Goal: Task Accomplishment & Management: Manage account settings

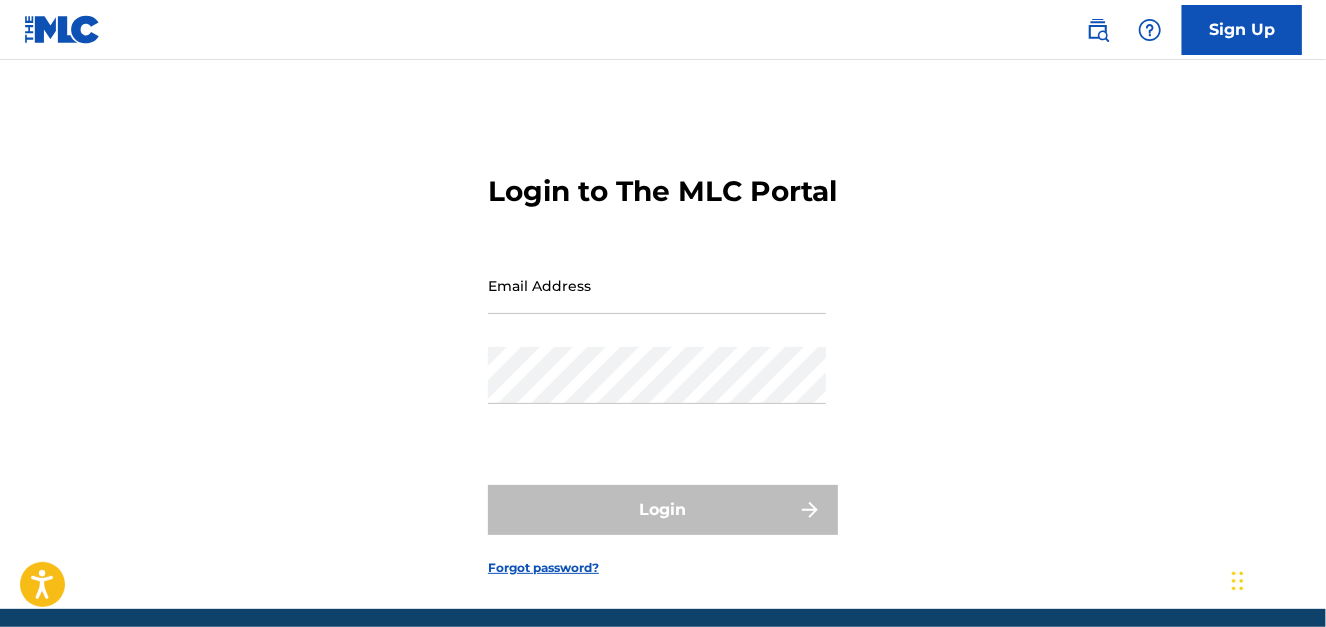
click at [561, 314] on input "Email Address" at bounding box center [657, 285] width 338 height 57
type input "[EMAIL_ADDRESS][DOMAIN_NAME]"
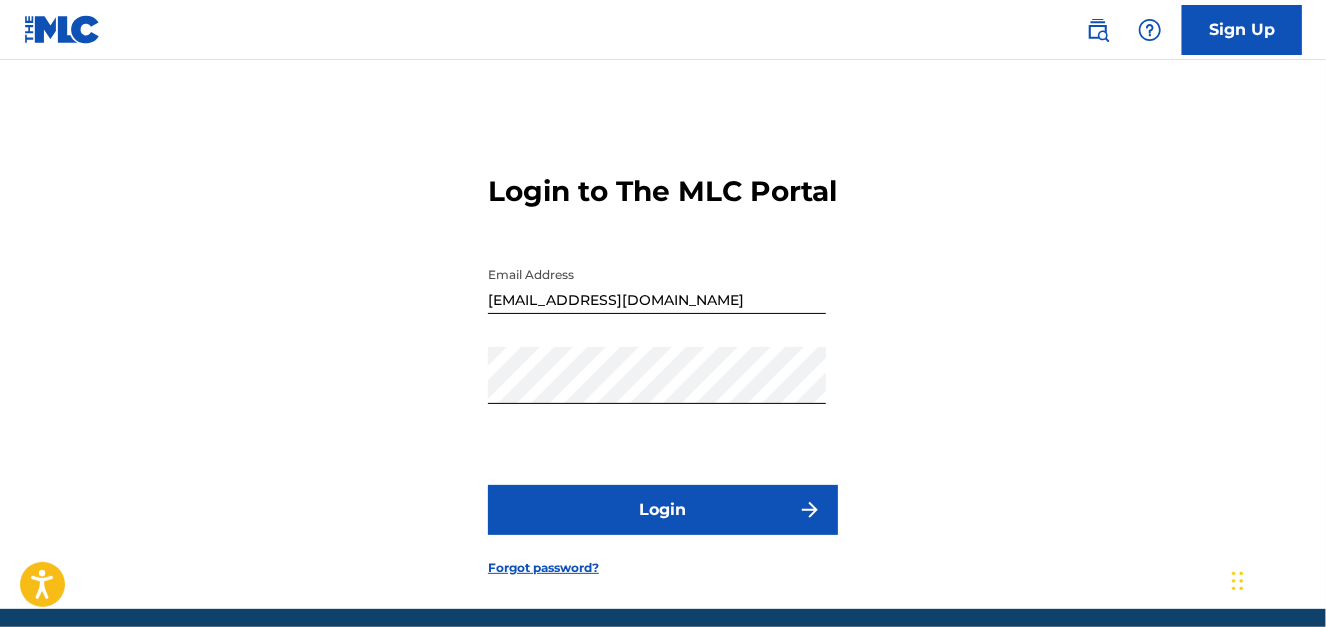
click at [580, 535] on button "Login" at bounding box center [663, 510] width 350 height 50
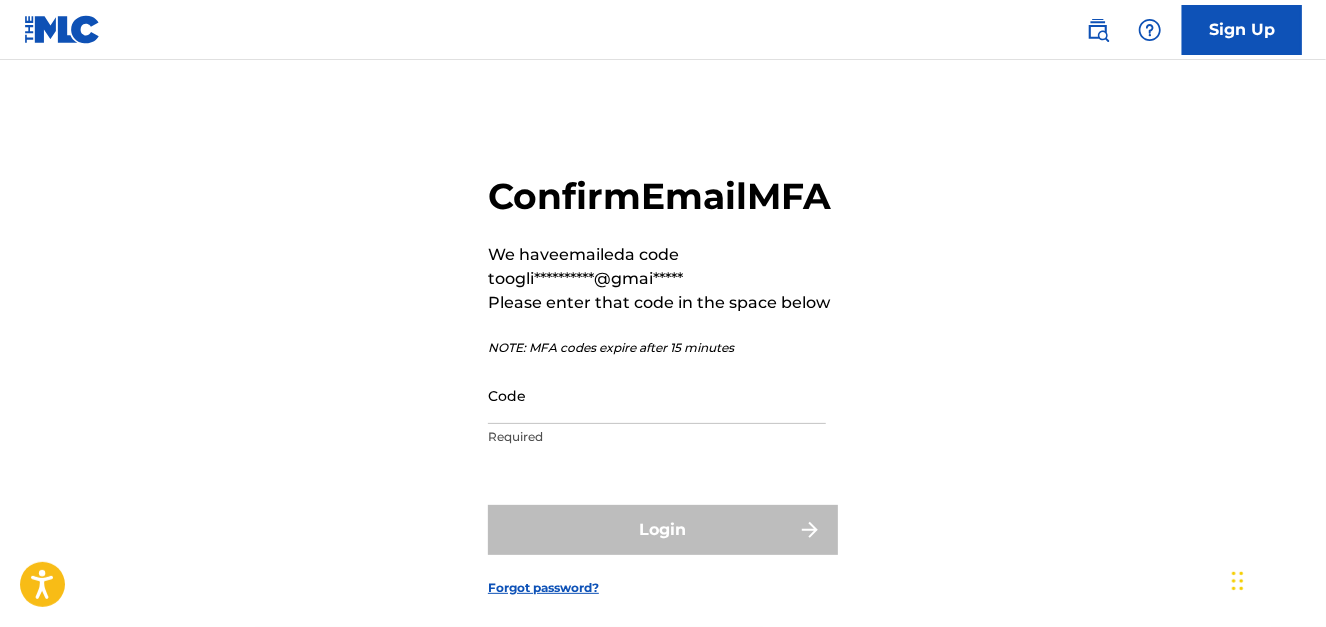
click at [604, 424] on input "Code" at bounding box center [657, 395] width 338 height 57
paste input "051075"
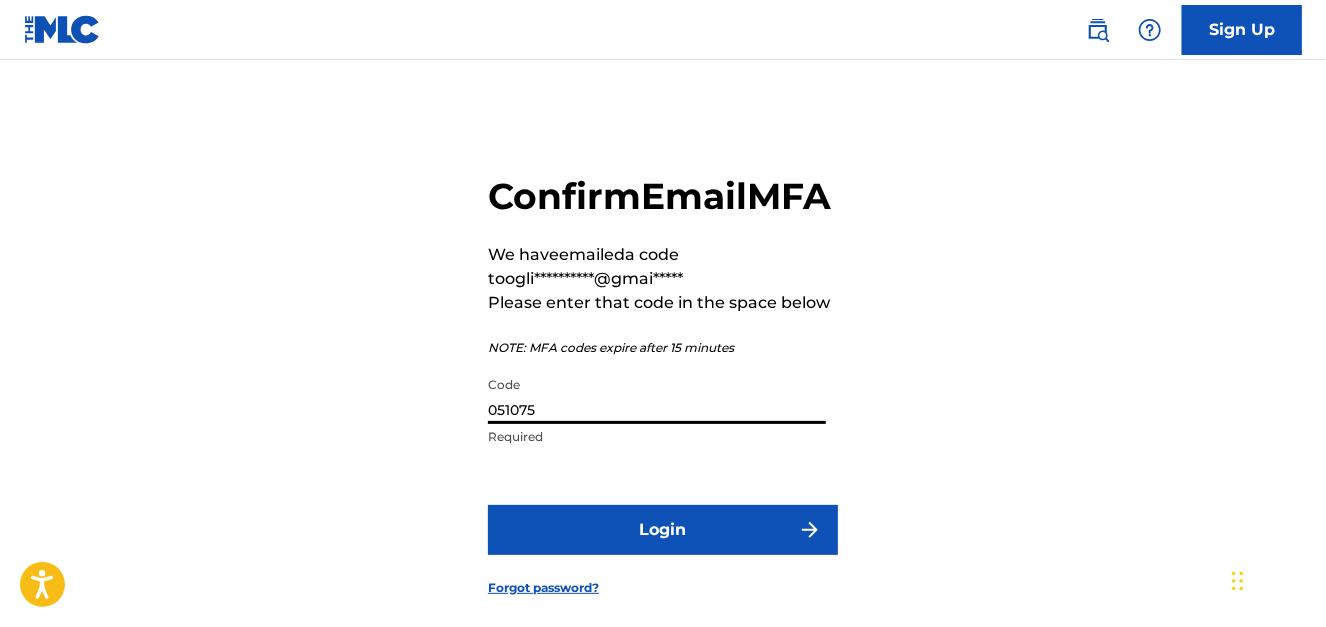
type input "051075"
click at [586, 551] on button "Login" at bounding box center [663, 530] width 350 height 50
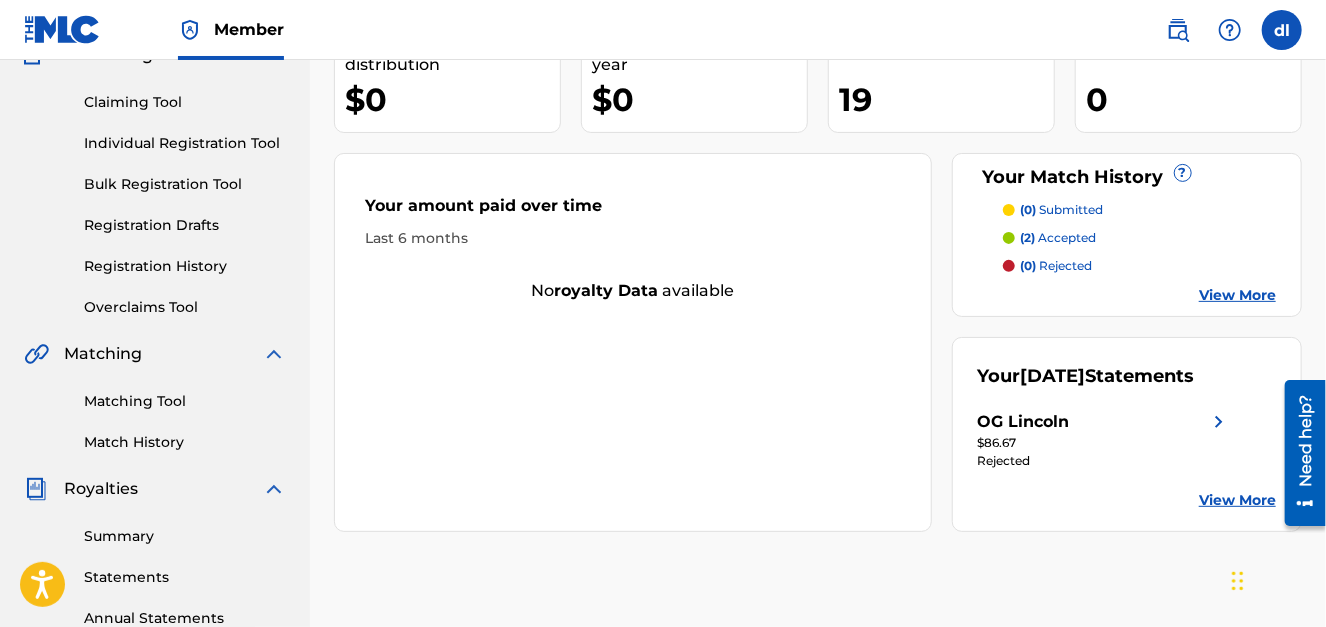
scroll to position [199, 0]
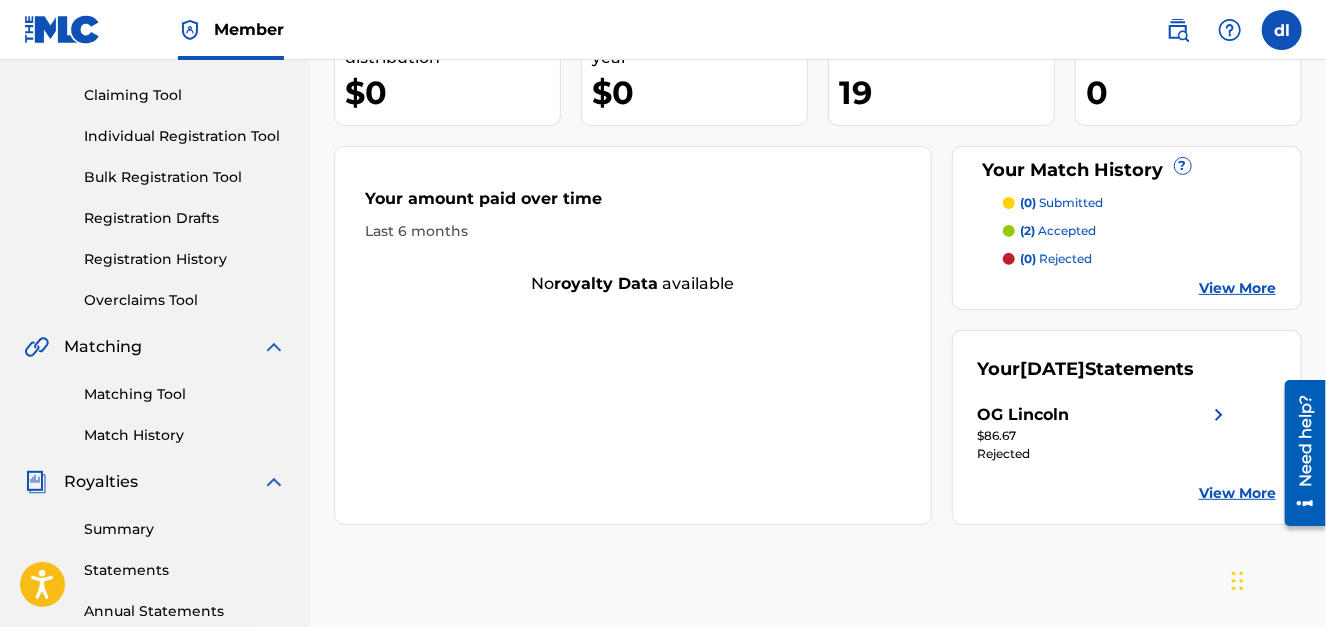
click at [1037, 445] on div "$86.67" at bounding box center [1105, 436] width 254 height 18
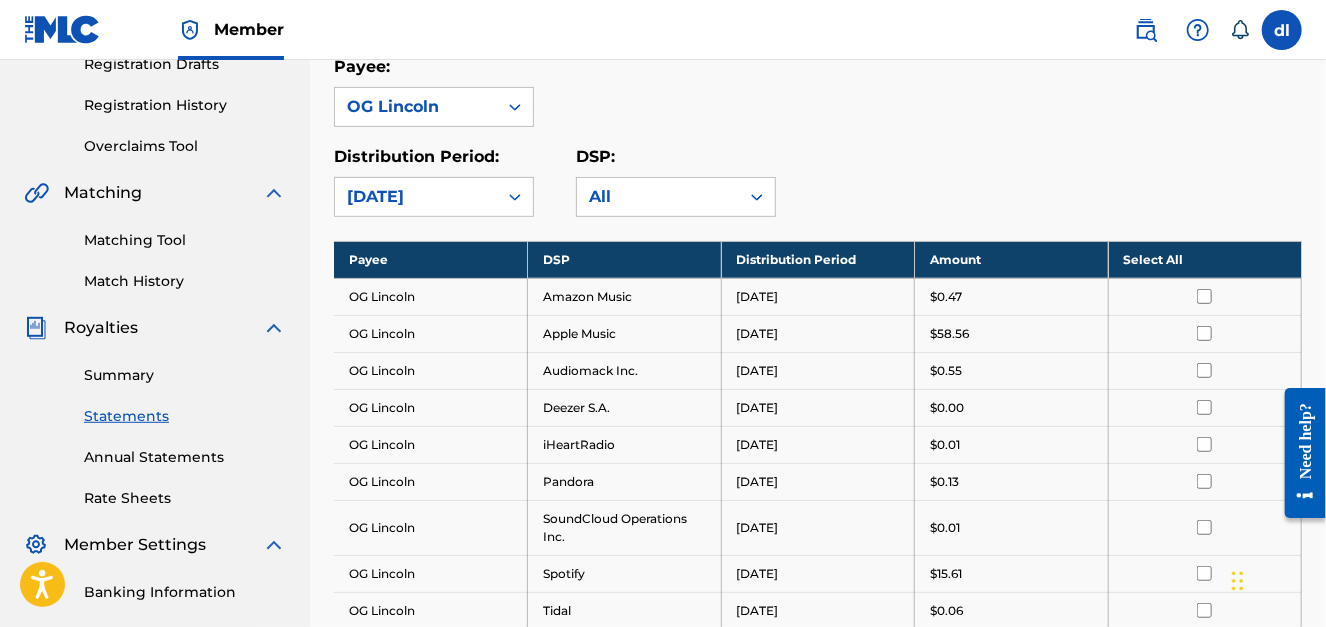
scroll to position [384, 0]
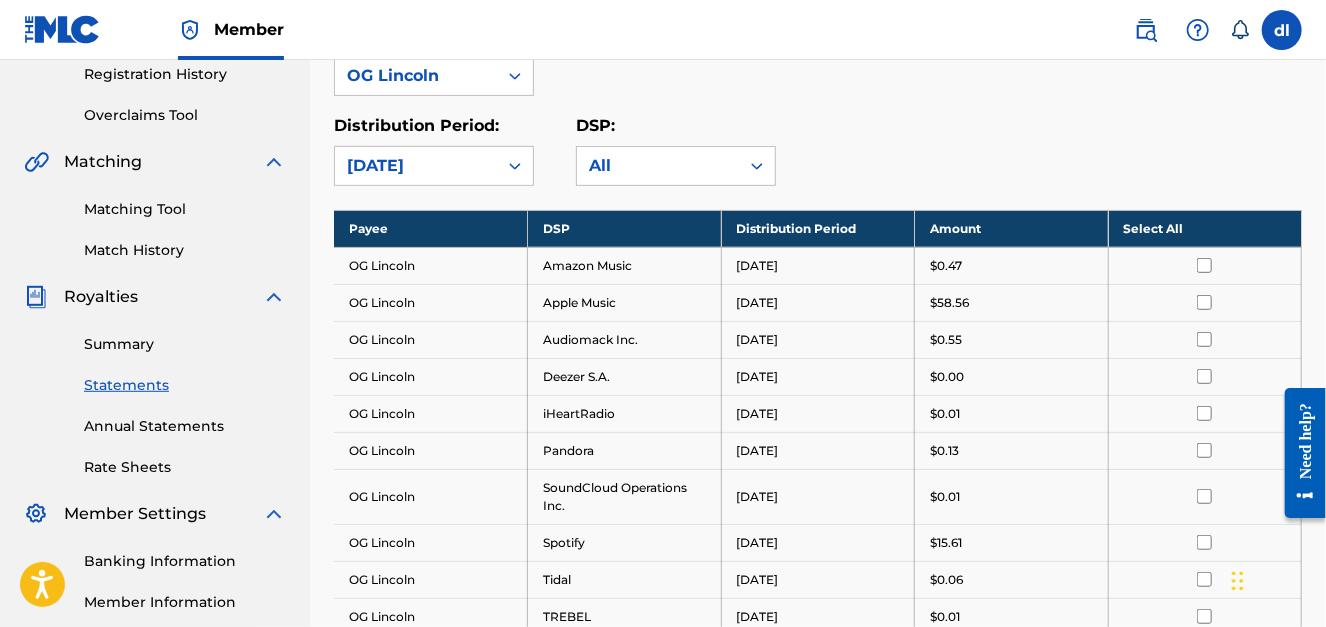
click at [162, 559] on link "Banking Information" at bounding box center [185, 561] width 202 height 21
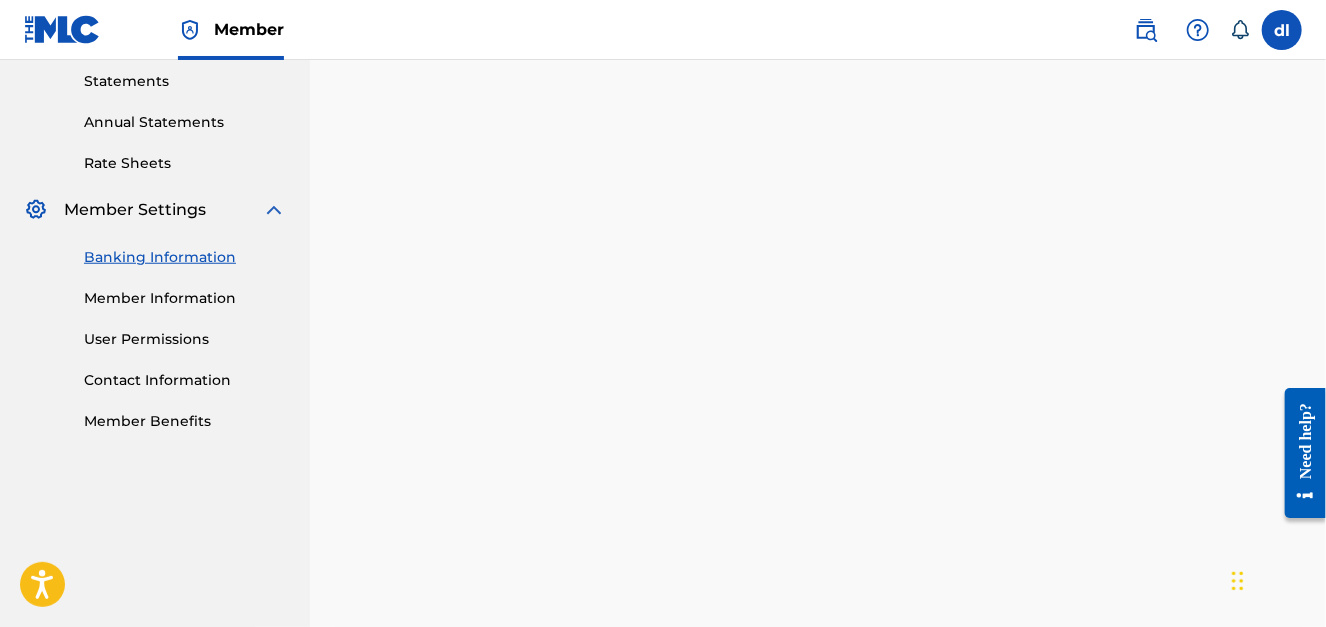
scroll to position [613, 0]
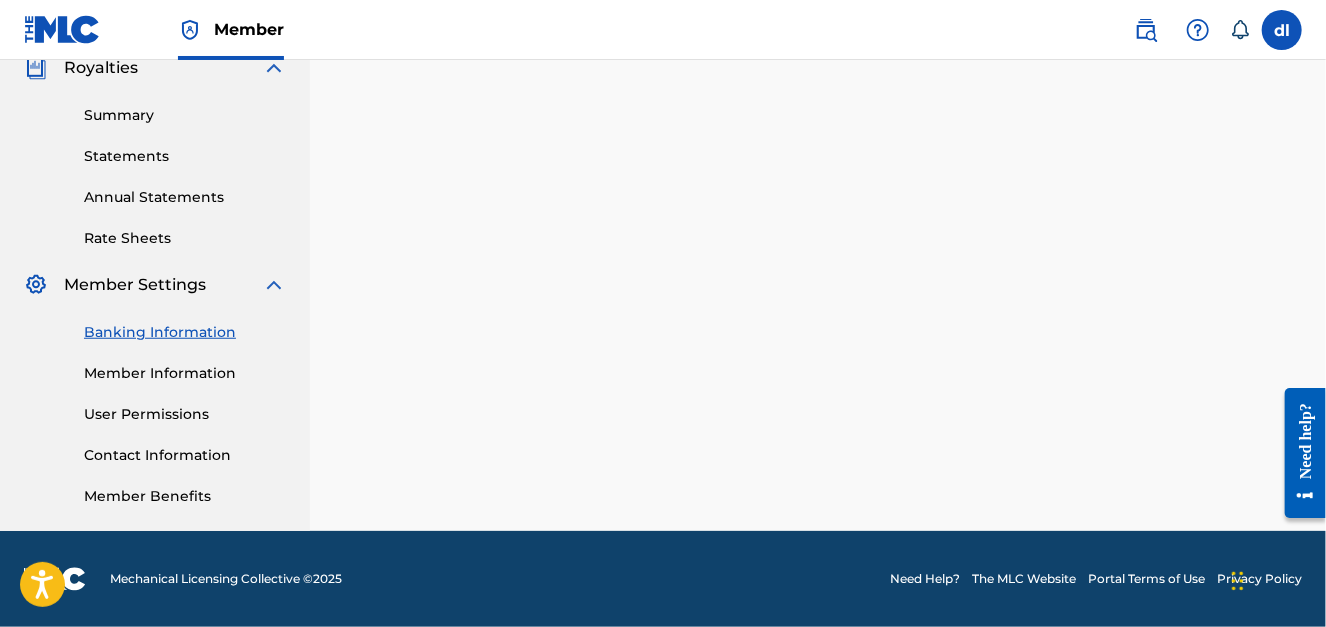
drag, startPoint x: 174, startPoint y: 373, endPoint x: 158, endPoint y: 365, distance: 17.9
click at [173, 372] on link "Member Information" at bounding box center [185, 373] width 202 height 21
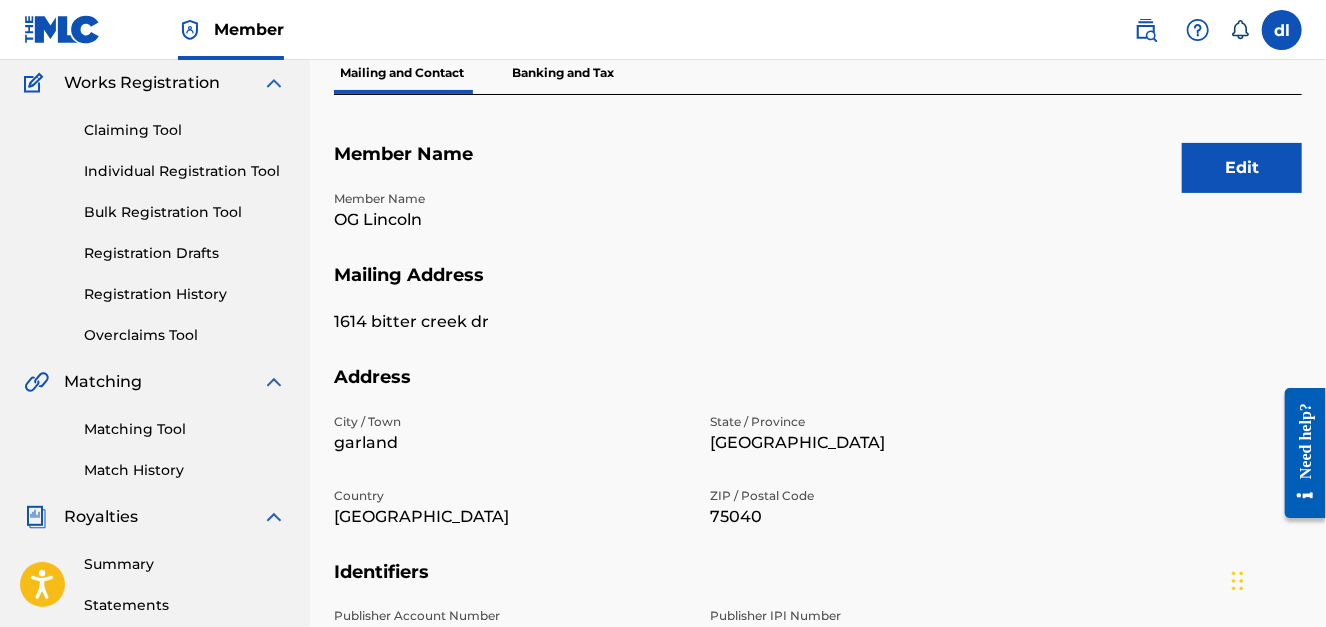
scroll to position [199, 0]
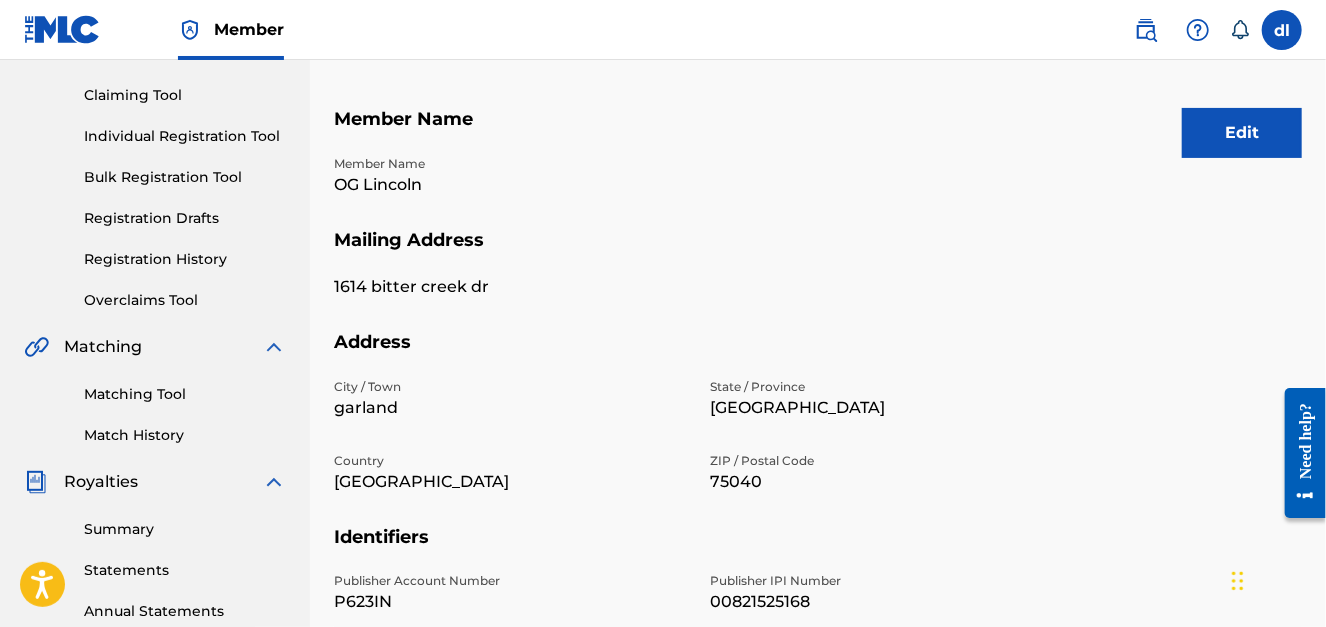
drag, startPoint x: 132, startPoint y: 540, endPoint x: 123, endPoint y: 515, distance: 26.6
click at [132, 539] on div "Summary Statements Annual Statements Rate Sheets" at bounding box center [155, 578] width 262 height 169
drag, startPoint x: 138, startPoint y: 526, endPoint x: 74, endPoint y: 499, distance: 69.4
click at [138, 527] on link "Summary" at bounding box center [185, 529] width 202 height 21
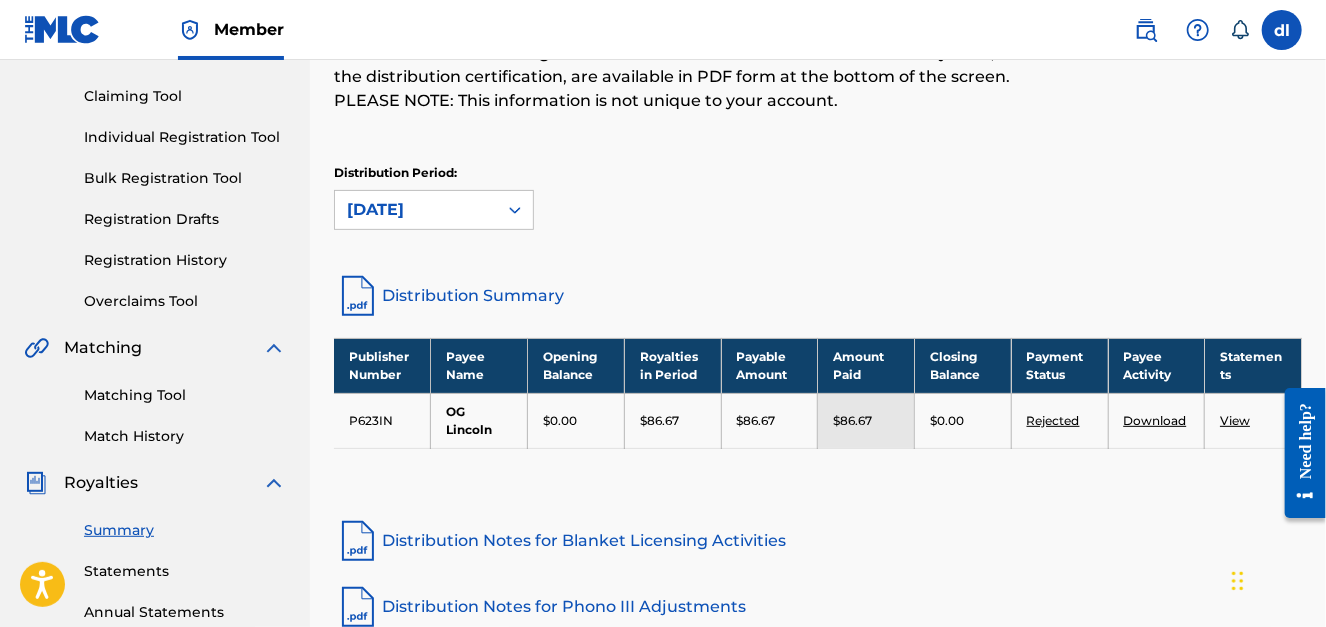
scroll to position [199, 0]
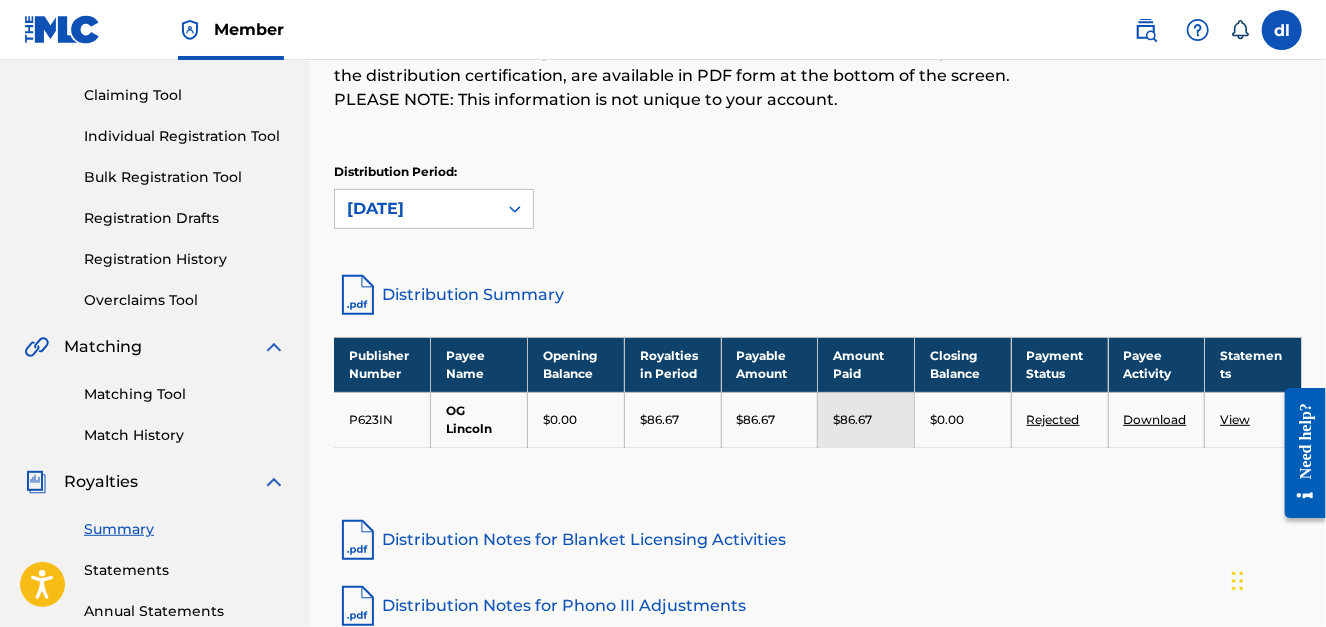
click at [1241, 422] on link "View" at bounding box center [1235, 419] width 30 height 15
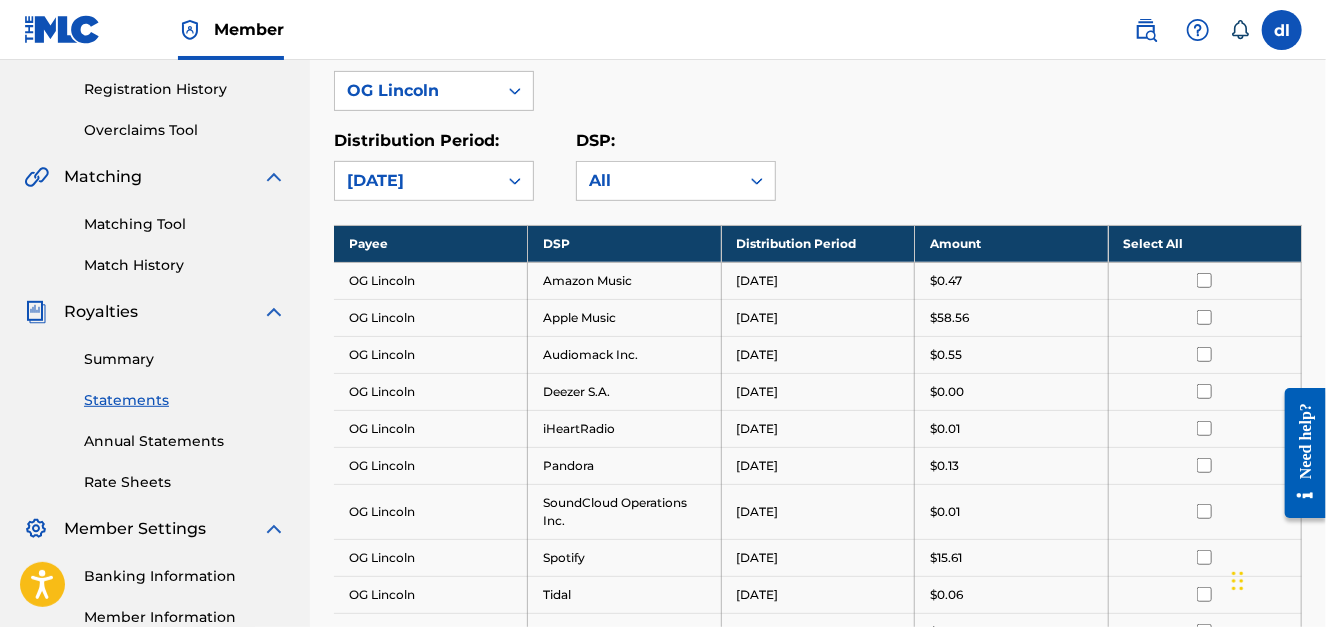
scroll to position [285, 0]
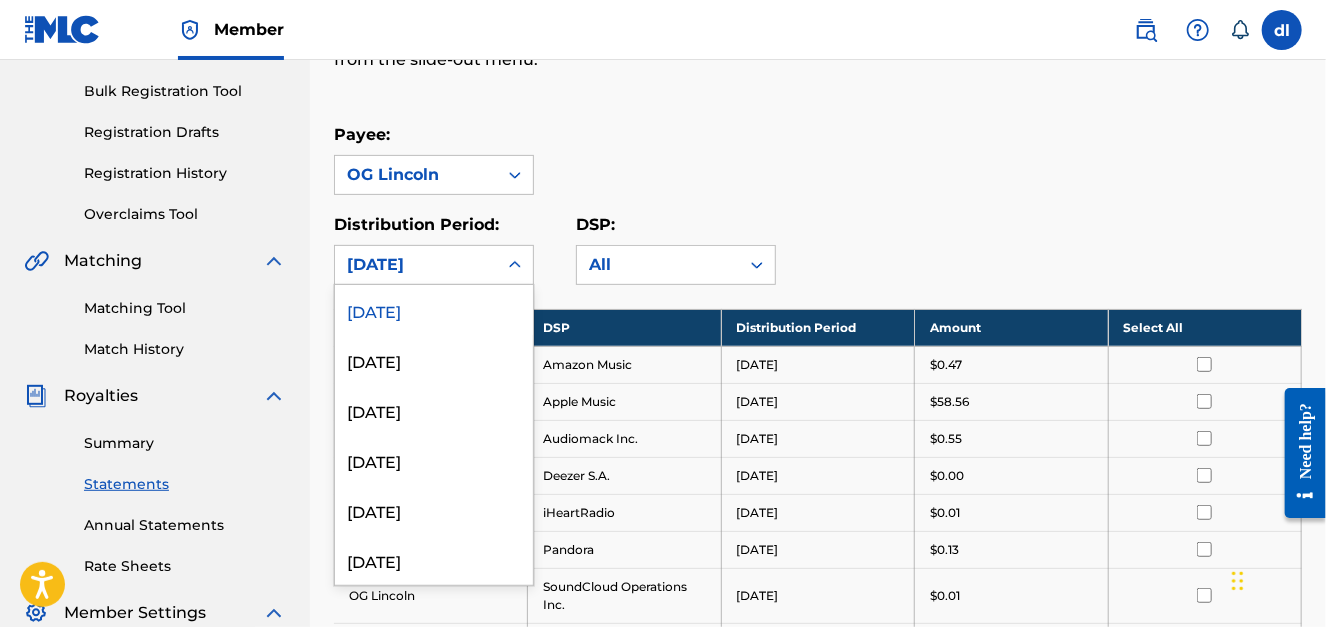
click at [482, 260] on div "September 2025" at bounding box center [416, 265] width 138 height 24
click at [650, 267] on div "All" at bounding box center [658, 265] width 138 height 24
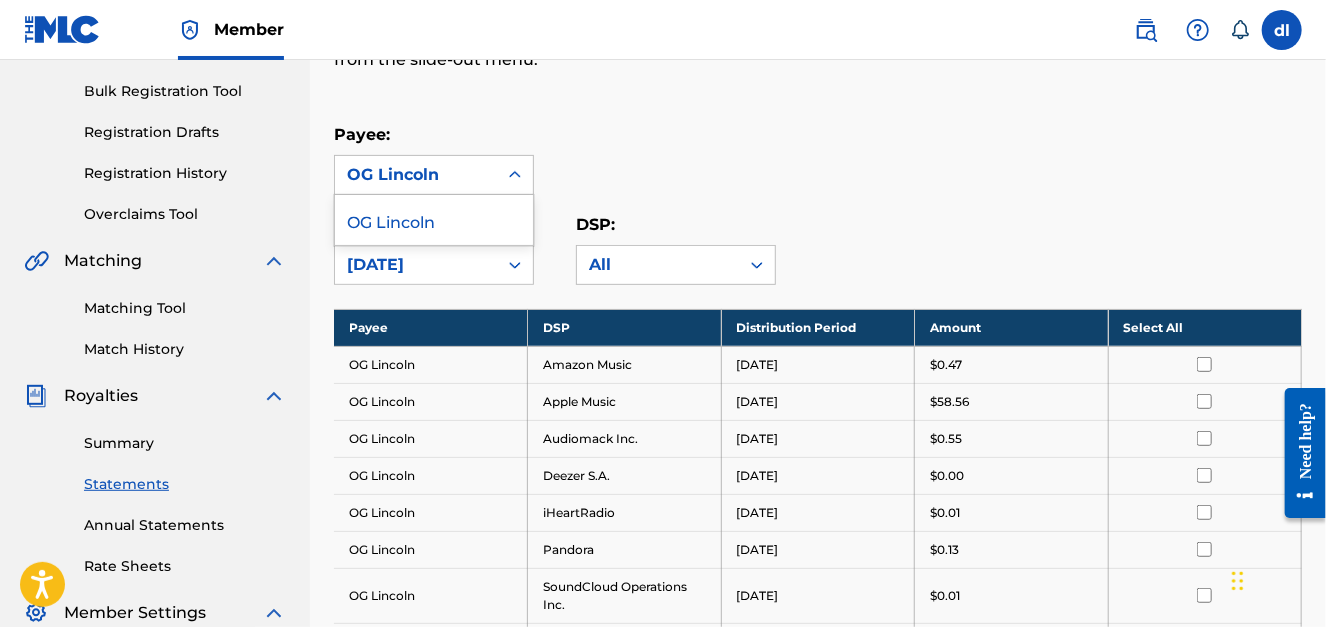
click at [413, 163] on div "OG Lincoln" at bounding box center [416, 175] width 138 height 24
drag, startPoint x: 433, startPoint y: 296, endPoint x: 433, endPoint y: 285, distance: 11.0
click at [433, 295] on div "Royalty Statements Select your desired payee from the Payee drop-down menu. The…" at bounding box center [818, 428] width 968 height 1207
click at [433, 272] on div "September 2025" at bounding box center [416, 265] width 138 height 24
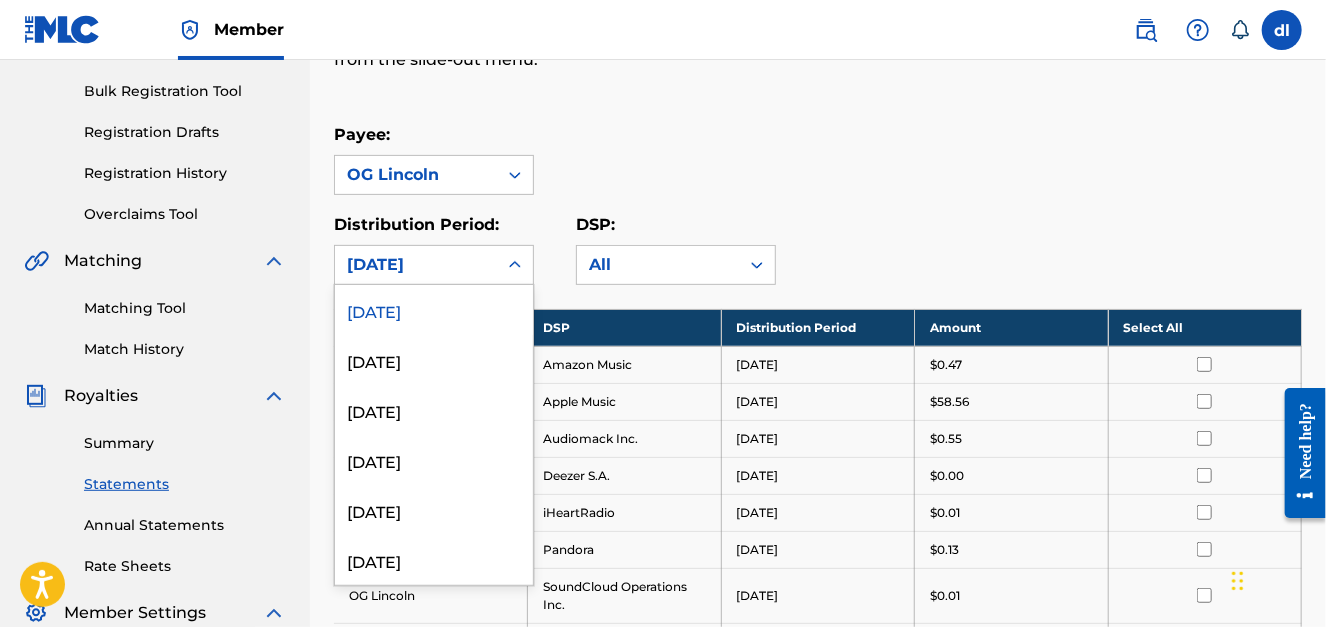
click at [859, 201] on div "Payee: OG Lincoln Distribution Period: 54 results available. Use Up and Down to…" at bounding box center [818, 204] width 968 height 162
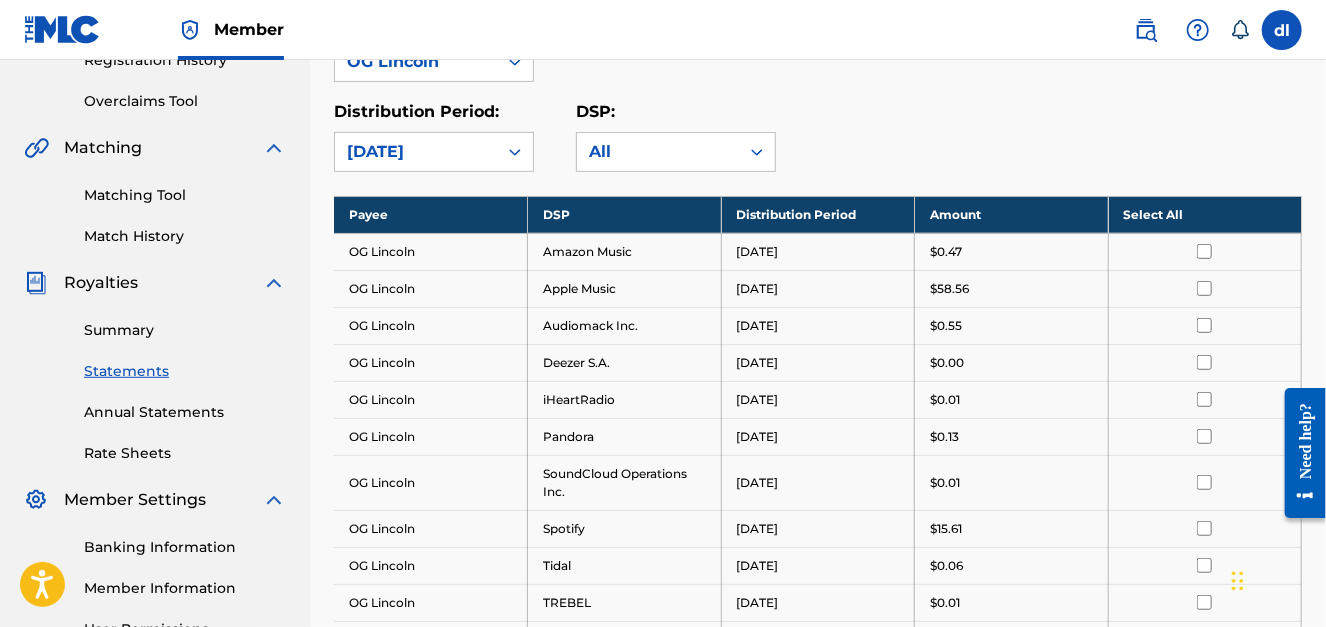
scroll to position [484, 0]
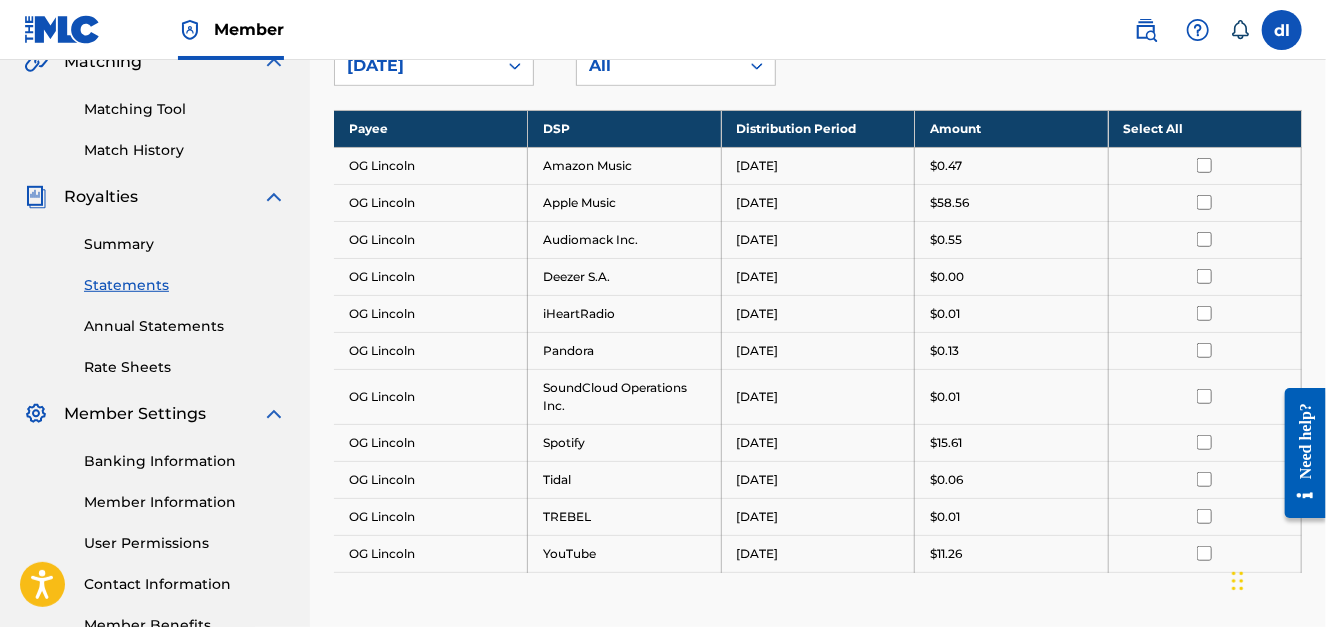
click at [1170, 126] on th "Select All" at bounding box center [1205, 128] width 194 height 37
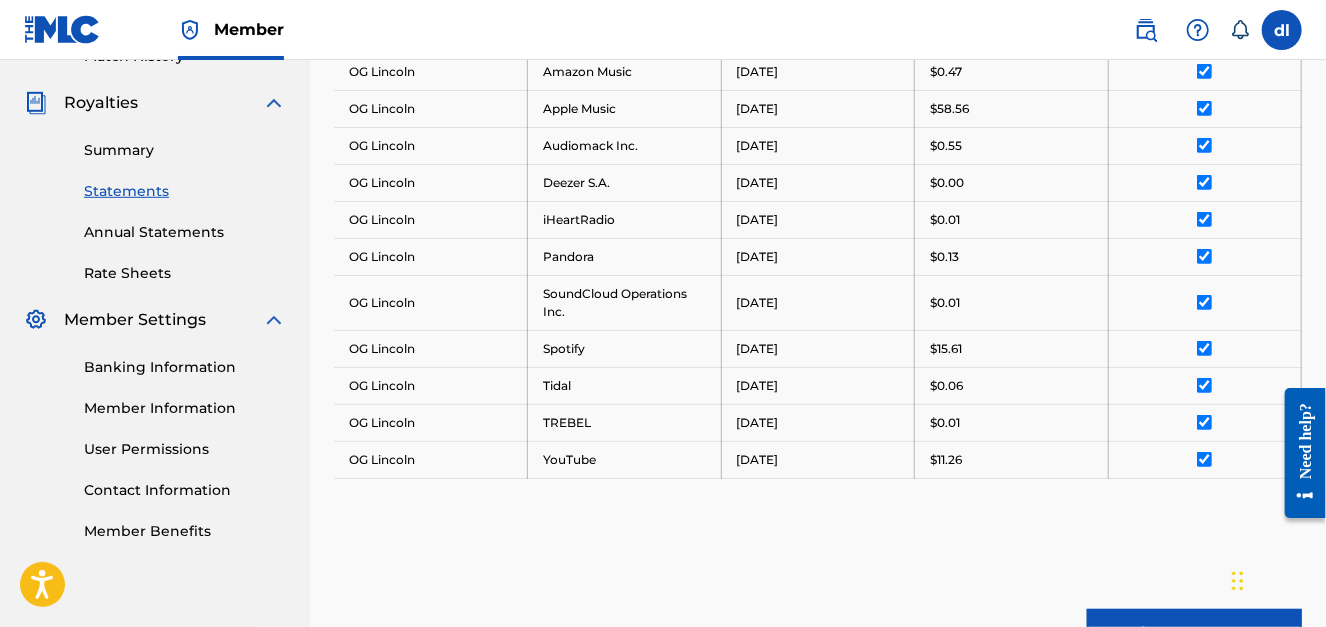
scroll to position [784, 0]
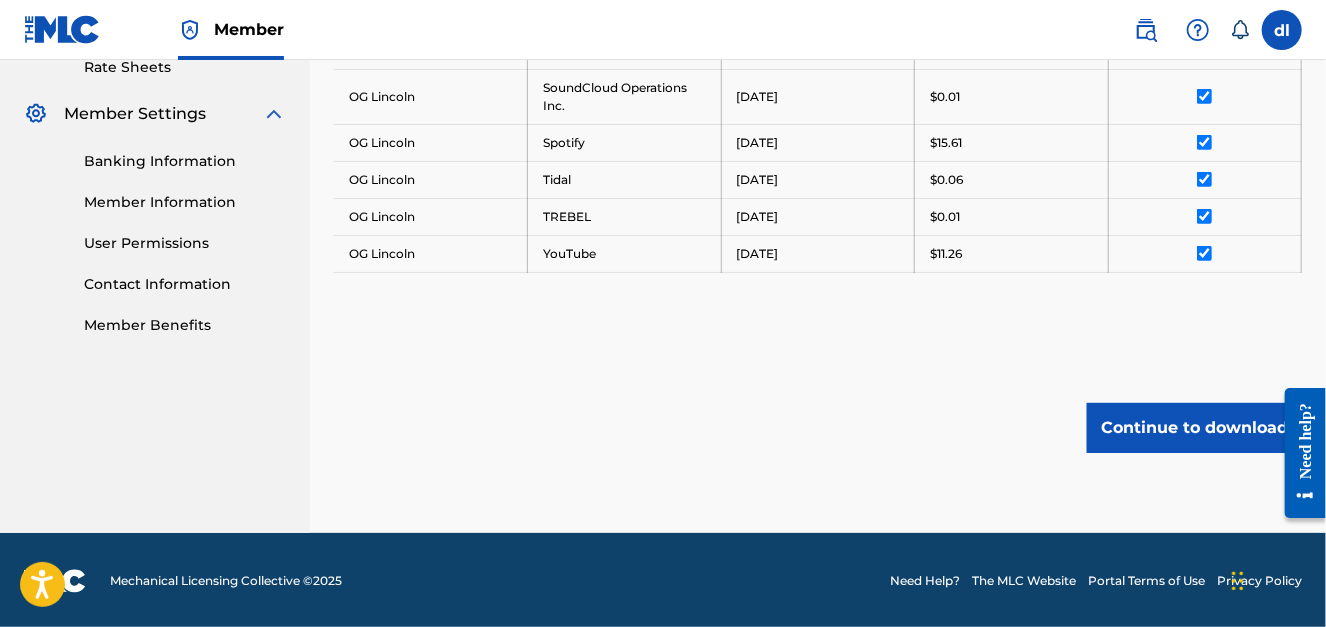
click at [1199, 425] on button "Continue to download" at bounding box center [1194, 428] width 215 height 50
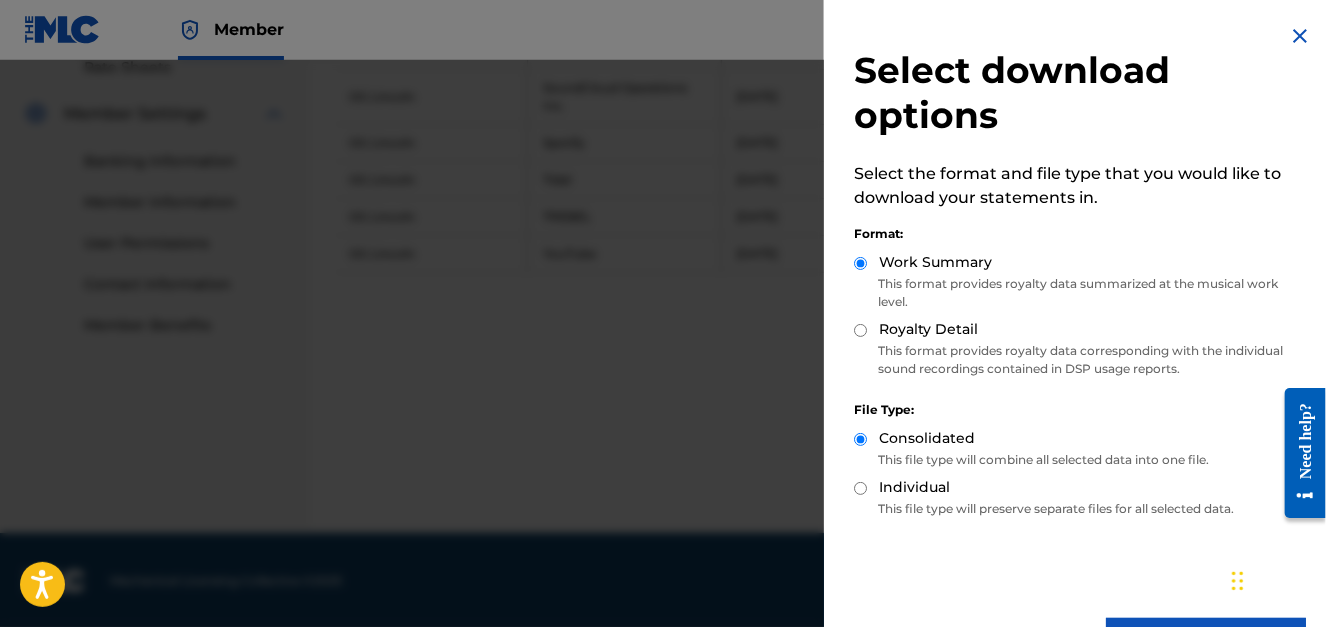
click at [892, 333] on label "Royalty Detail" at bounding box center [928, 329] width 99 height 21
click at [867, 333] on input "Royalty Detail" at bounding box center [860, 330] width 13 height 13
radio input "true"
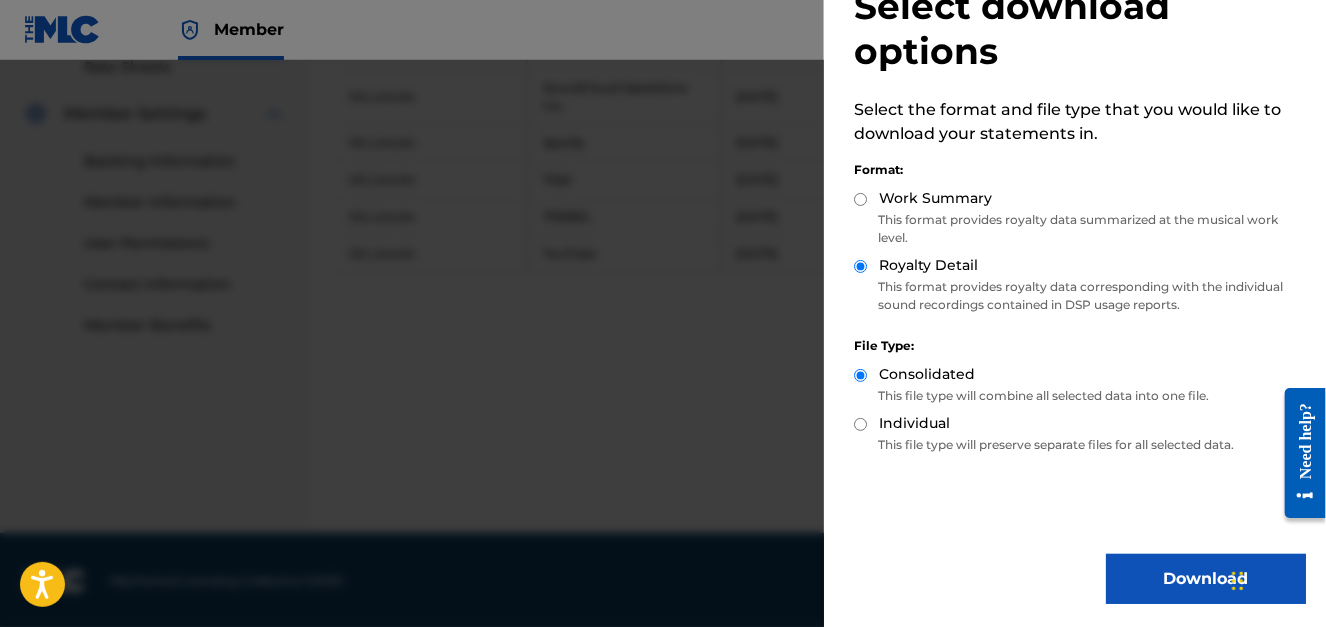
click at [1142, 563] on button "Download" at bounding box center [1206, 579] width 200 height 50
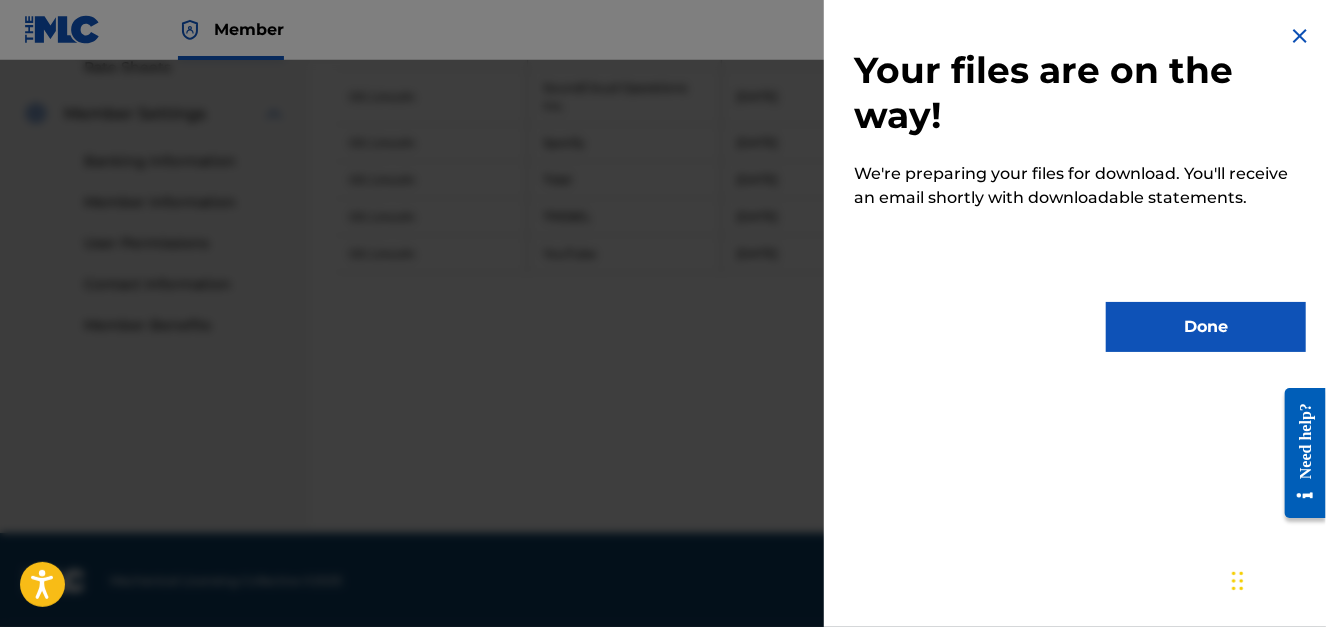
scroll to position [0, 0]
click at [1170, 311] on button "Done" at bounding box center [1206, 327] width 200 height 50
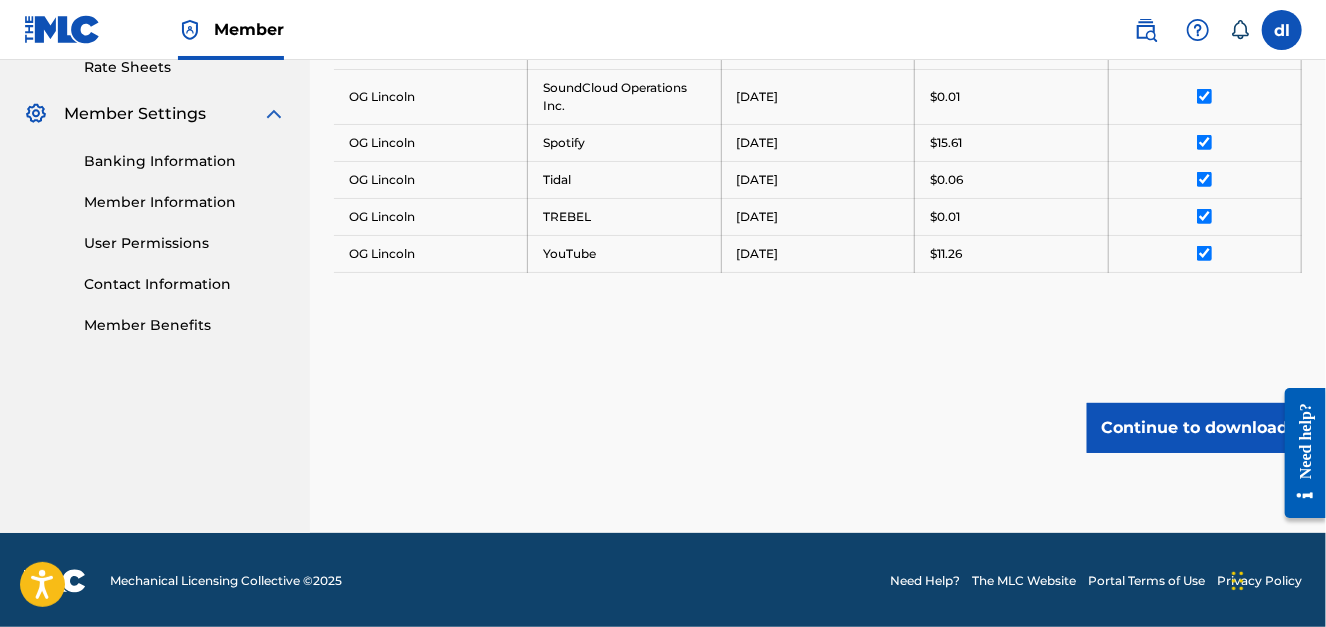
click at [1155, 434] on button "Continue to download" at bounding box center [1194, 428] width 215 height 50
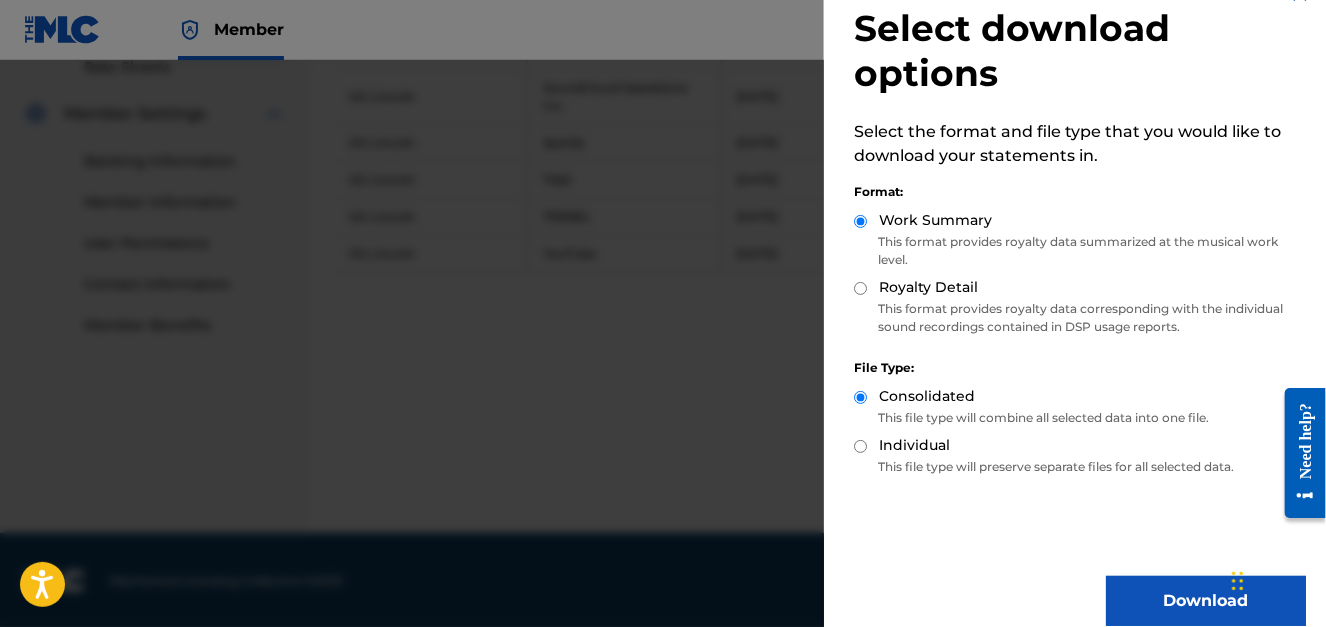
scroll to position [64, 0]
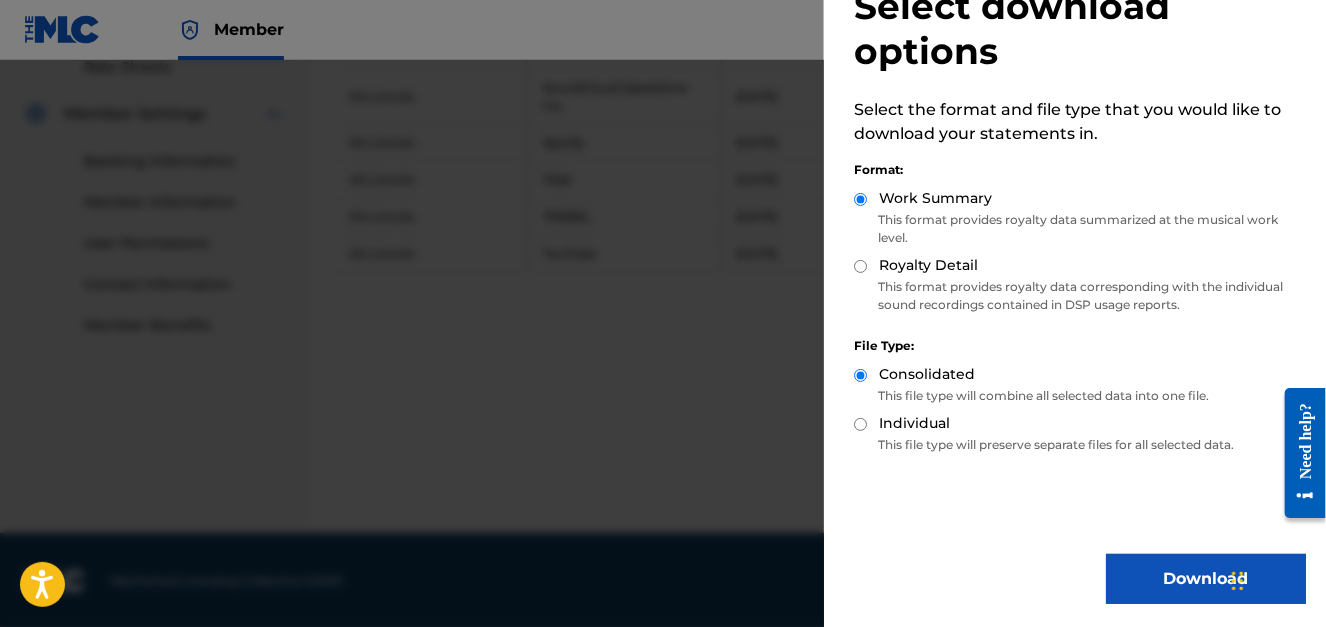
click at [1152, 554] on button "Download" at bounding box center [1206, 579] width 200 height 50
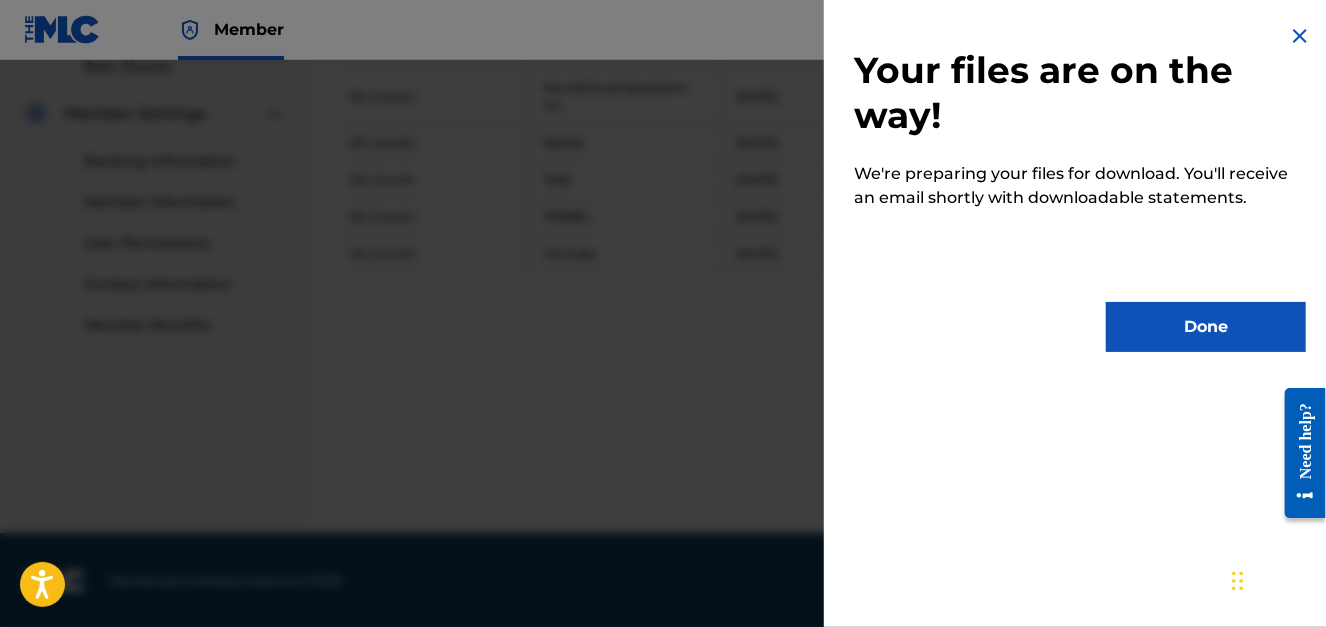
scroll to position [0, 0]
drag, startPoint x: 1149, startPoint y: 334, endPoint x: 1141, endPoint y: 297, distance: 37.8
click at [1149, 332] on button "Done" at bounding box center [1206, 327] width 200 height 50
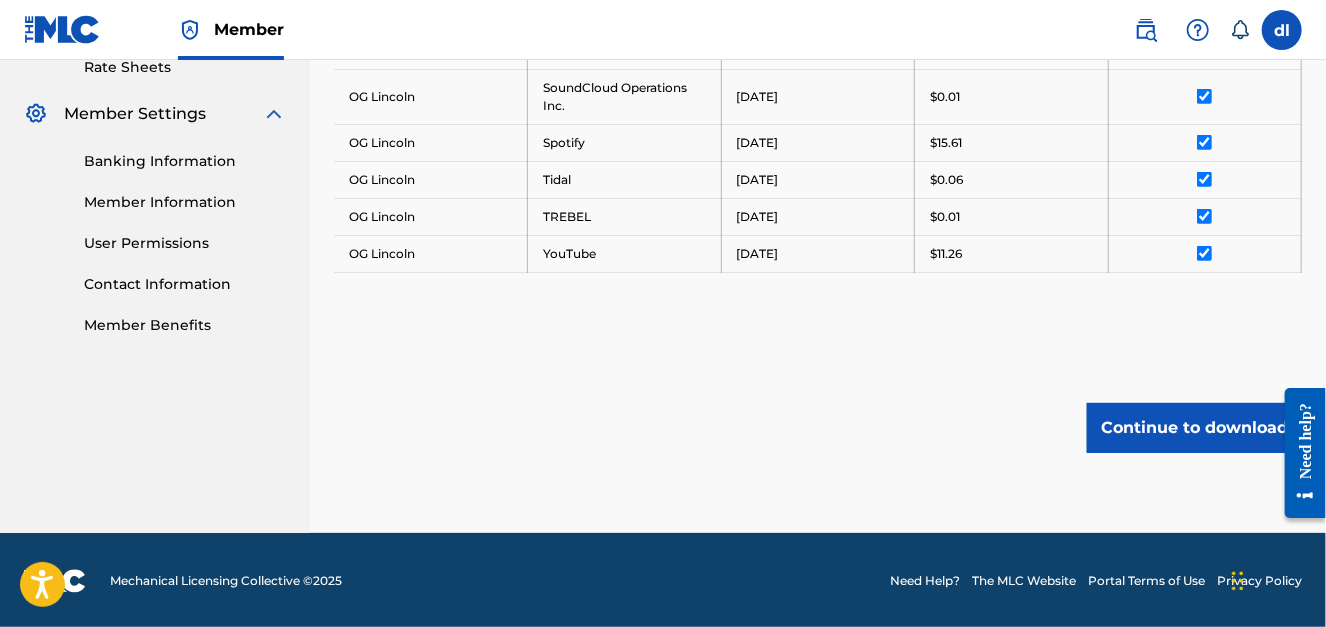
click at [1148, 430] on button "Continue to download" at bounding box center [1194, 428] width 215 height 50
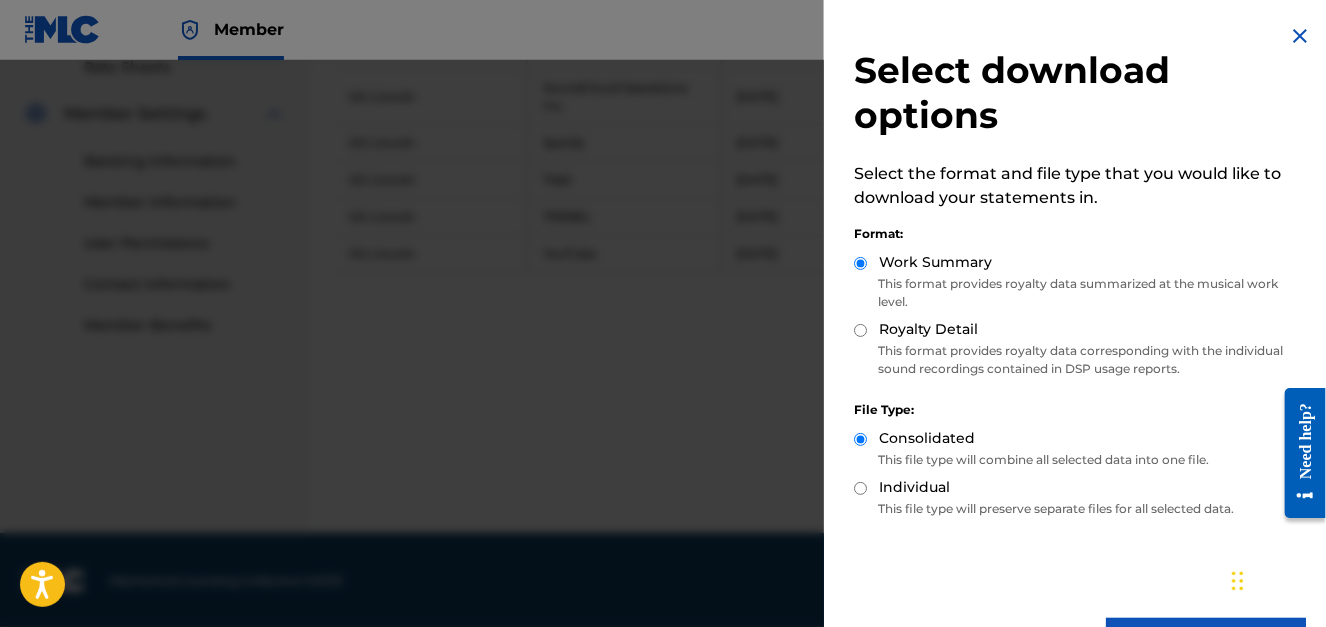
click at [860, 484] on input "Individual" at bounding box center [860, 488] width 13 height 13
radio input "true"
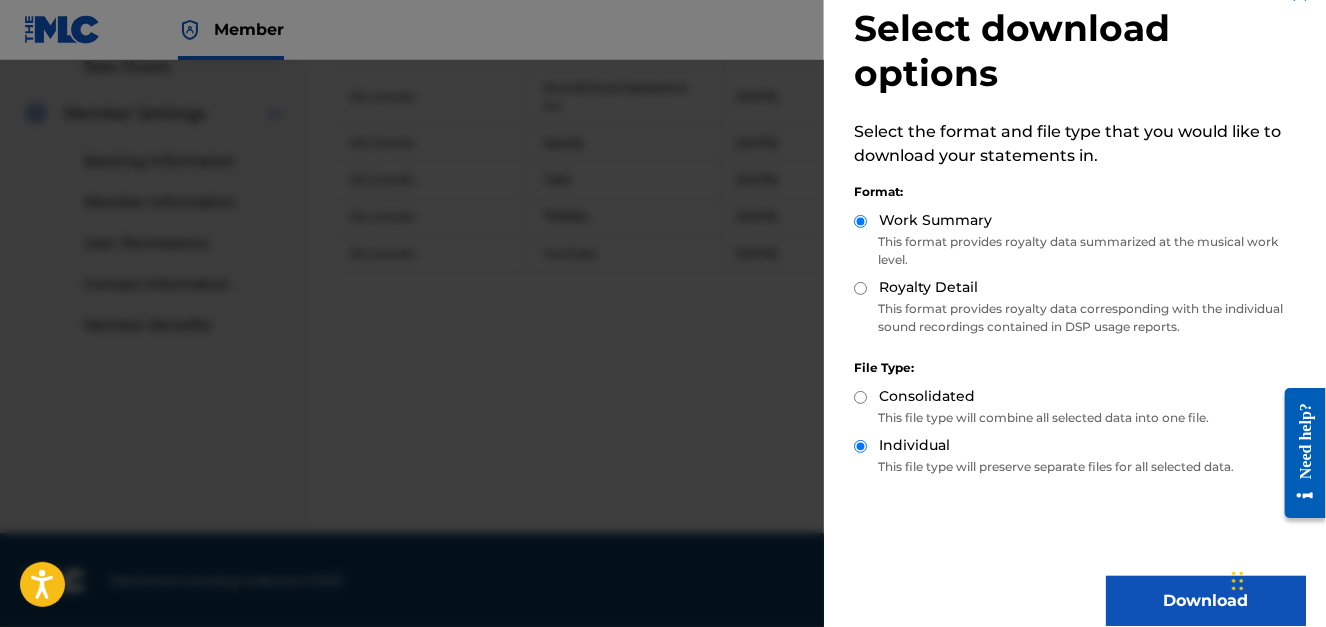
scroll to position [64, 0]
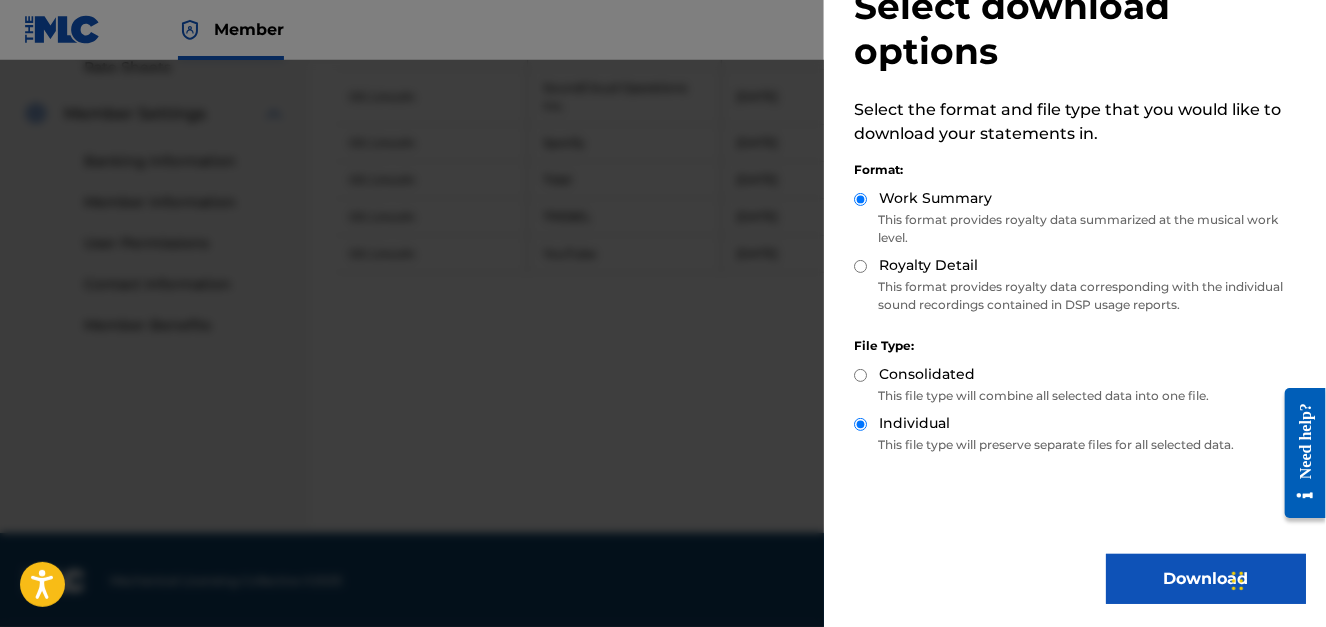
click at [1147, 569] on button "Download" at bounding box center [1206, 579] width 200 height 50
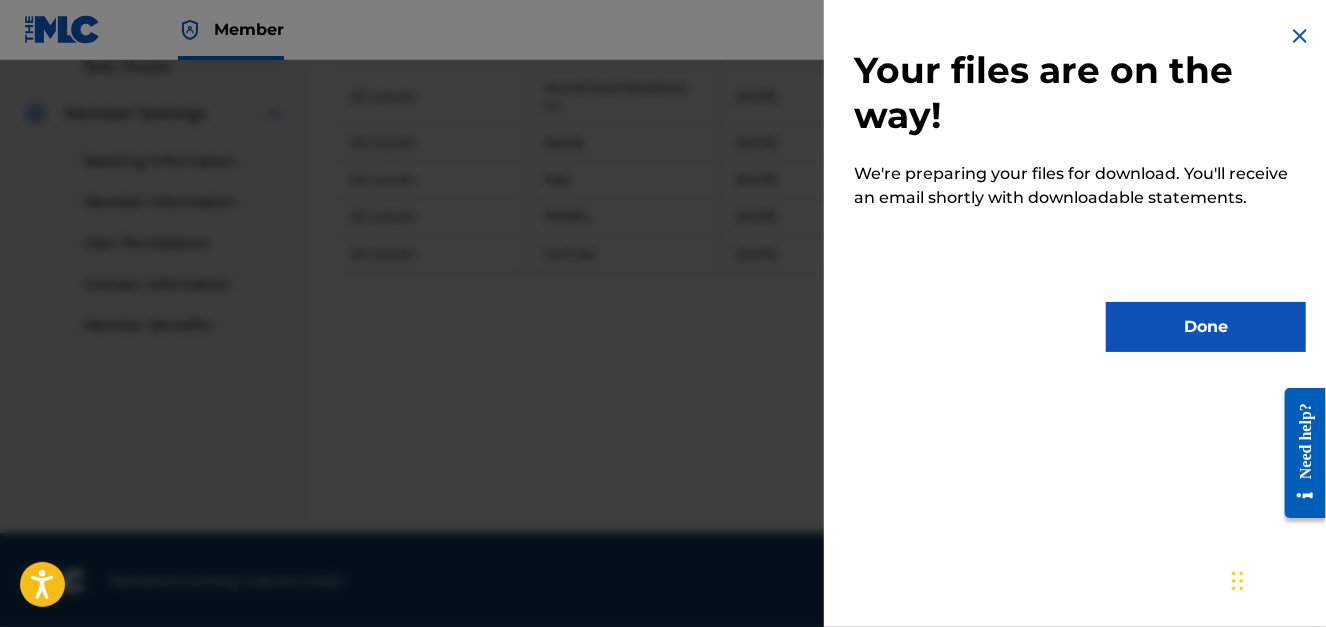
click at [1140, 314] on button "Done" at bounding box center [1206, 327] width 200 height 50
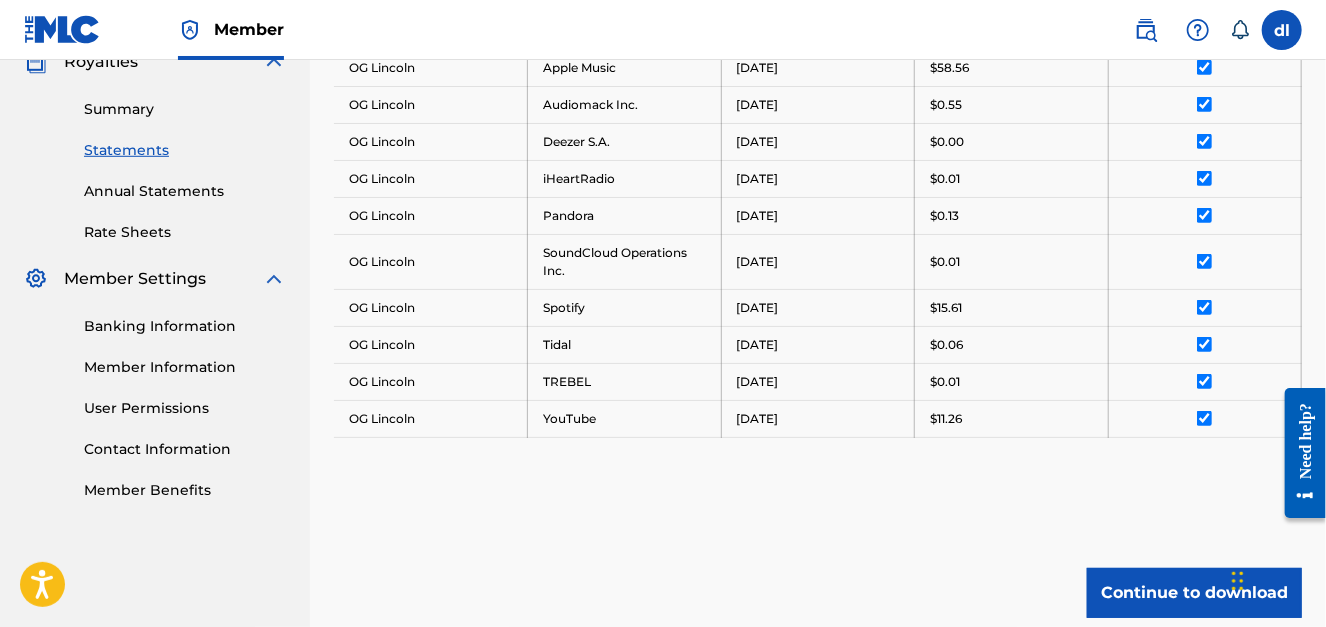
scroll to position [484, 0]
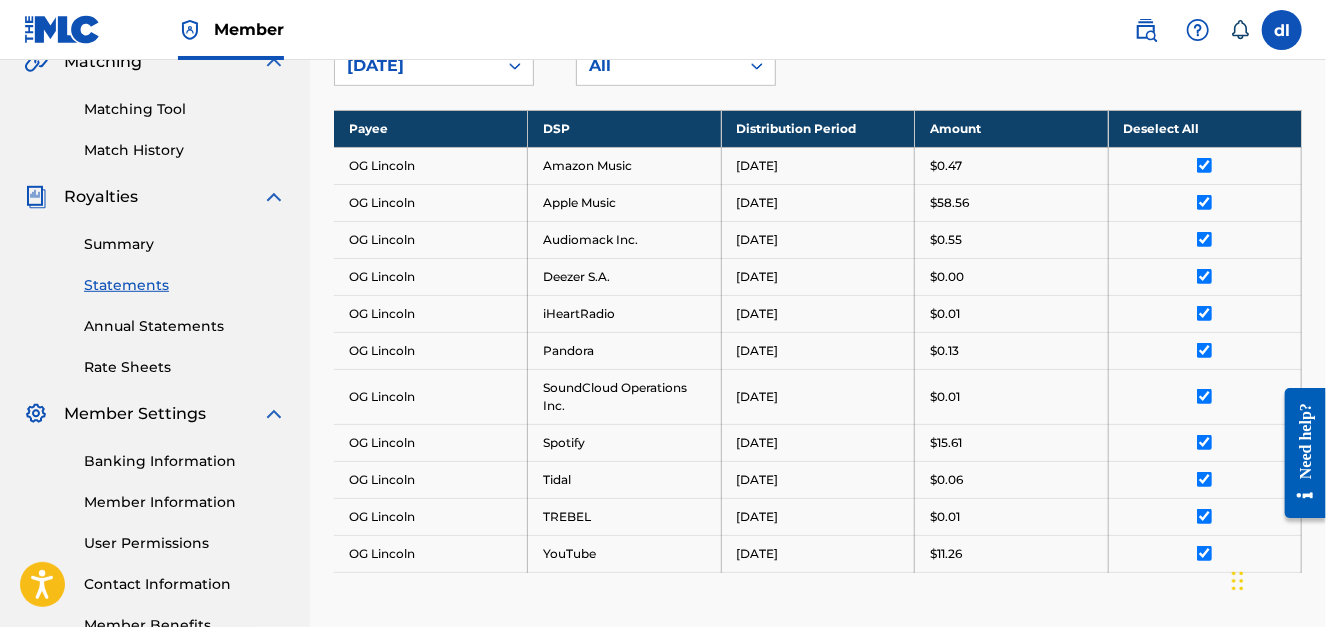
click at [132, 247] on link "Summary" at bounding box center [185, 244] width 202 height 21
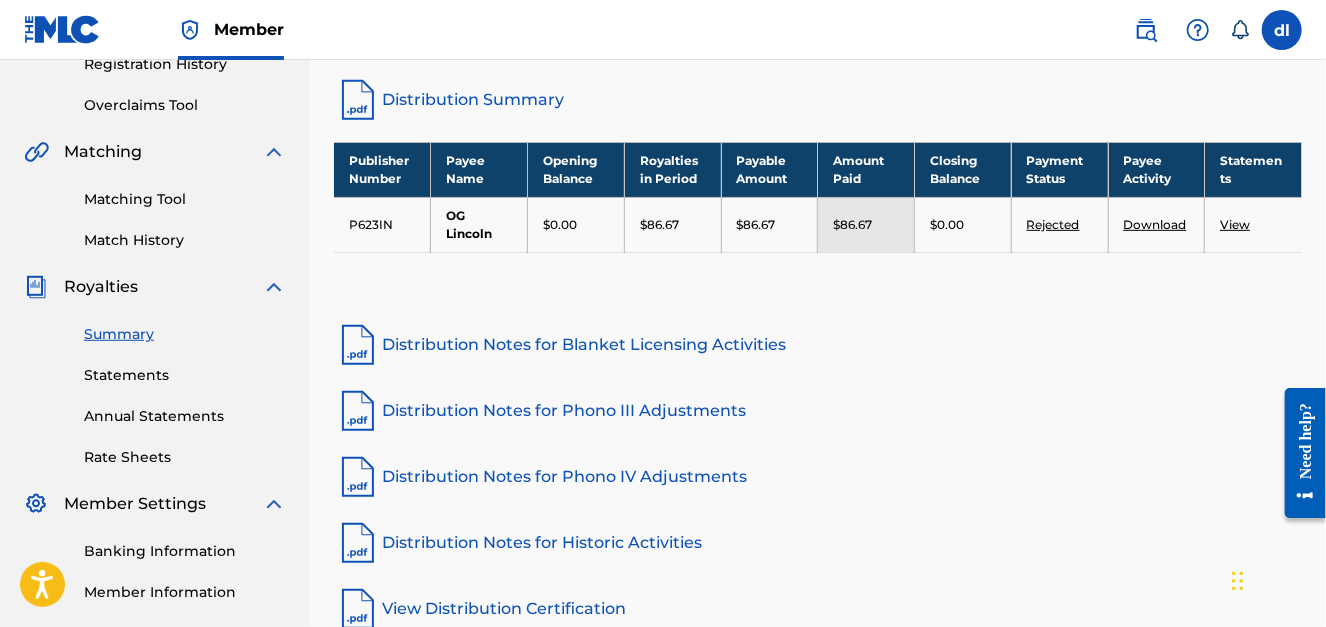
scroll to position [399, 0]
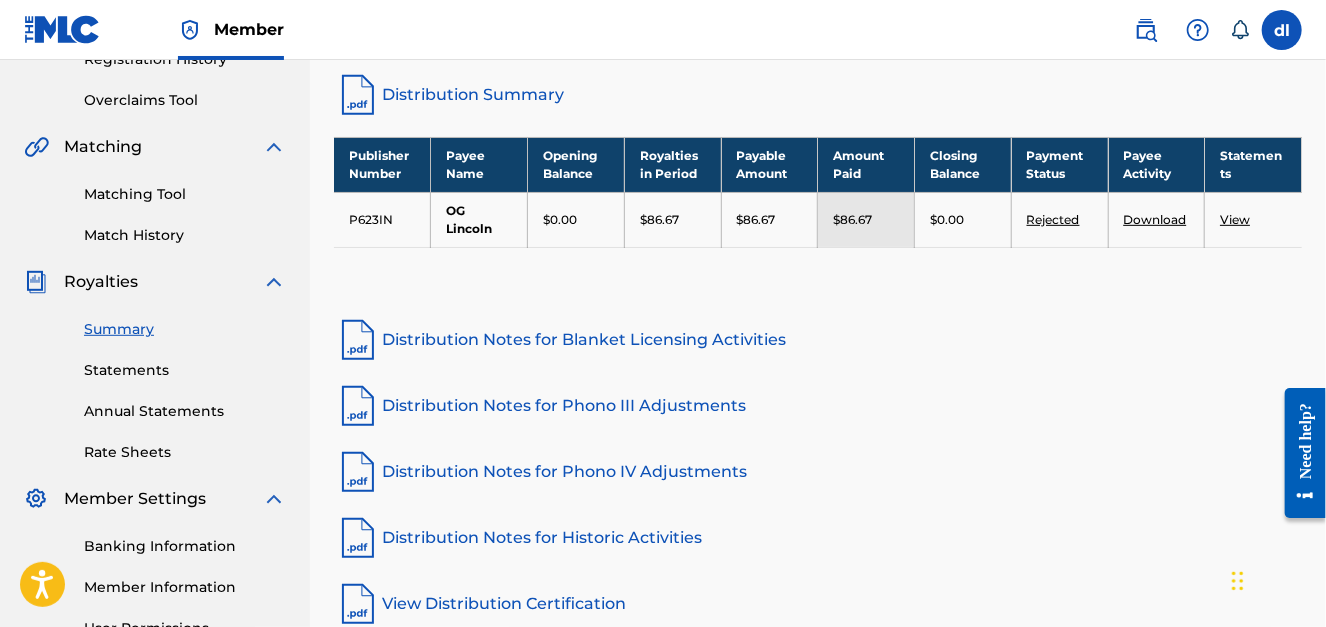
click at [1153, 219] on link "Download" at bounding box center [1155, 219] width 63 height 15
click at [1174, 221] on link "Download" at bounding box center [1155, 219] width 63 height 15
click at [1228, 211] on td "View" at bounding box center [1253, 219] width 97 height 55
click at [1229, 215] on link "View" at bounding box center [1235, 219] width 30 height 15
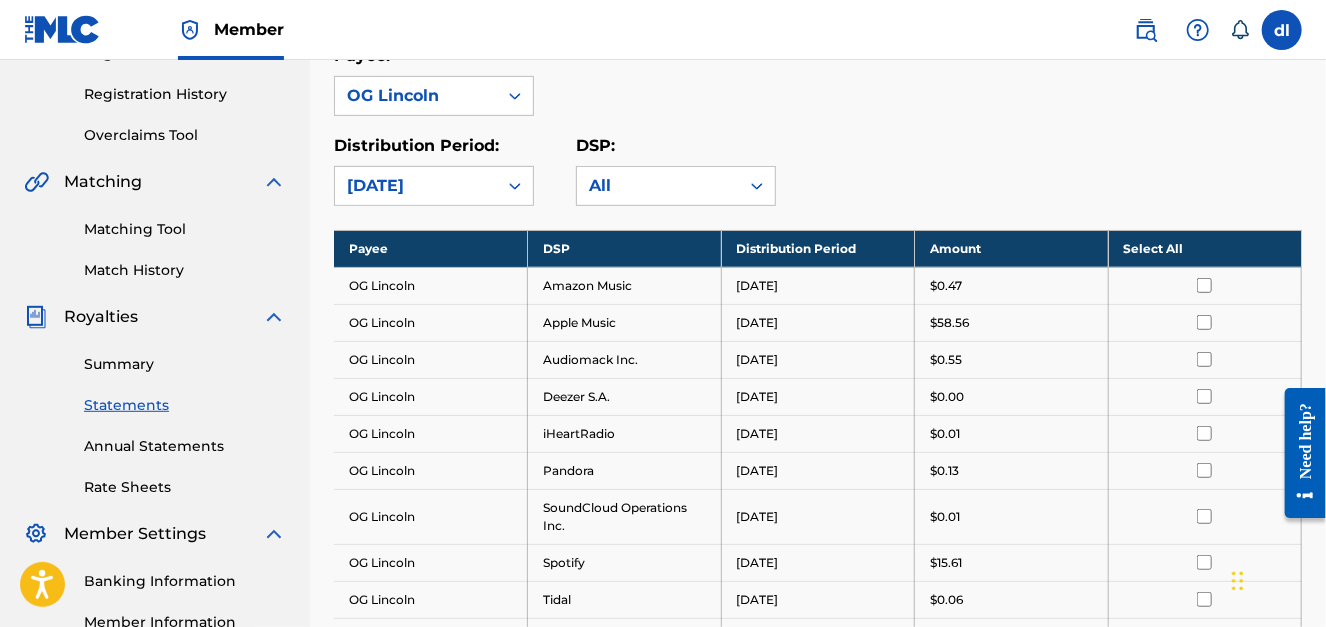
scroll to position [400, 0]
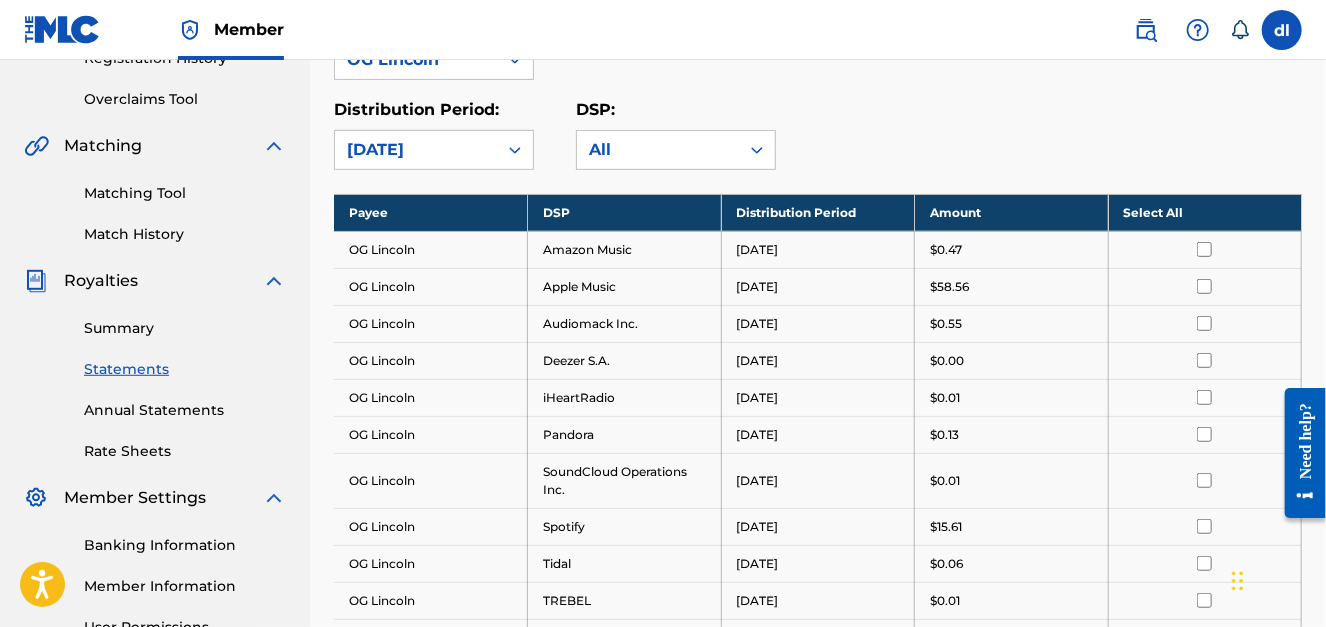
click at [1173, 213] on th "Select All" at bounding box center [1205, 212] width 194 height 37
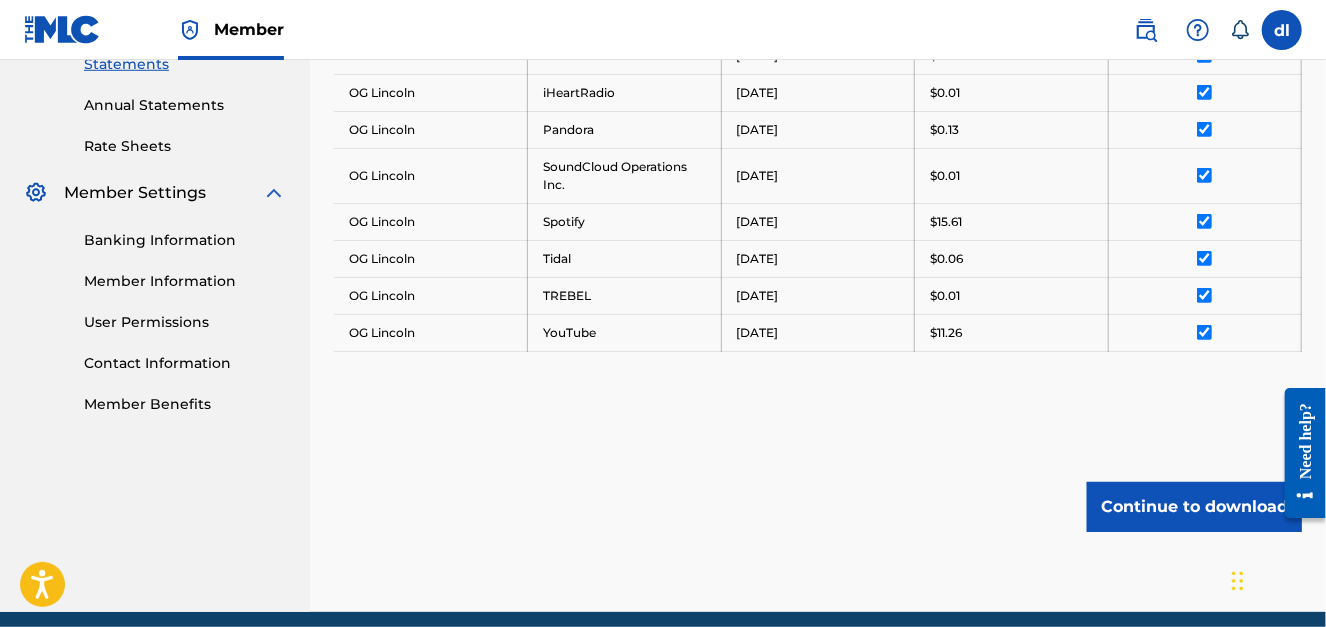
scroll to position [784, 0]
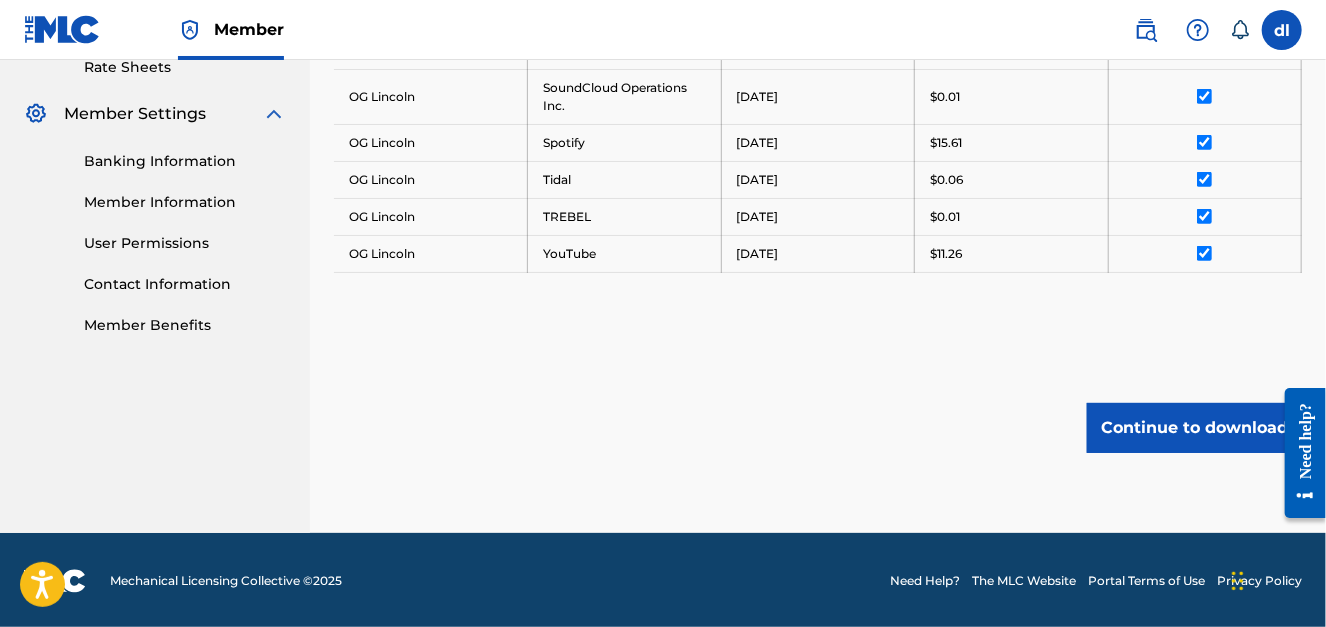
click at [1181, 428] on button "Continue to download" at bounding box center [1194, 428] width 215 height 50
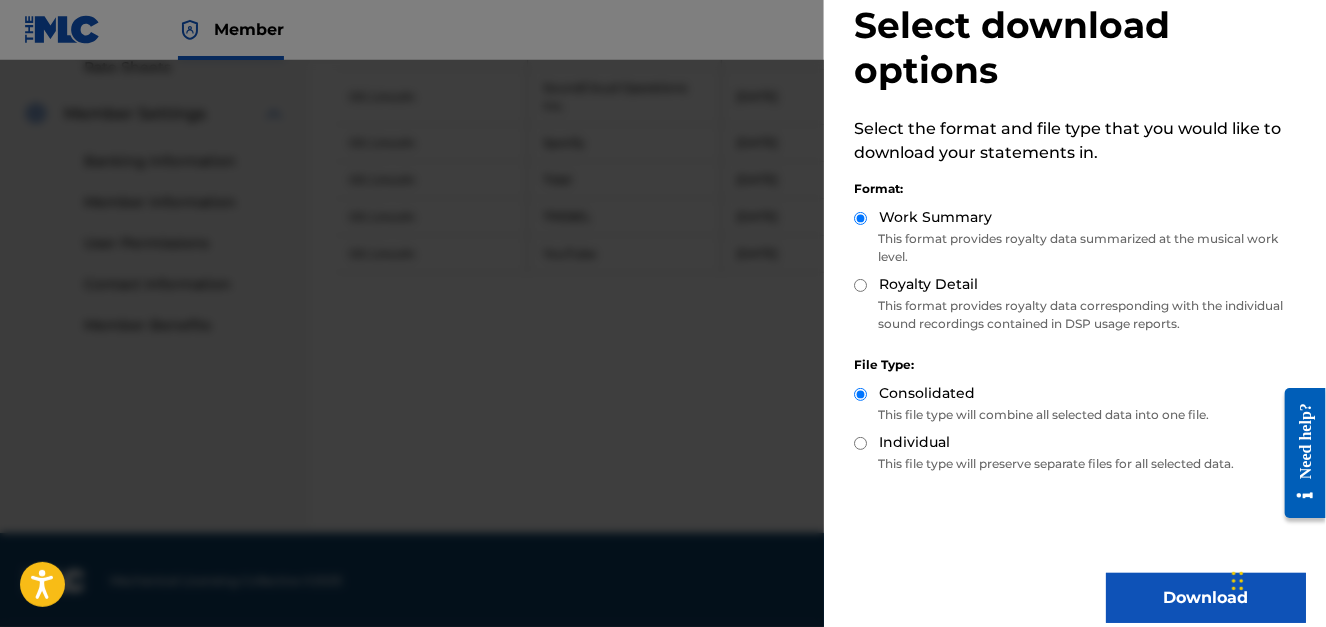
scroll to position [64, 0]
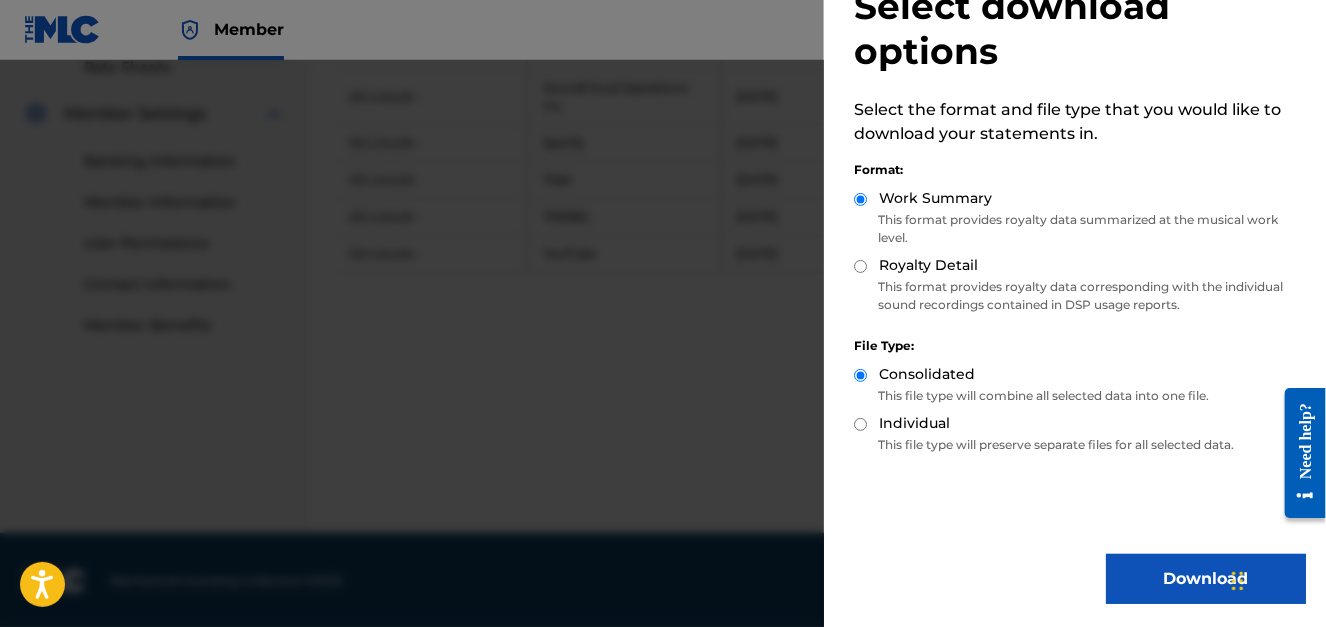
click at [863, 428] on input "Individual" at bounding box center [860, 424] width 13 height 13
radio input "true"
click at [869, 369] on div "Consolidated" at bounding box center [1080, 375] width 452 height 23
click at [861, 372] on input "Consolidated" at bounding box center [860, 375] width 13 height 13
radio input "true"
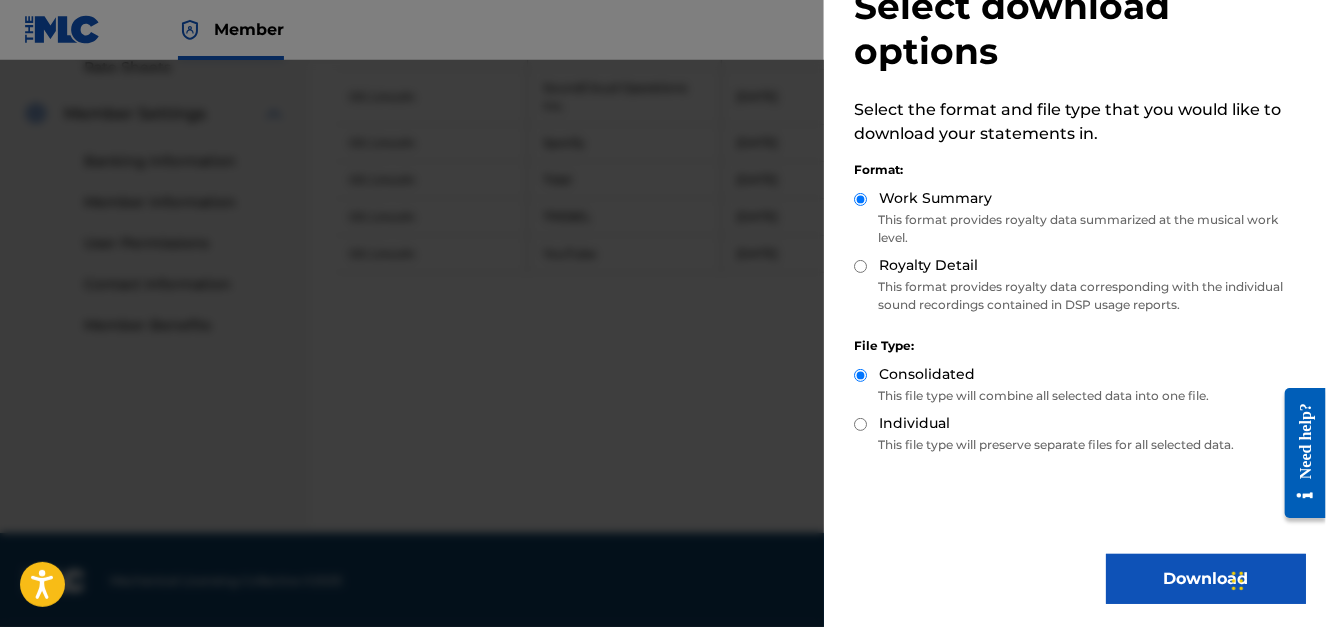
click at [1148, 558] on button "Download" at bounding box center [1206, 579] width 200 height 50
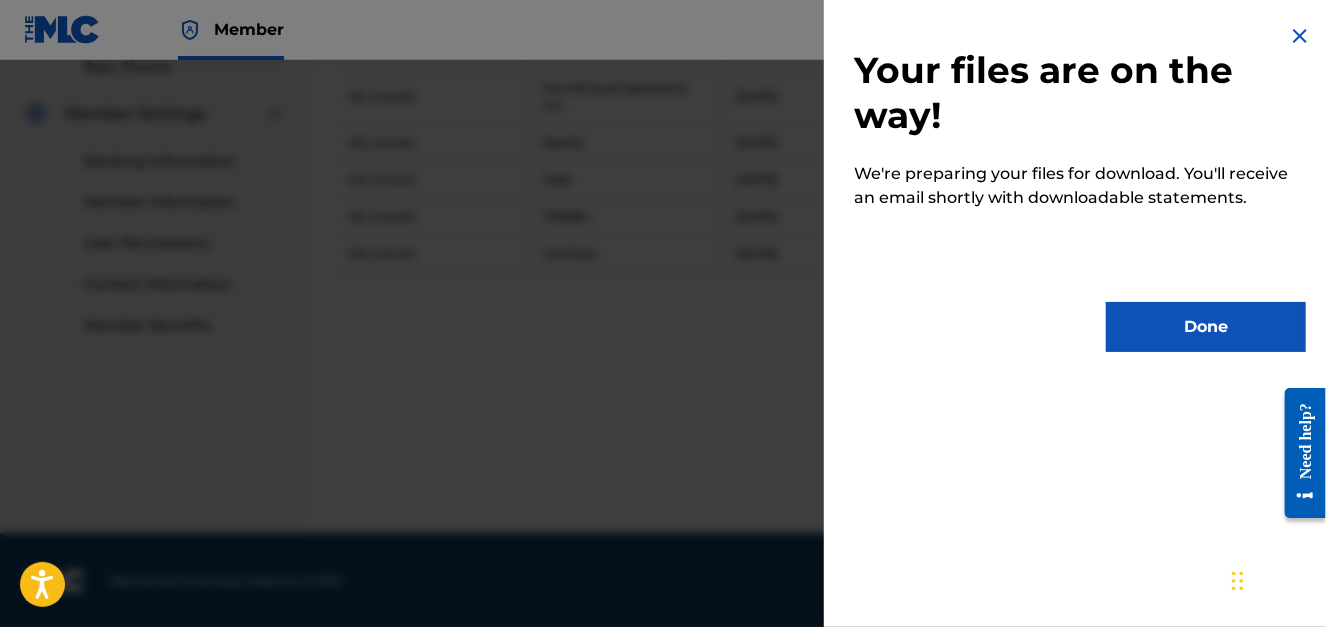
click at [1173, 310] on button "Done" at bounding box center [1206, 327] width 200 height 50
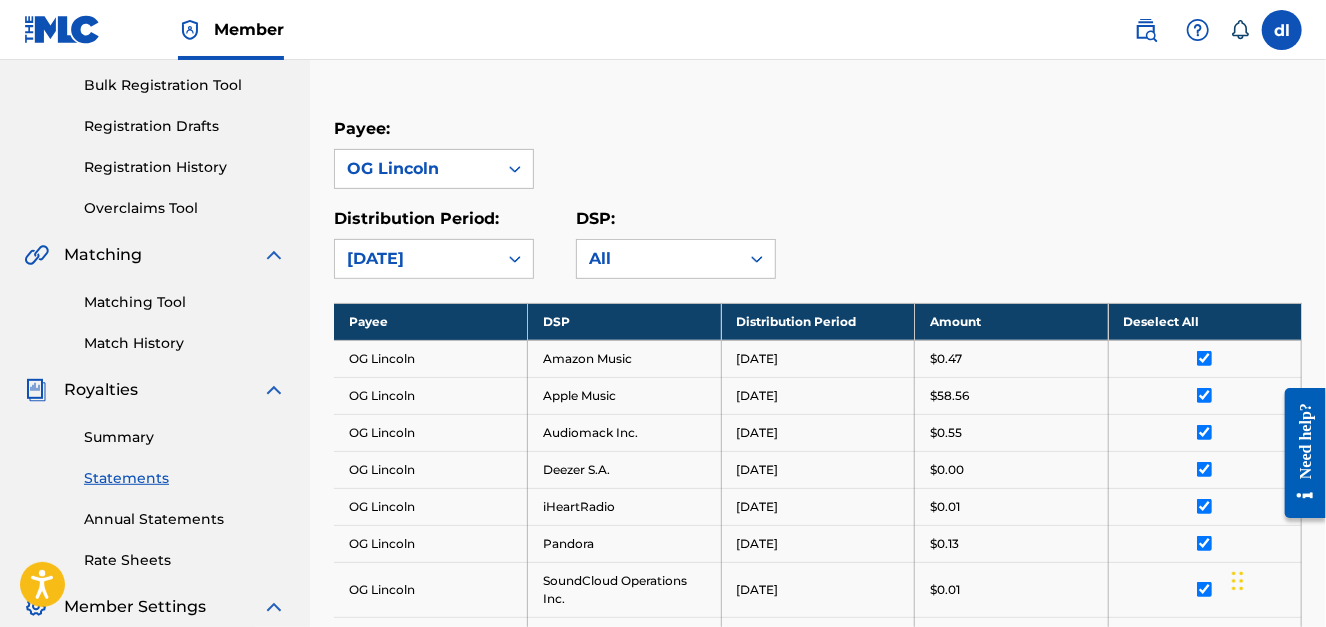
scroll to position [399, 0]
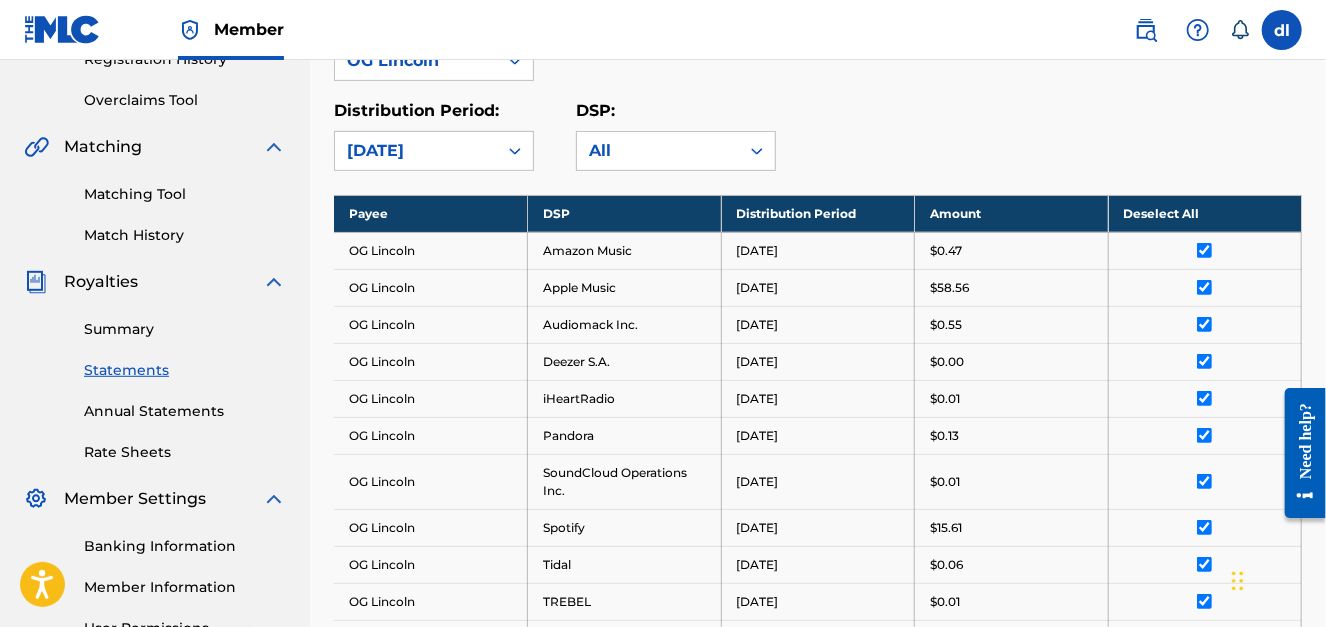
click at [128, 323] on link "Summary" at bounding box center [185, 329] width 202 height 21
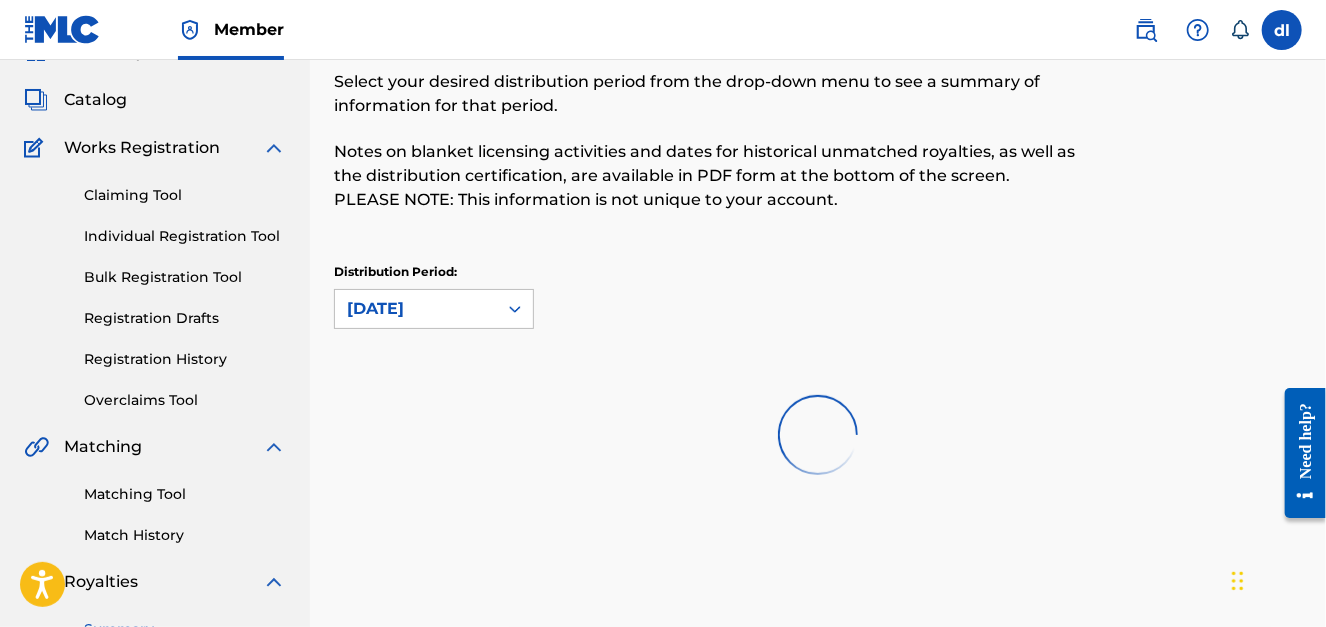
scroll to position [200, 0]
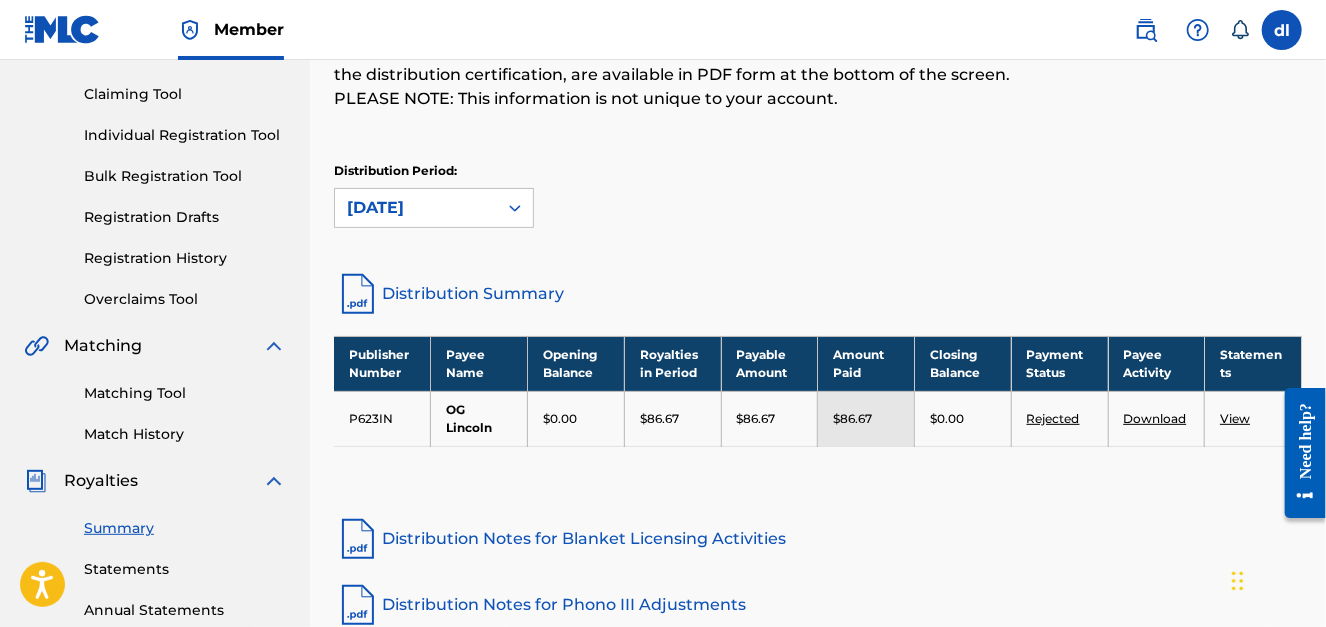
click at [146, 436] on link "Match History" at bounding box center [185, 434] width 202 height 21
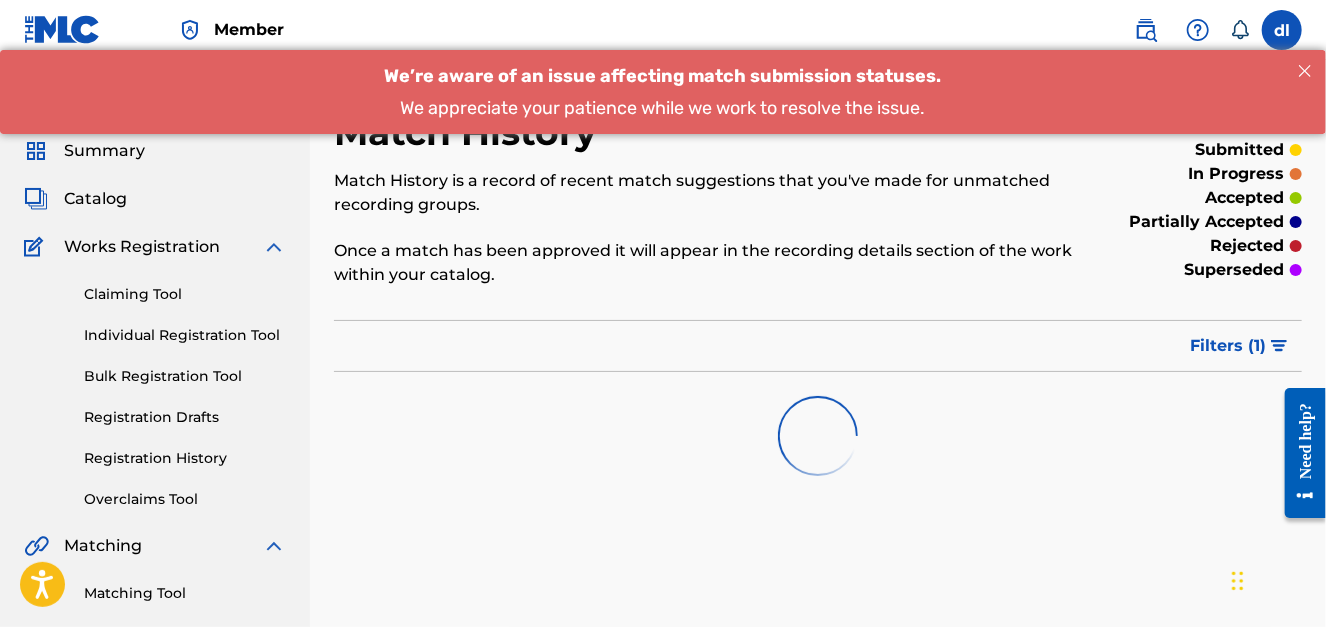
click at [90, 209] on span "Catalog" at bounding box center [95, 199] width 63 height 24
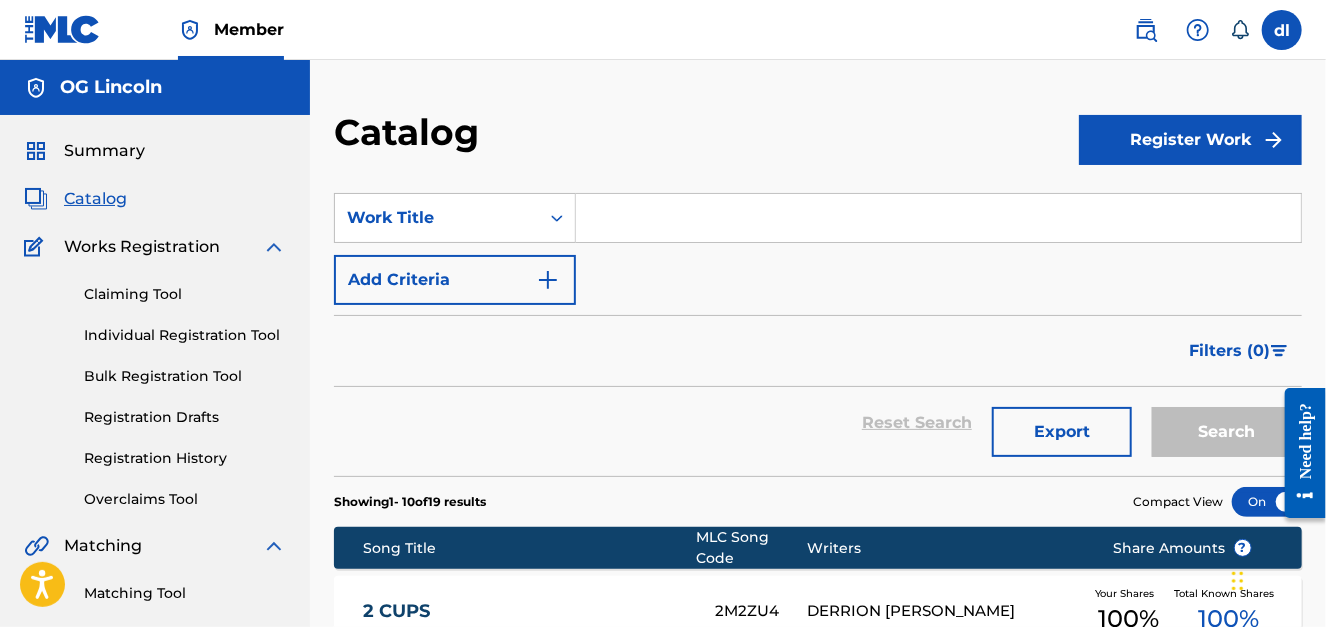
scroll to position [299, 0]
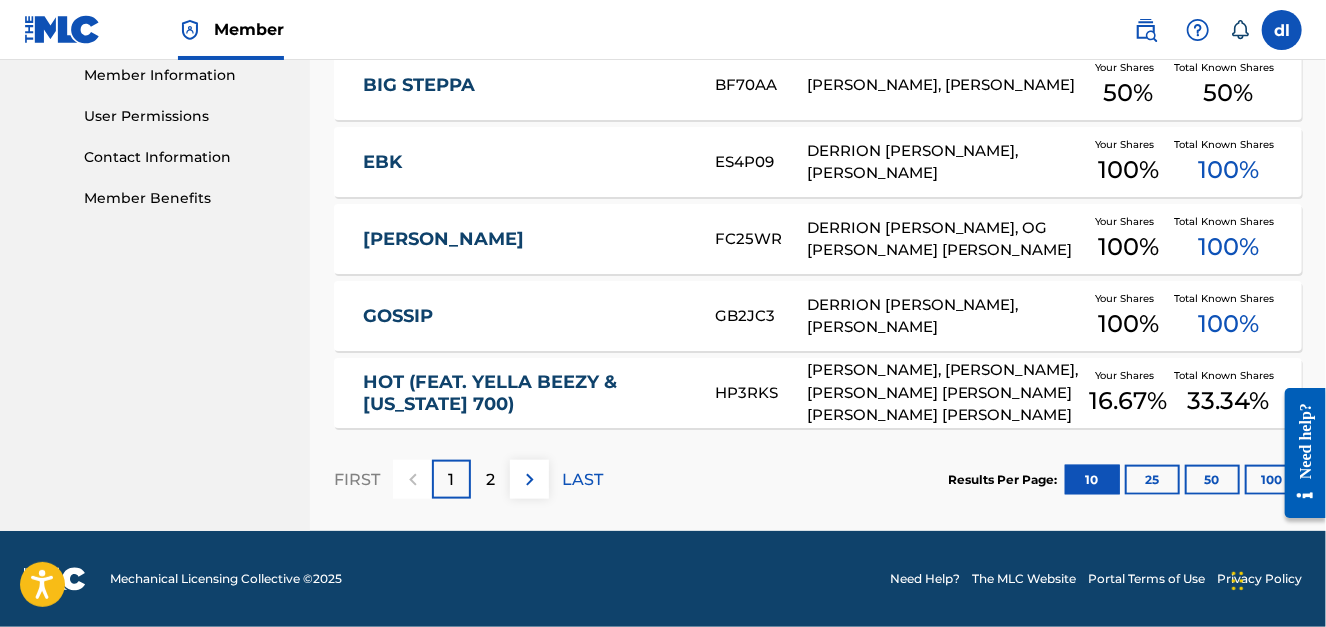
click at [481, 478] on div "2" at bounding box center [490, 479] width 39 height 39
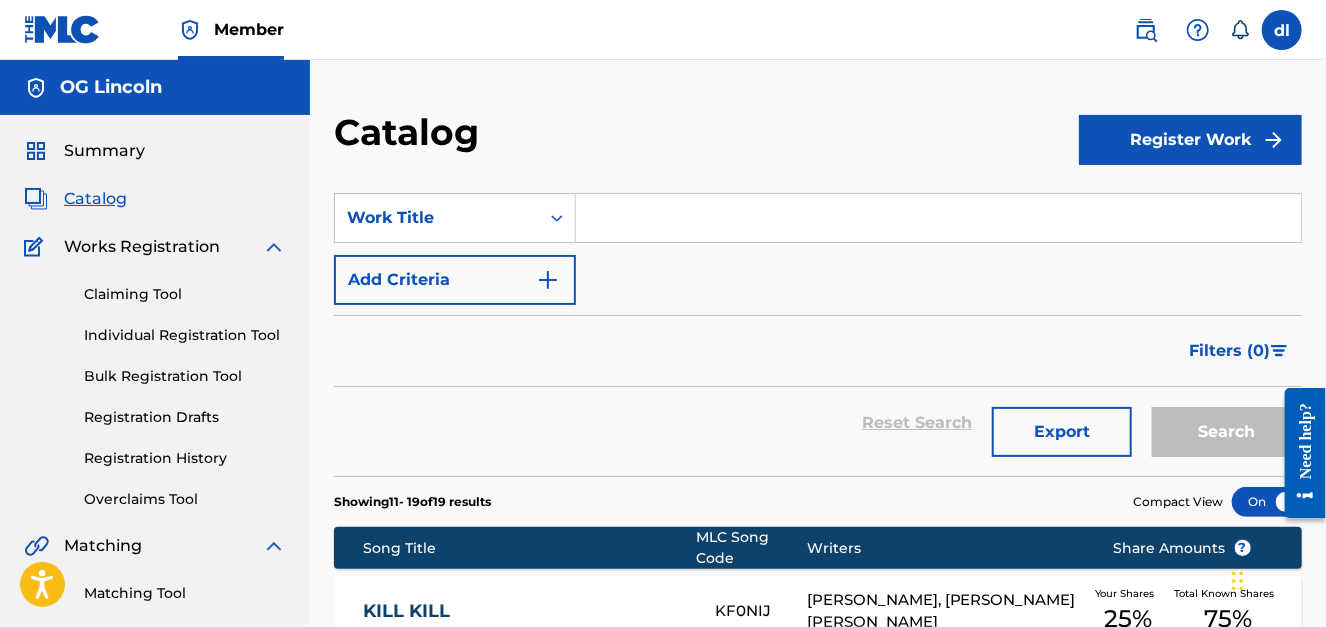
scroll to position [0, 0]
click at [95, 254] on span "Works Registration" at bounding box center [142, 247] width 156 height 24
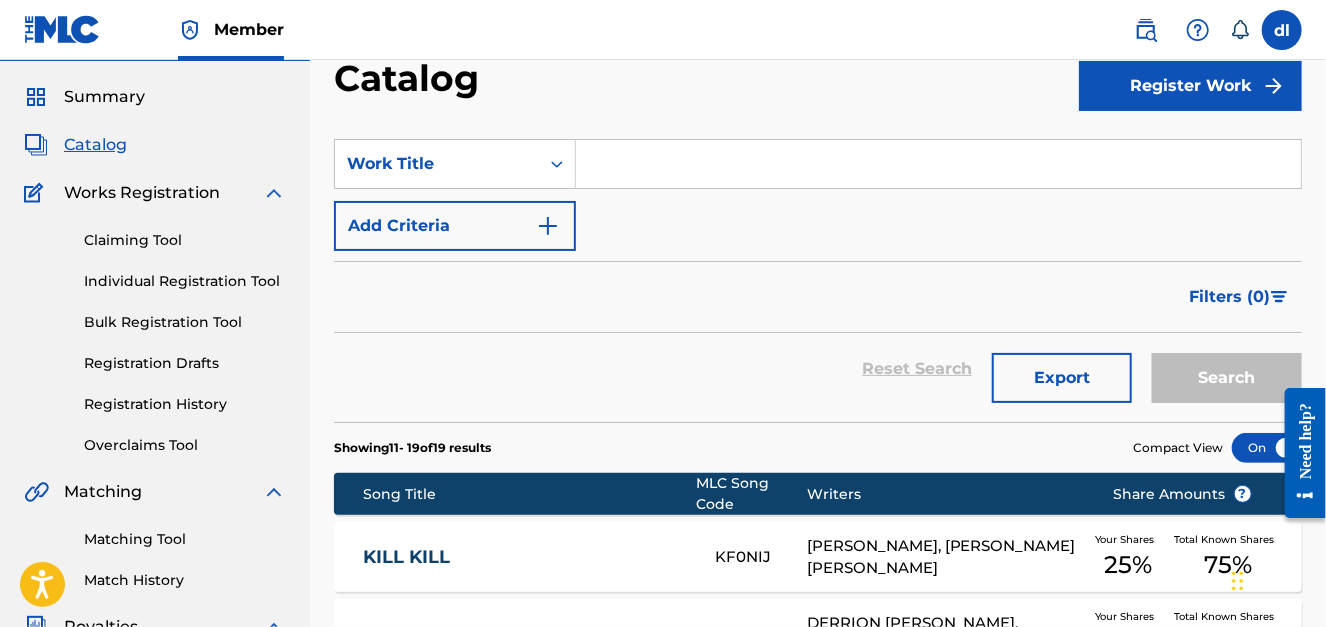
scroll to position [99, 0]
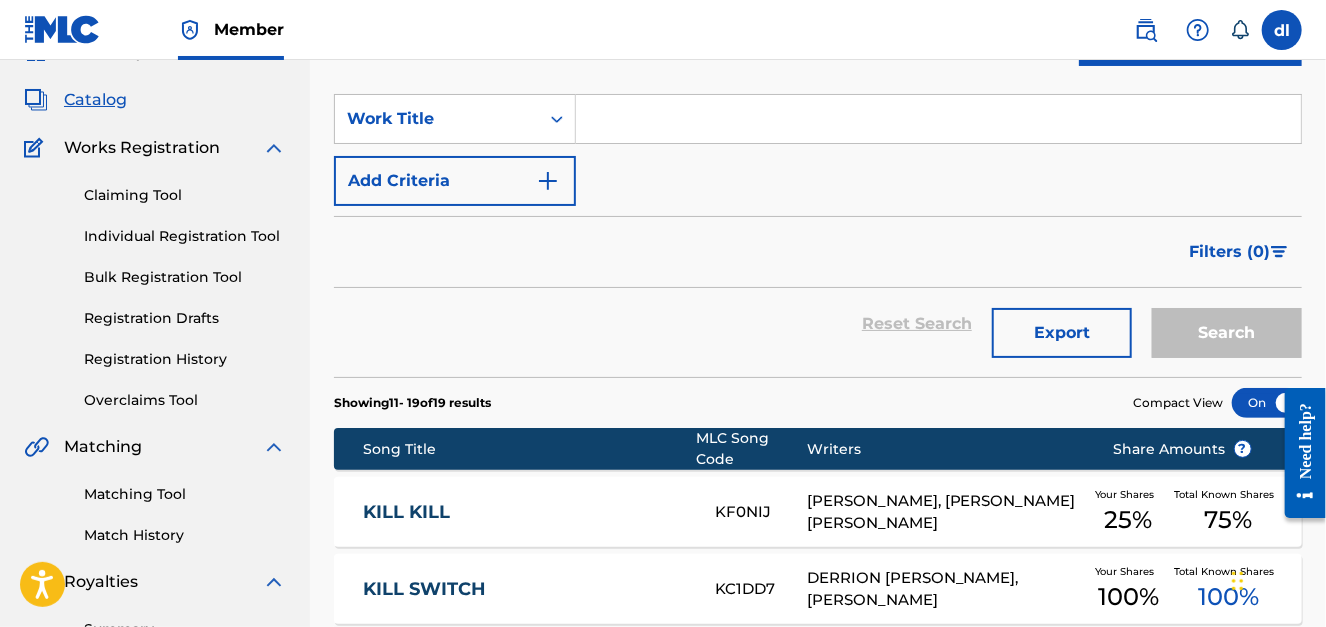
click at [128, 492] on link "Matching Tool" at bounding box center [185, 494] width 202 height 21
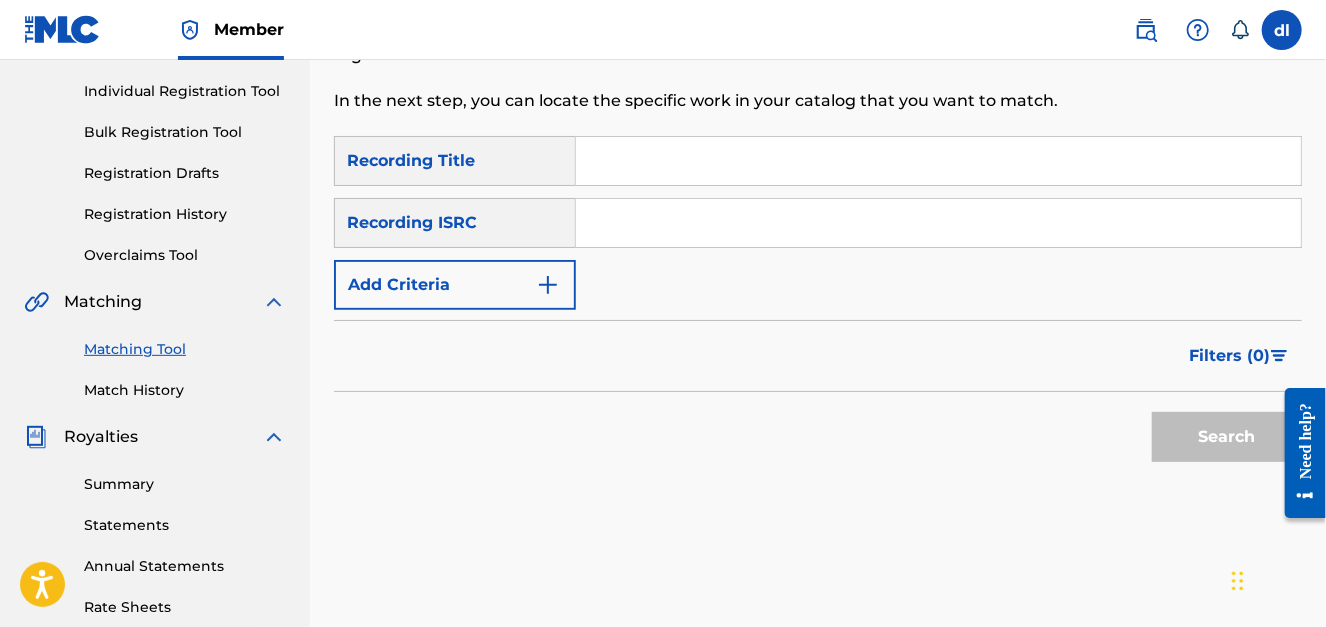
scroll to position [413, 0]
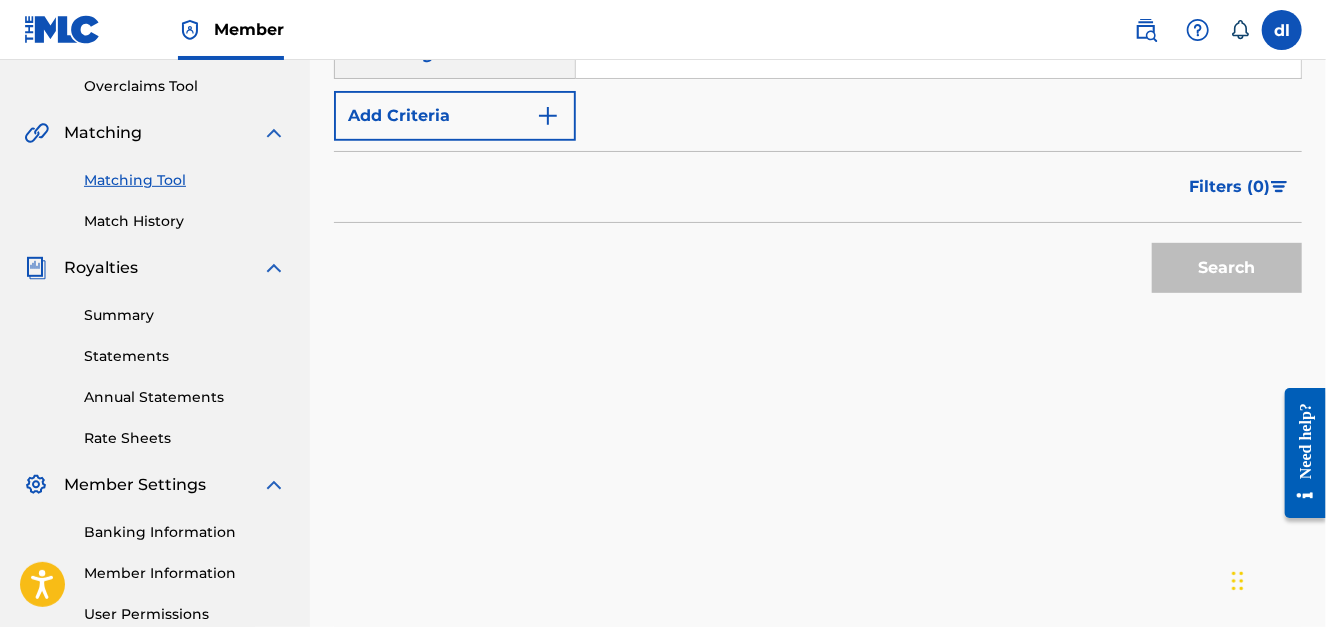
click at [146, 217] on link "Match History" at bounding box center [185, 221] width 202 height 21
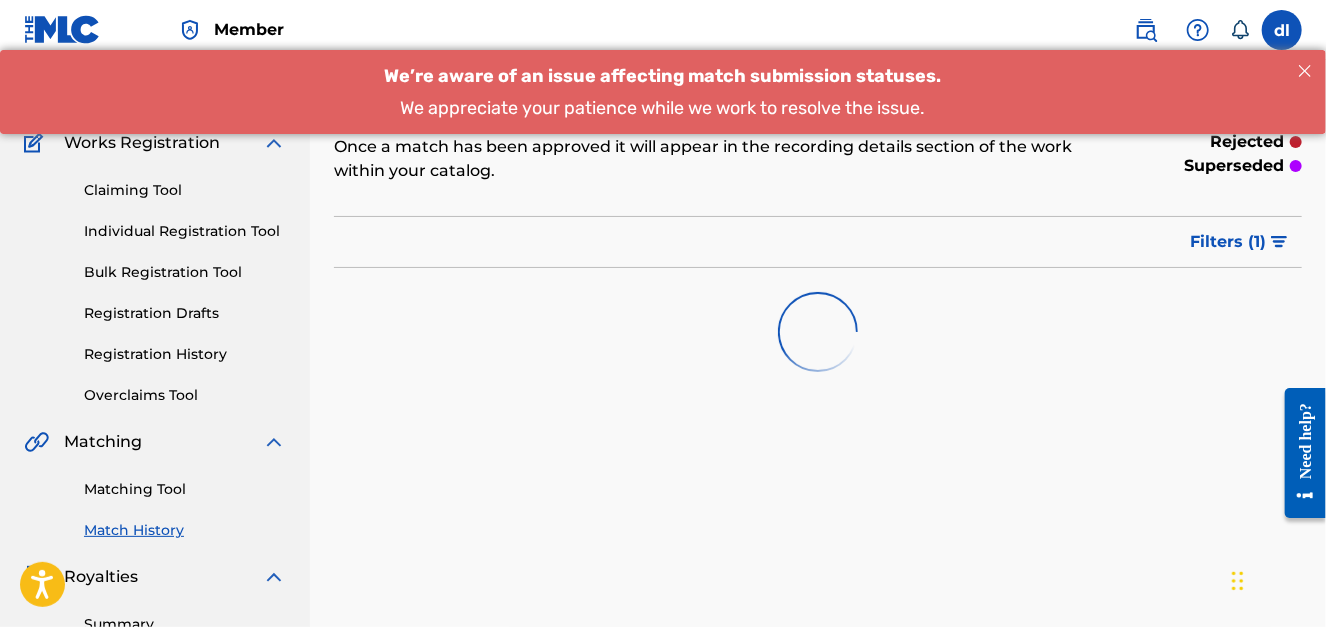
scroll to position [299, 0]
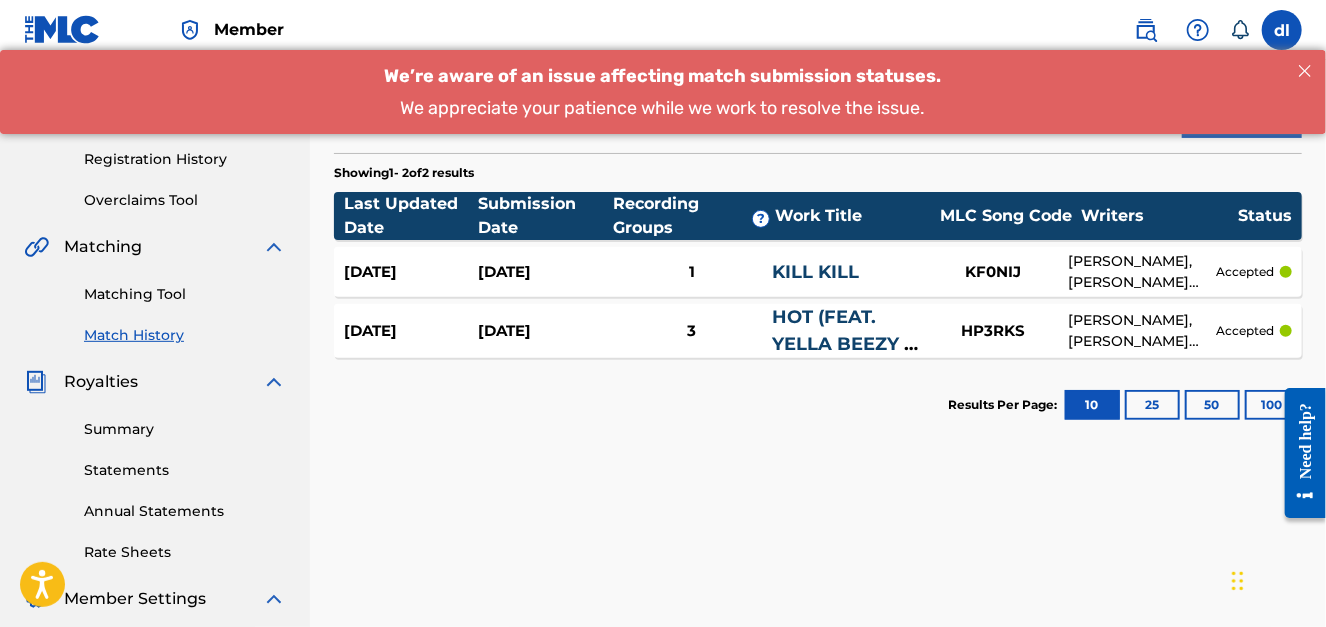
click at [810, 272] on link "KILL KILL" at bounding box center [815, 272] width 87 height 22
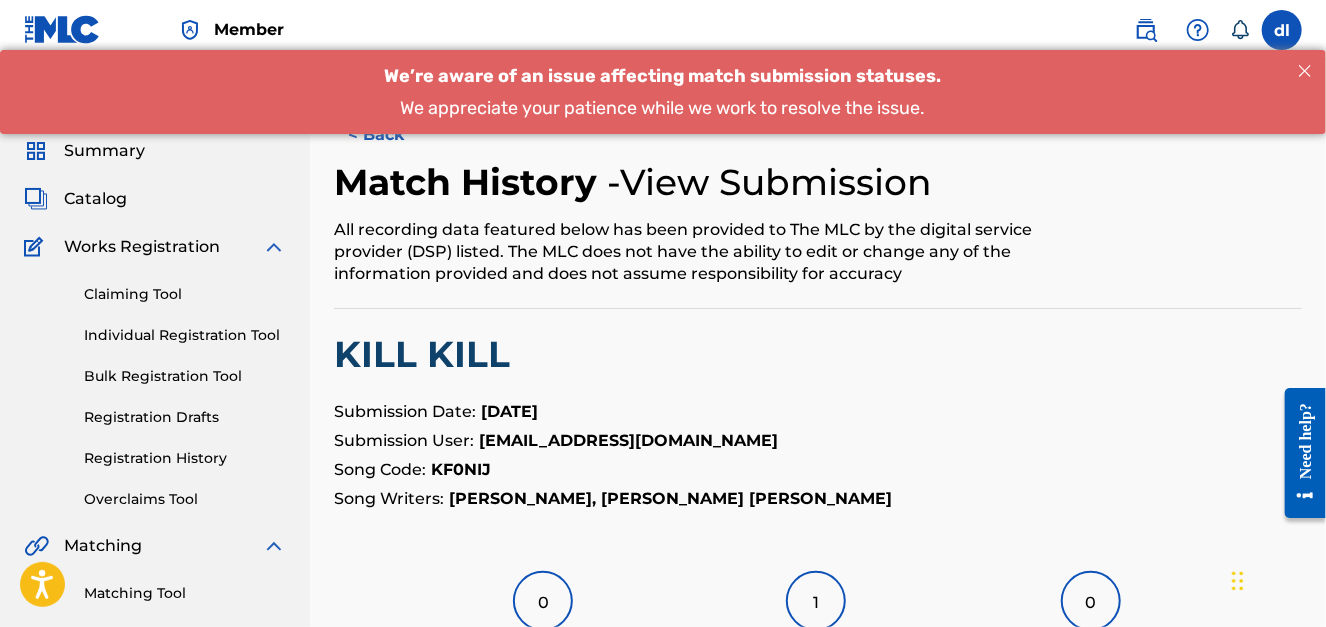
click at [96, 205] on span "Catalog" at bounding box center [95, 199] width 63 height 24
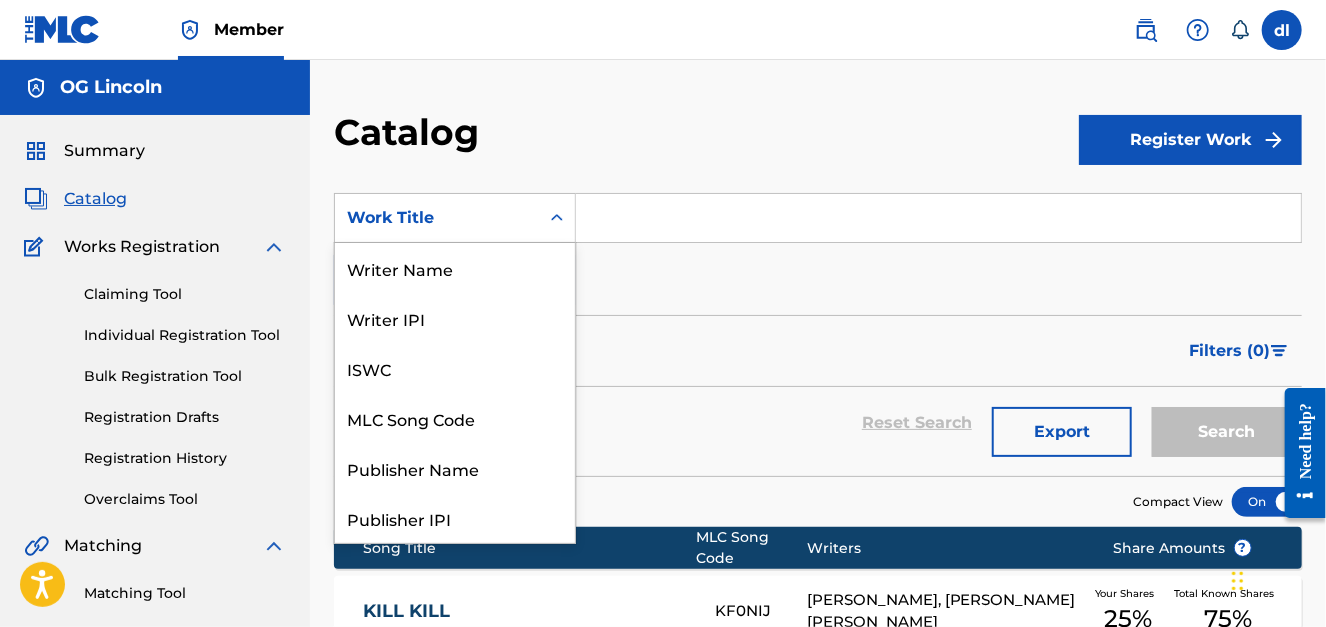
click at [460, 225] on div "Work Title" at bounding box center [437, 218] width 180 height 24
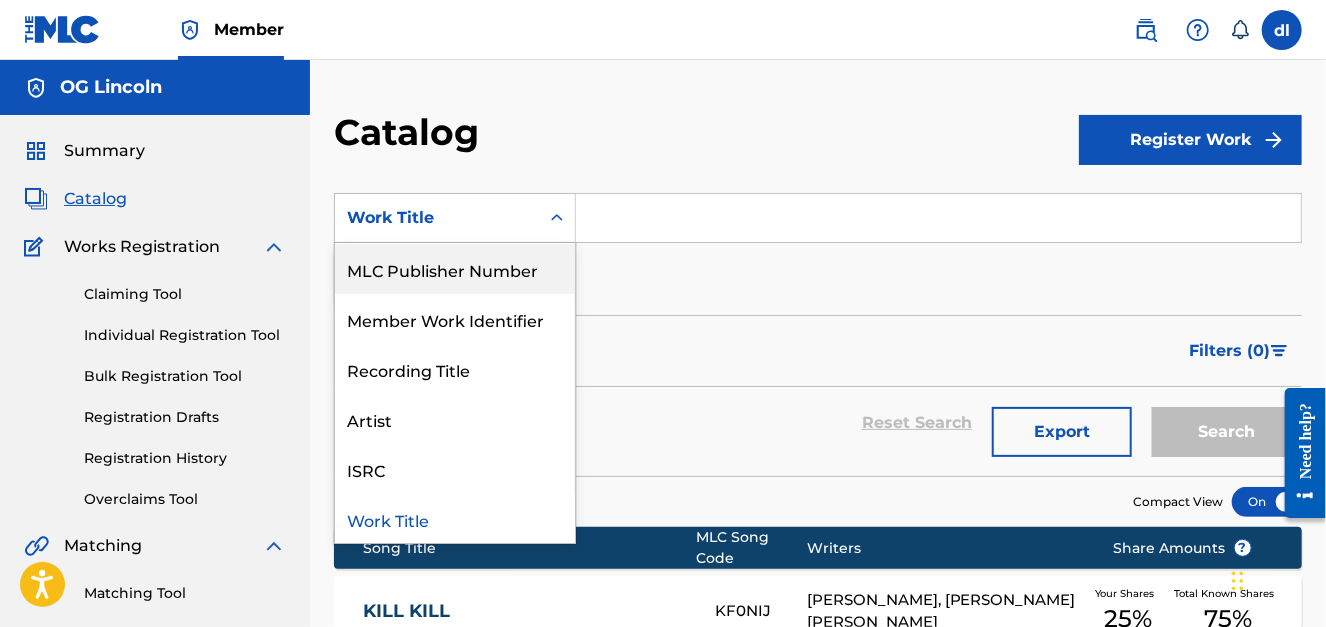
click at [427, 259] on div "MLC Publisher Number" at bounding box center [455, 269] width 240 height 50
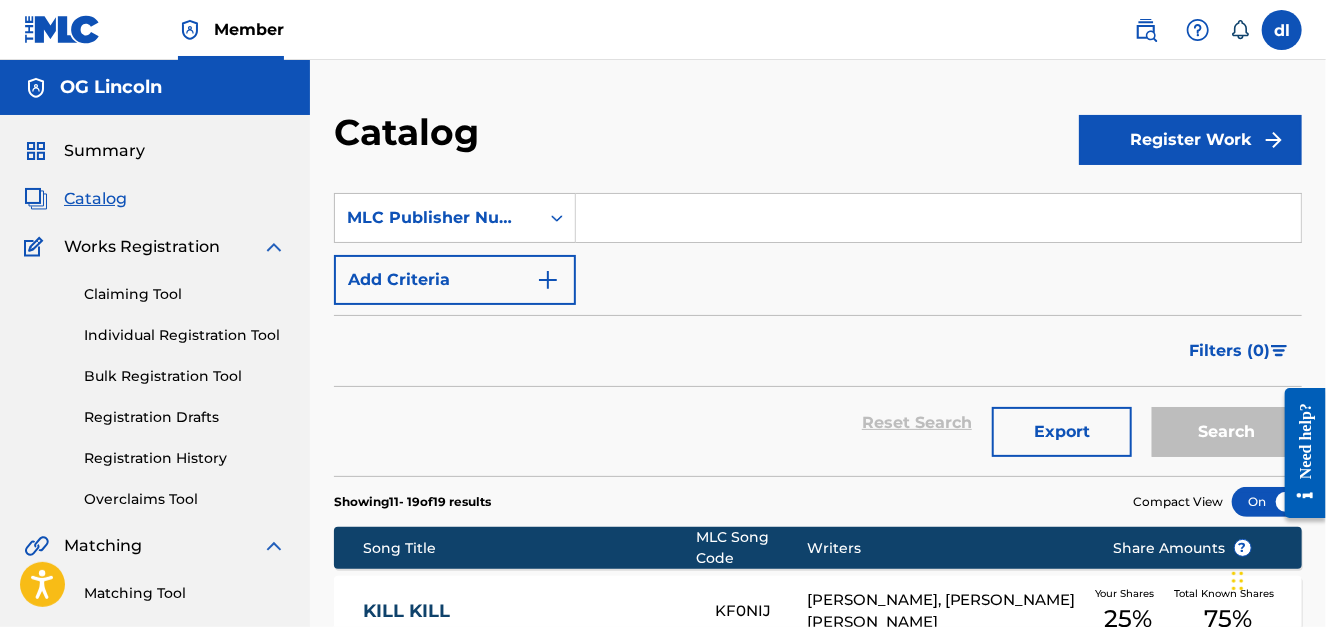
click at [706, 202] on input "Search Form" at bounding box center [938, 218] width 725 height 48
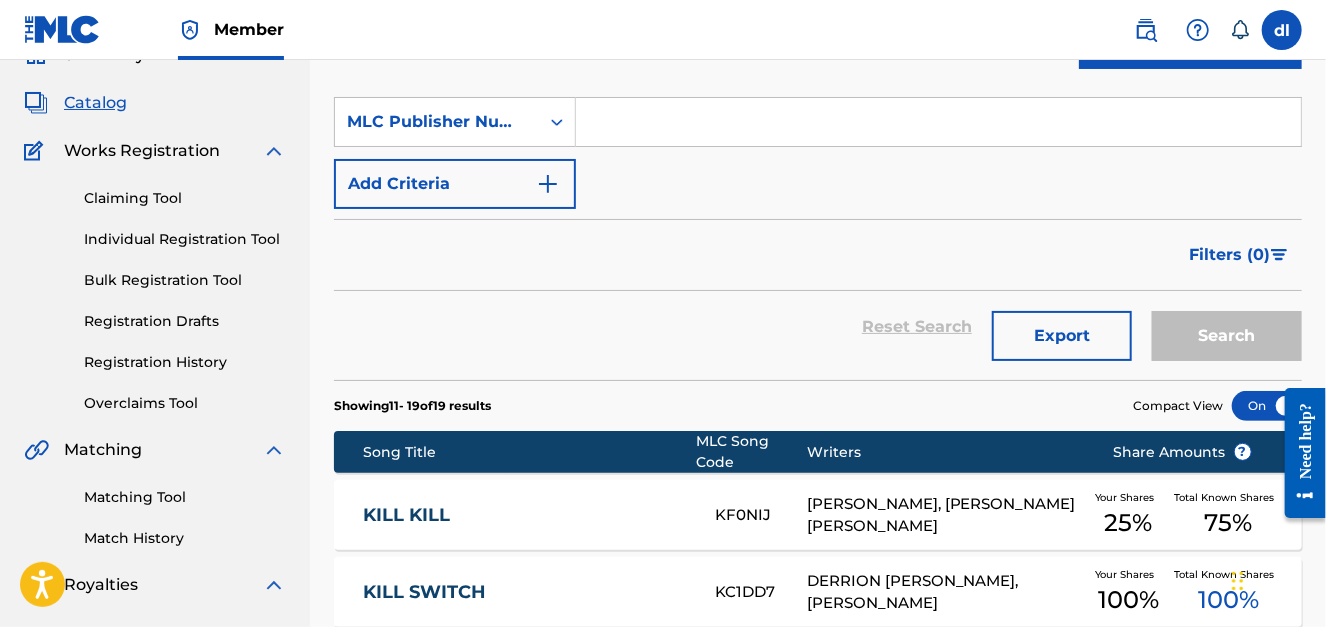
scroll to position [399, 0]
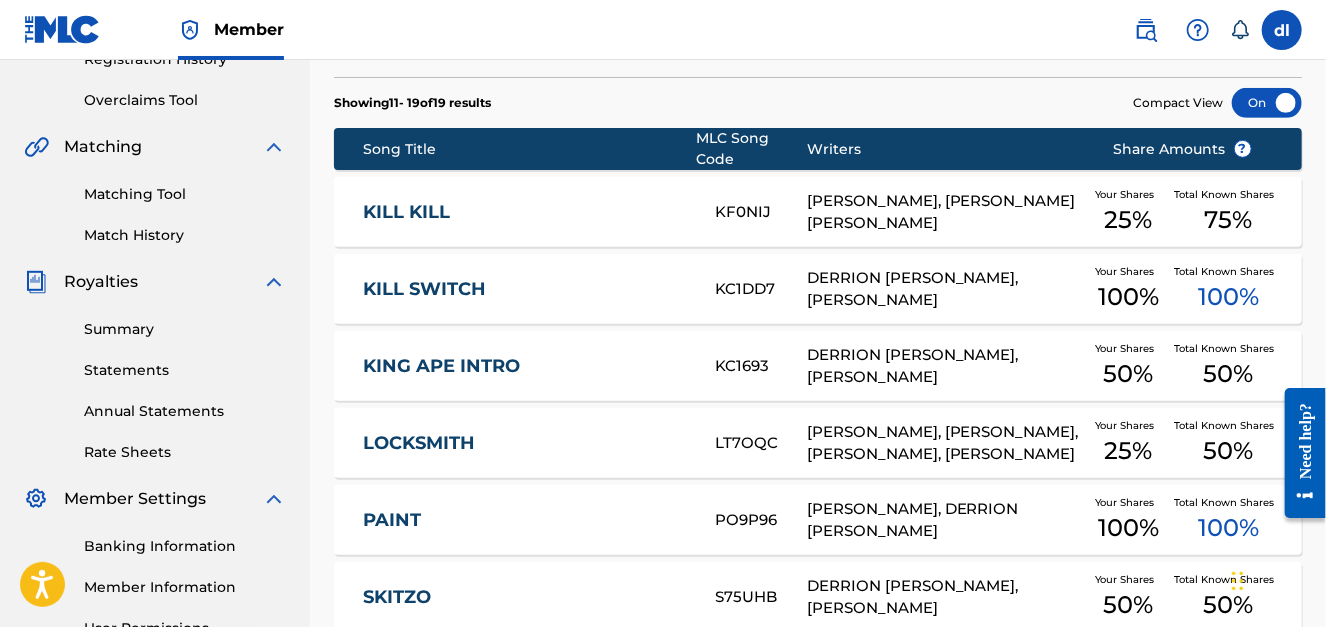
click at [1281, 30] on label at bounding box center [1282, 30] width 40 height 40
click at [1282, 30] on input "dl derrion lincoln oglincolnbeats@gmail.com Notification Preferences Profile Lo…" at bounding box center [1282, 30] width 0 height 0
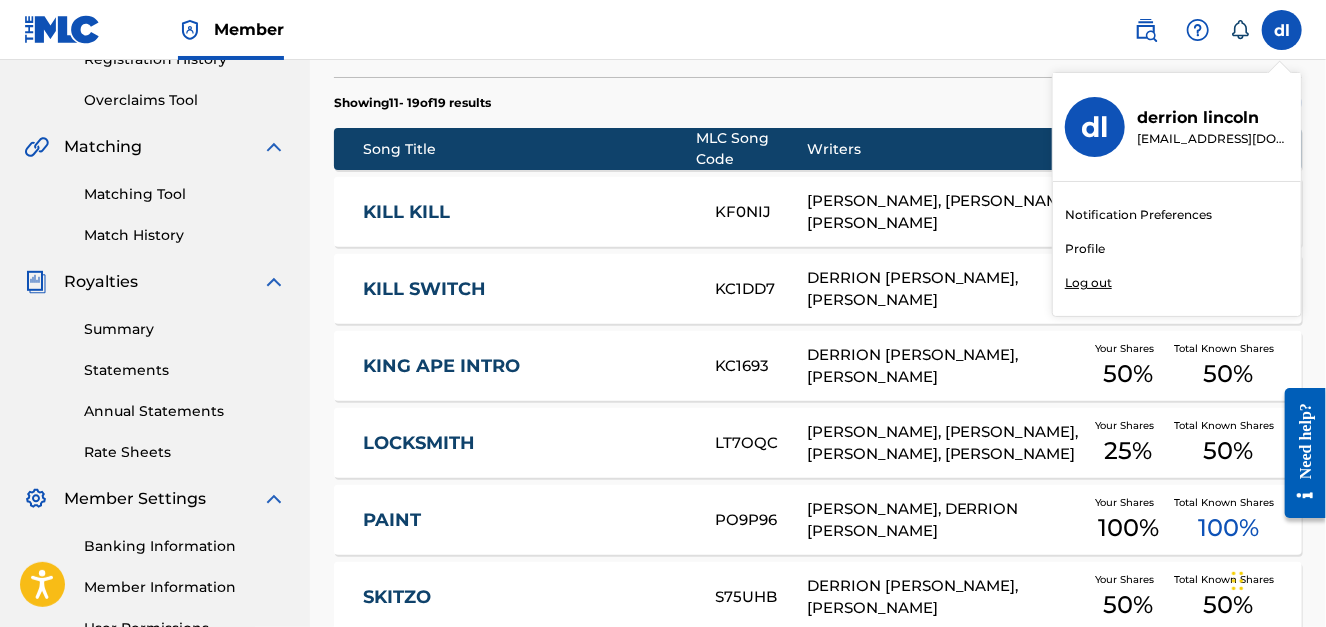
click at [1090, 283] on p "Log out" at bounding box center [1088, 283] width 47 height 18
click at [1282, 30] on input "dl derrion lincoln oglincolnbeats@gmail.com Notification Preferences Profile Lo…" at bounding box center [1282, 30] width 0 height 0
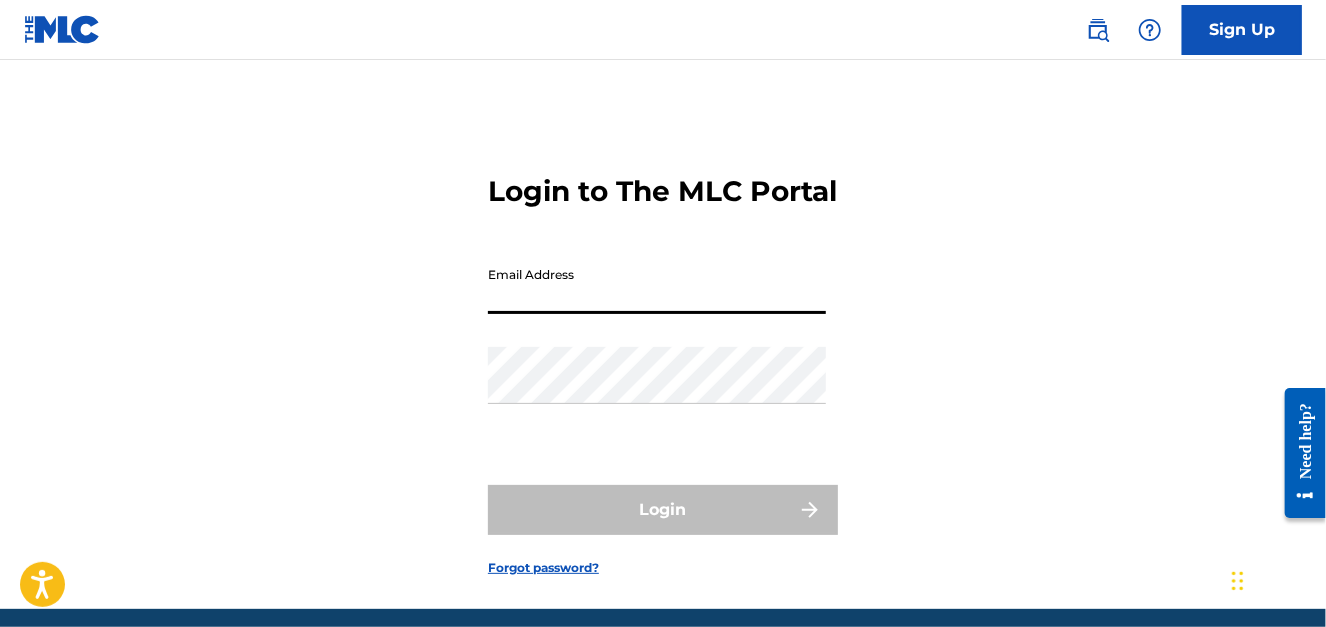
click at [605, 314] on input "Email Address" at bounding box center [657, 285] width 338 height 57
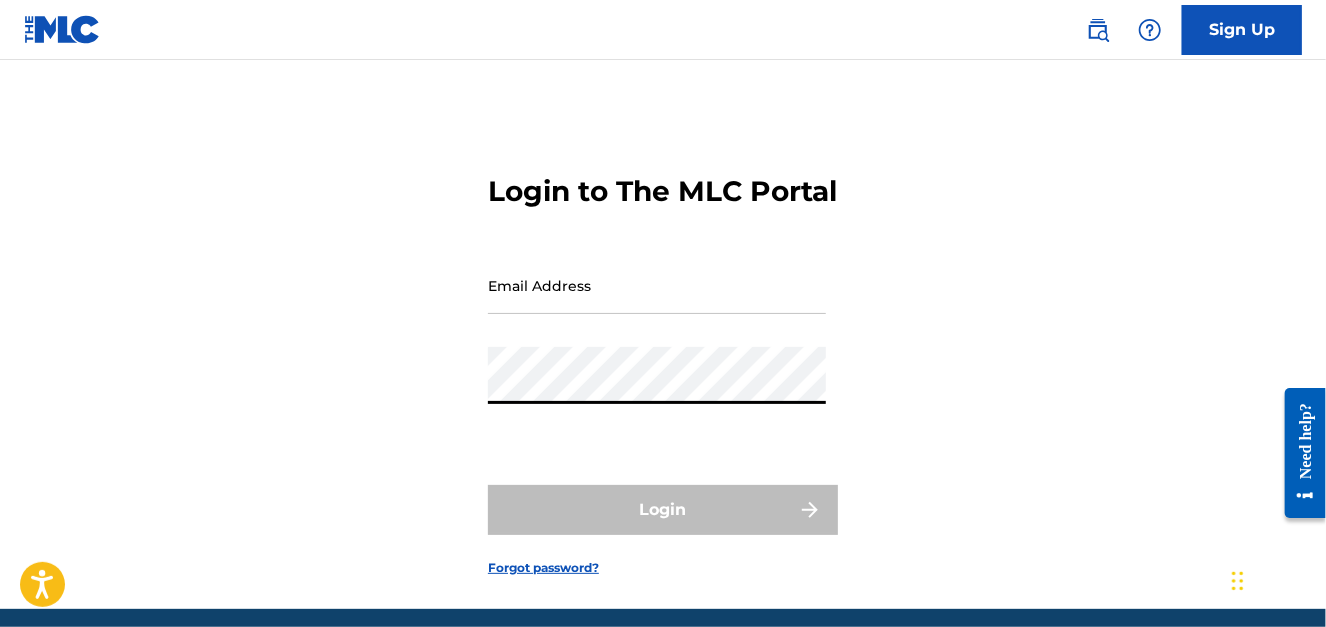
click at [548, 314] on input "Email Address" at bounding box center [657, 285] width 338 height 57
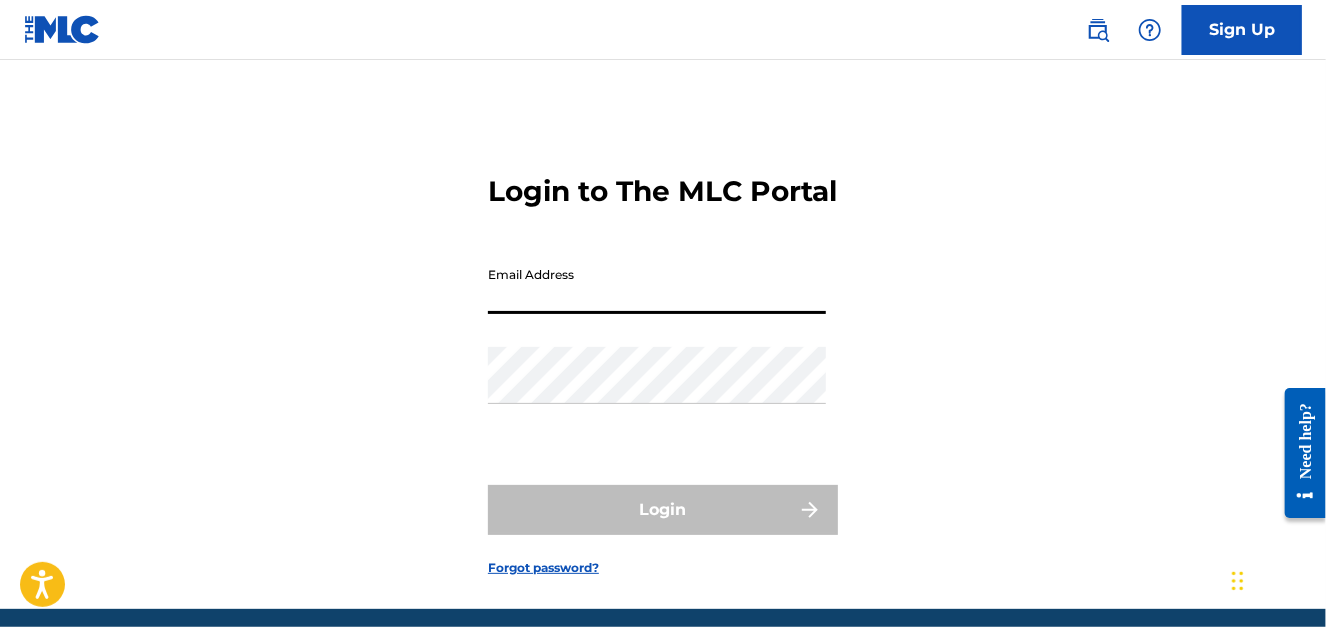
type input "[EMAIL_ADDRESS][DOMAIN_NAME]"
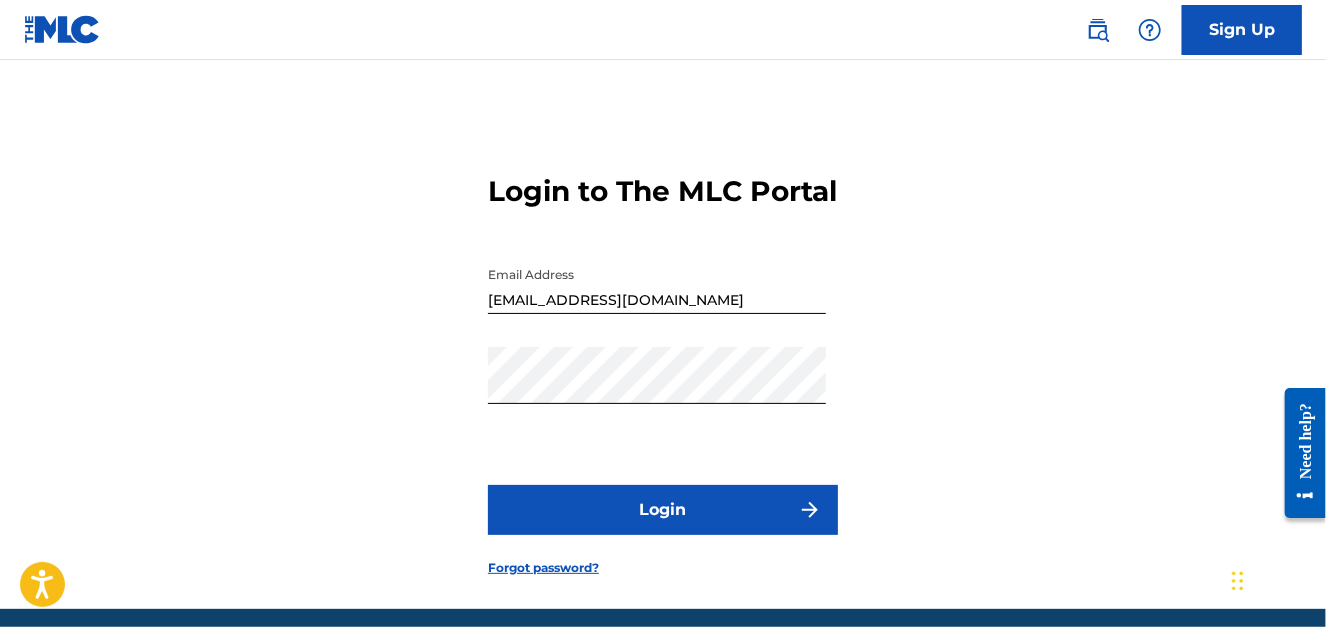
click at [561, 535] on button "Login" at bounding box center [663, 510] width 350 height 50
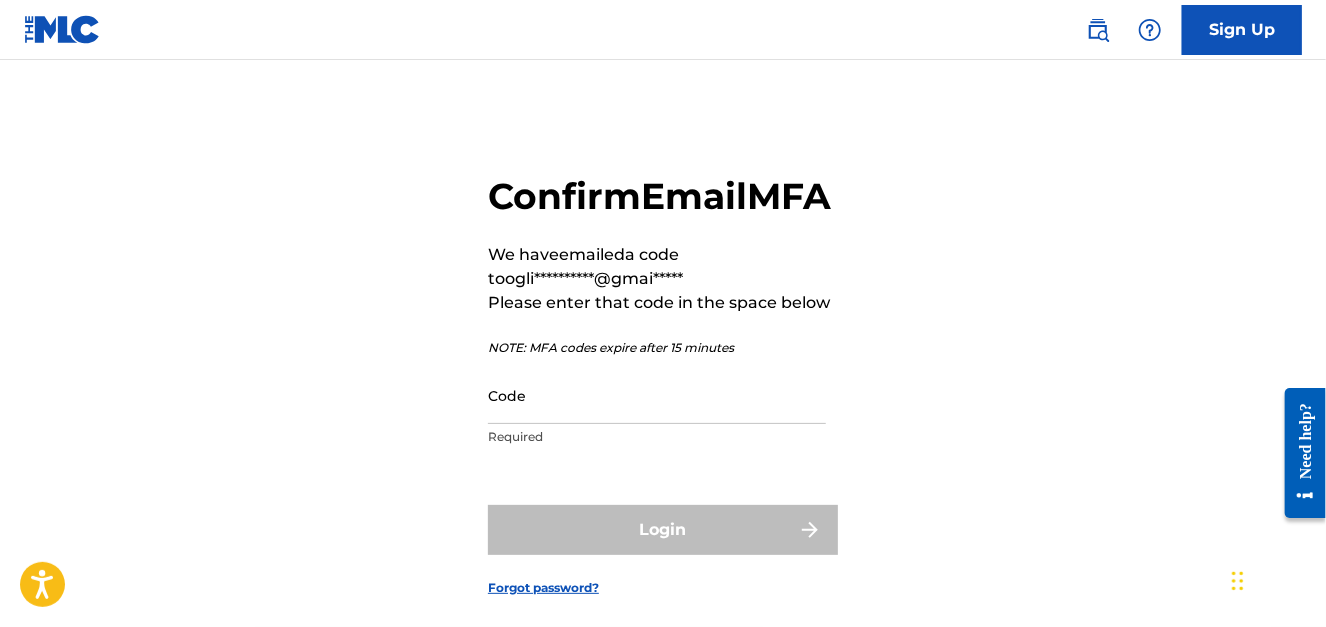
click at [533, 424] on input "Code" at bounding box center [657, 395] width 338 height 57
type input "644950"
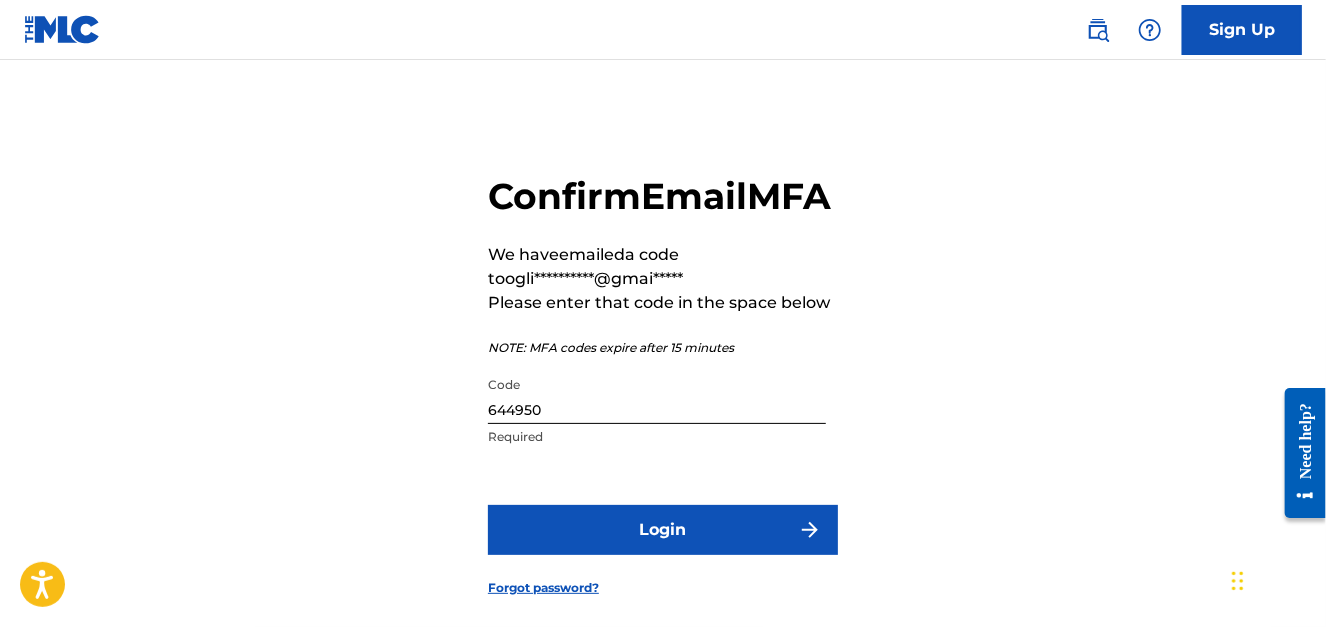
click at [726, 552] on button "Login" at bounding box center [663, 530] width 350 height 50
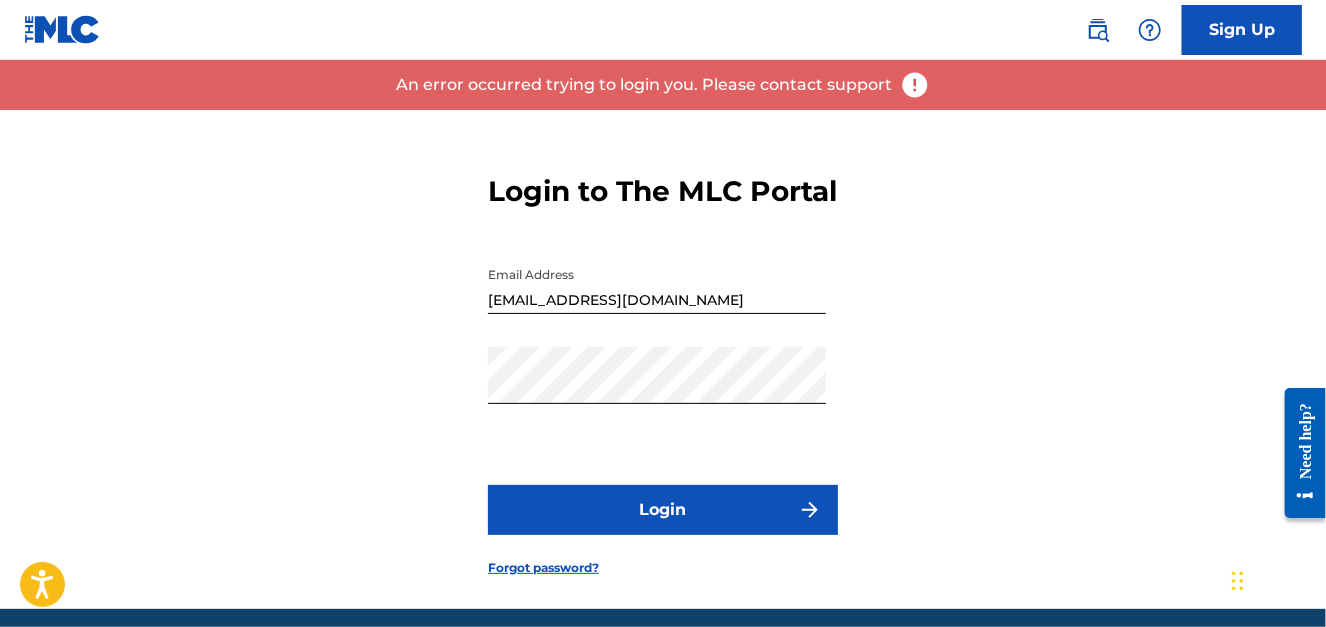
click at [704, 535] on button "Login" at bounding box center [663, 510] width 350 height 50
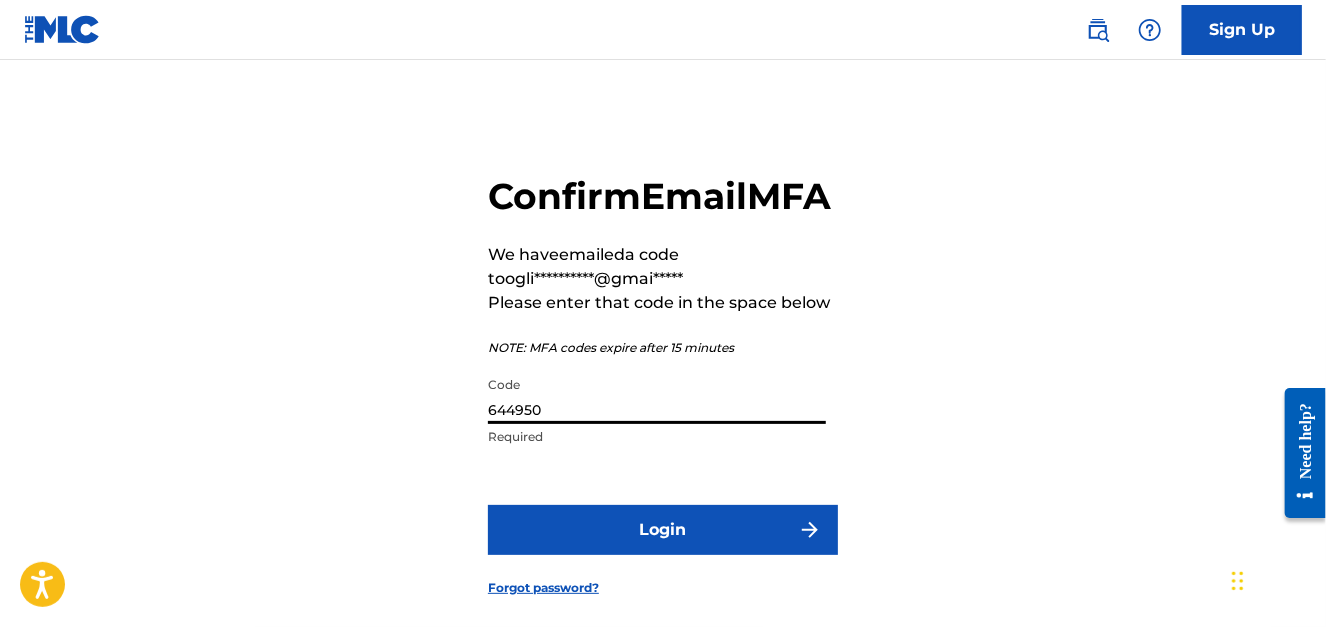
drag, startPoint x: 545, startPoint y: 455, endPoint x: 402, endPoint y: 450, distance: 143.1
click at [401, 451] on div "**********" at bounding box center [663, 369] width 1326 height 519
paste input "134184"
type input "134184"
click at [488, 505] on button "Login" at bounding box center [663, 530] width 350 height 50
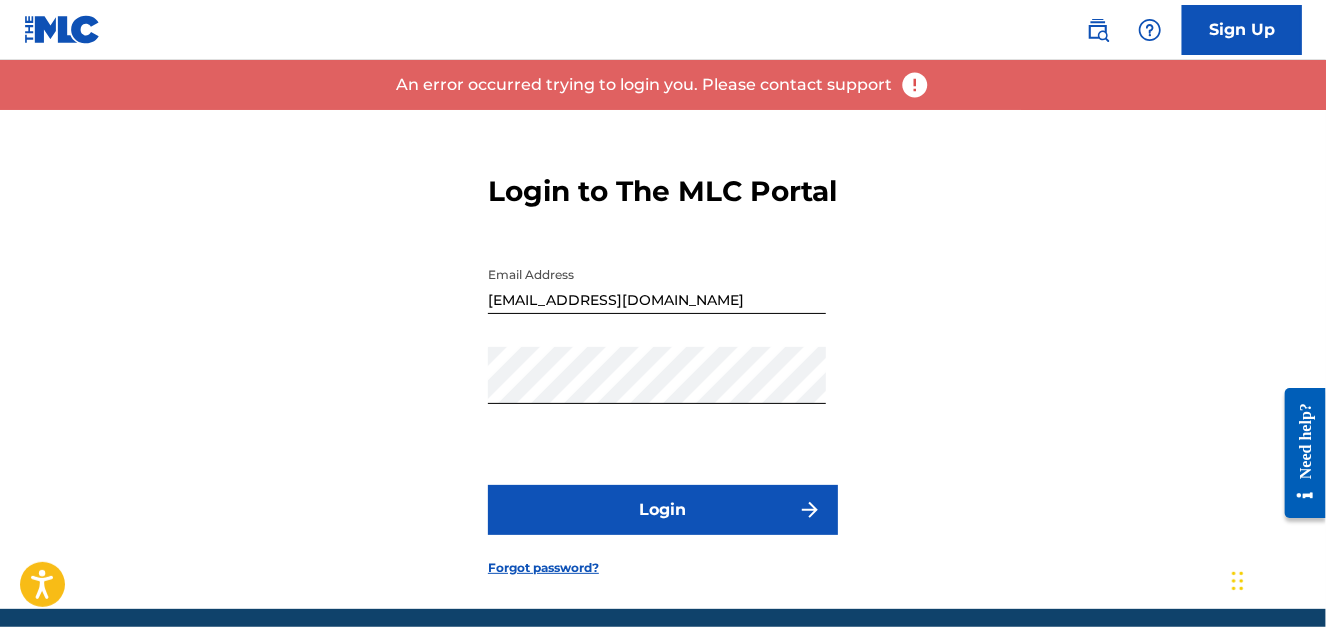
click at [687, 535] on button "Login" at bounding box center [663, 510] width 350 height 50
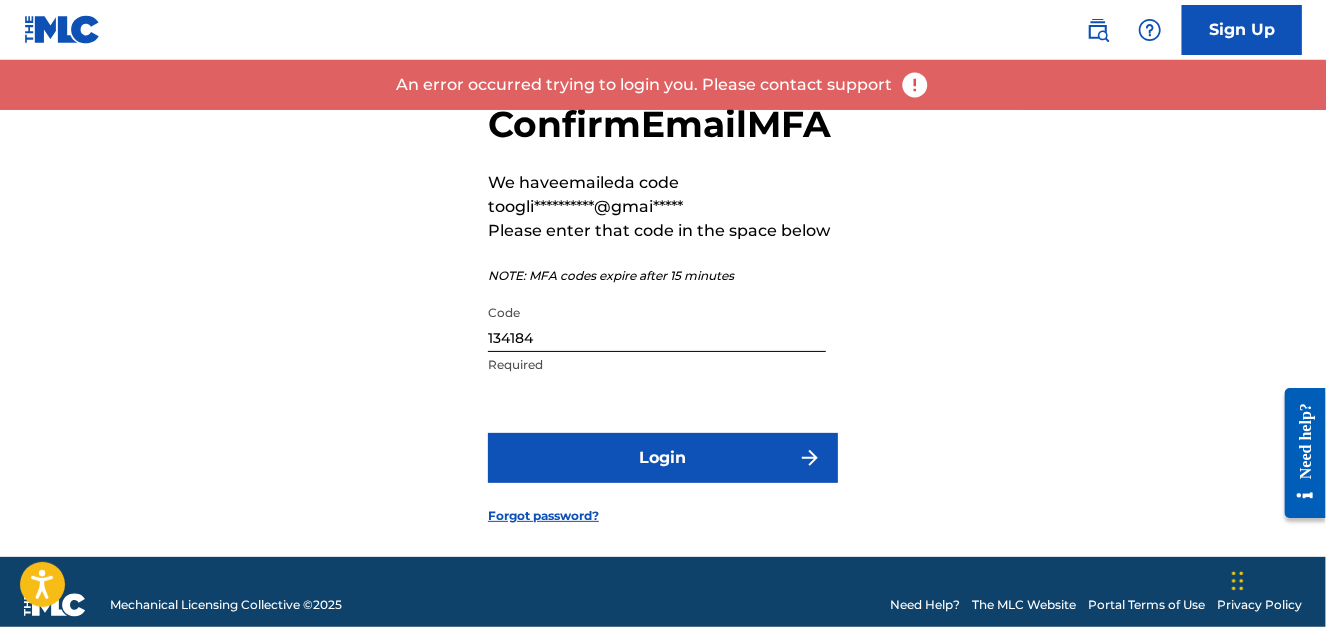
scroll to position [143, 0]
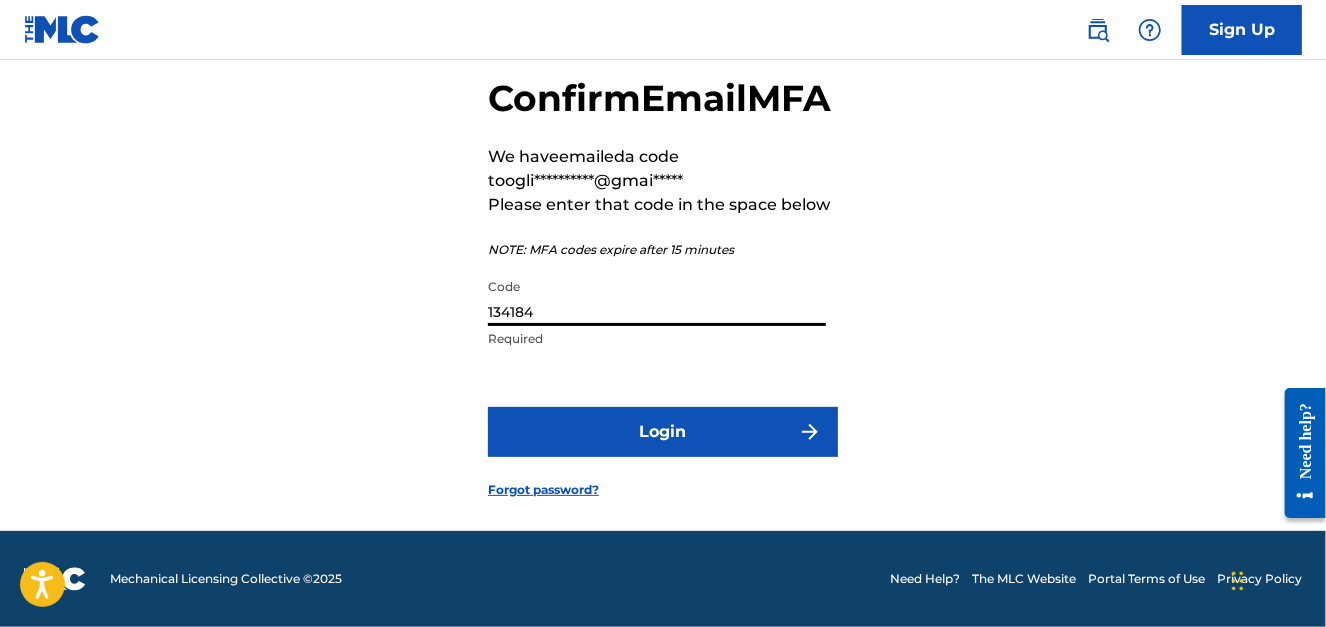
drag, startPoint x: 570, startPoint y: 303, endPoint x: 429, endPoint y: 303, distance: 141.0
click at [422, 306] on div "**********" at bounding box center [663, 271] width 1326 height 519
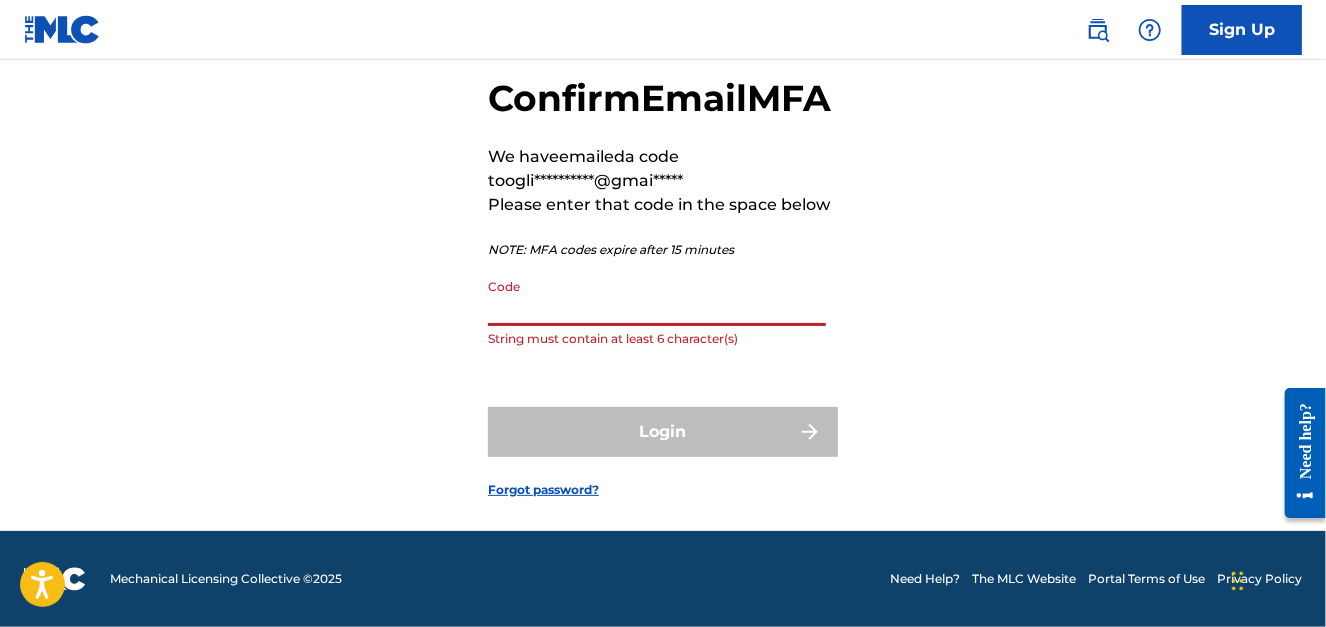
paste input "824451"
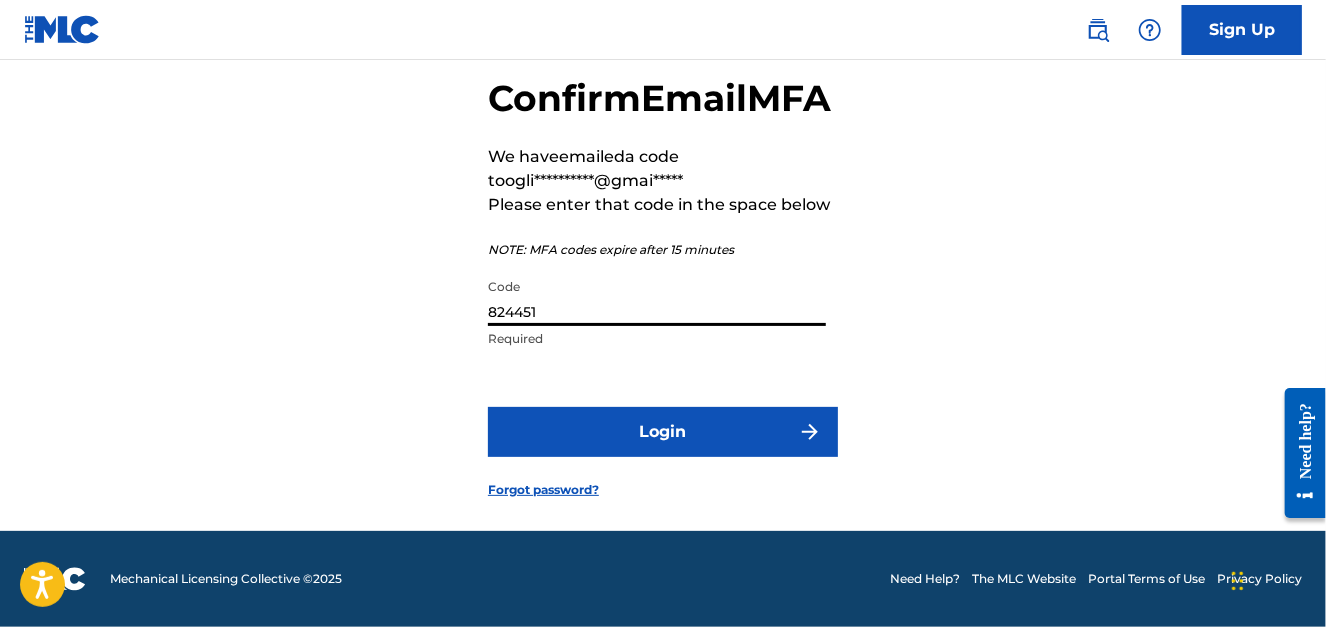
type input "824451"
click at [621, 435] on button "Login" at bounding box center [663, 432] width 350 height 50
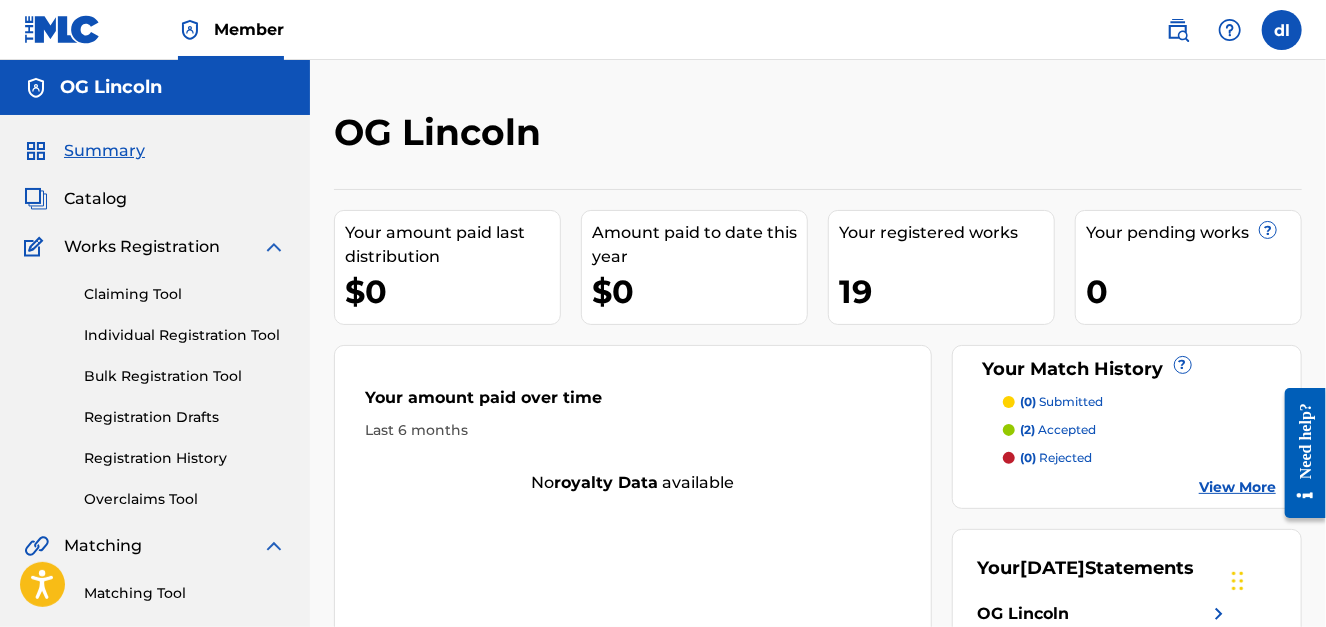
click at [265, 246] on img at bounding box center [274, 247] width 24 height 24
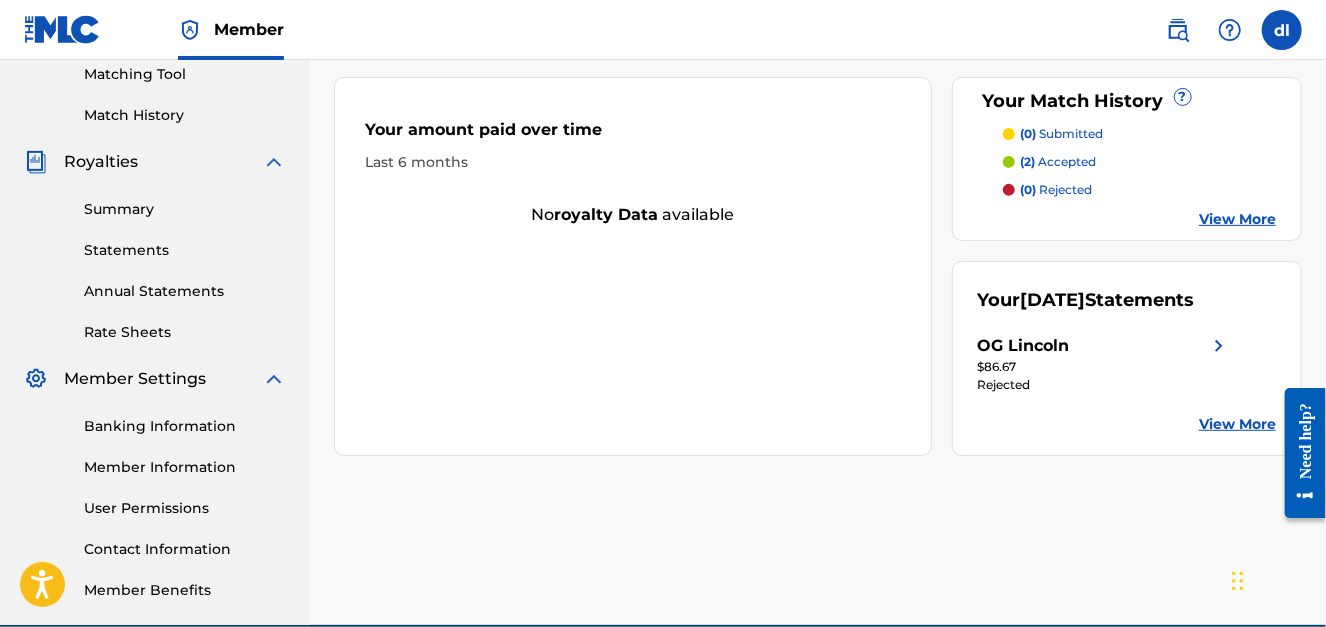
scroll to position [362, 0]
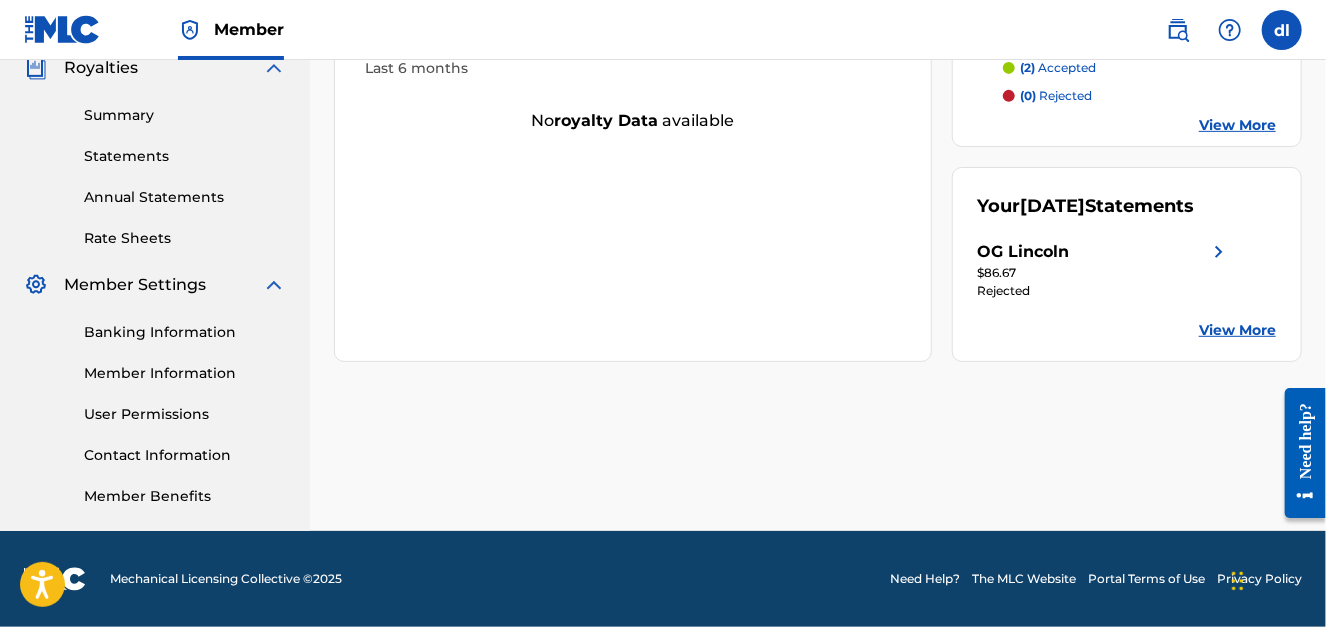
click at [118, 493] on link "Member Benefits" at bounding box center [185, 496] width 202 height 21
click at [136, 368] on link "Member Information" at bounding box center [185, 373] width 202 height 21
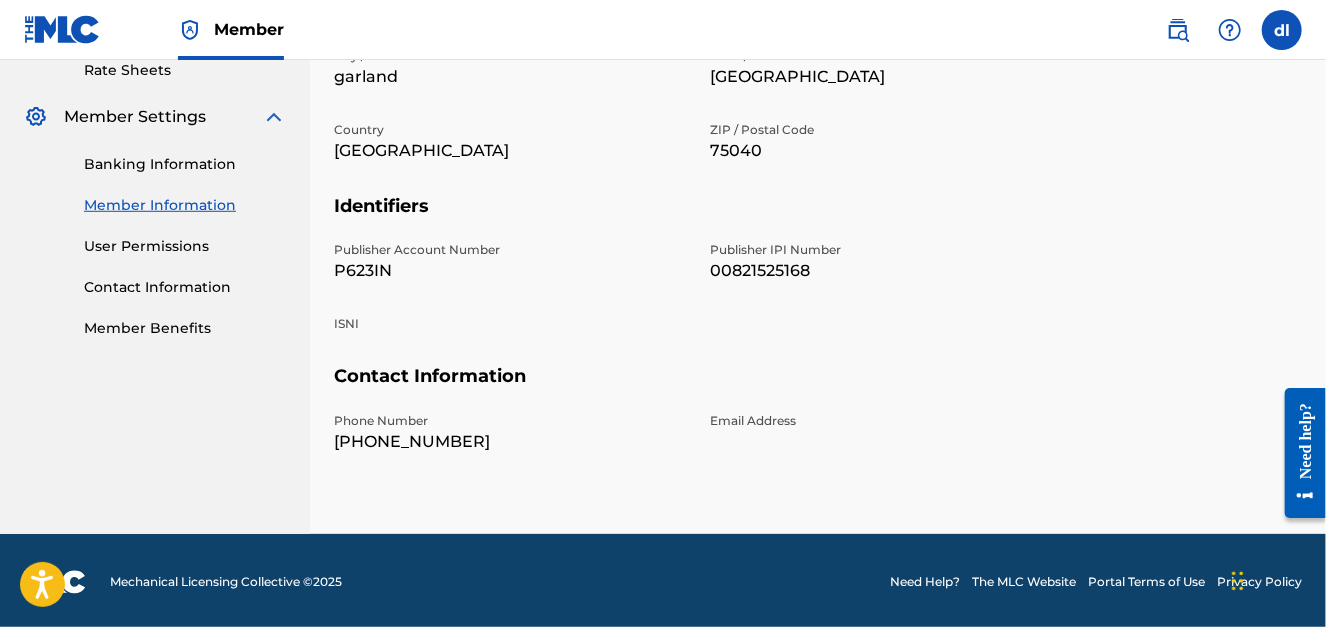
scroll to position [531, 0]
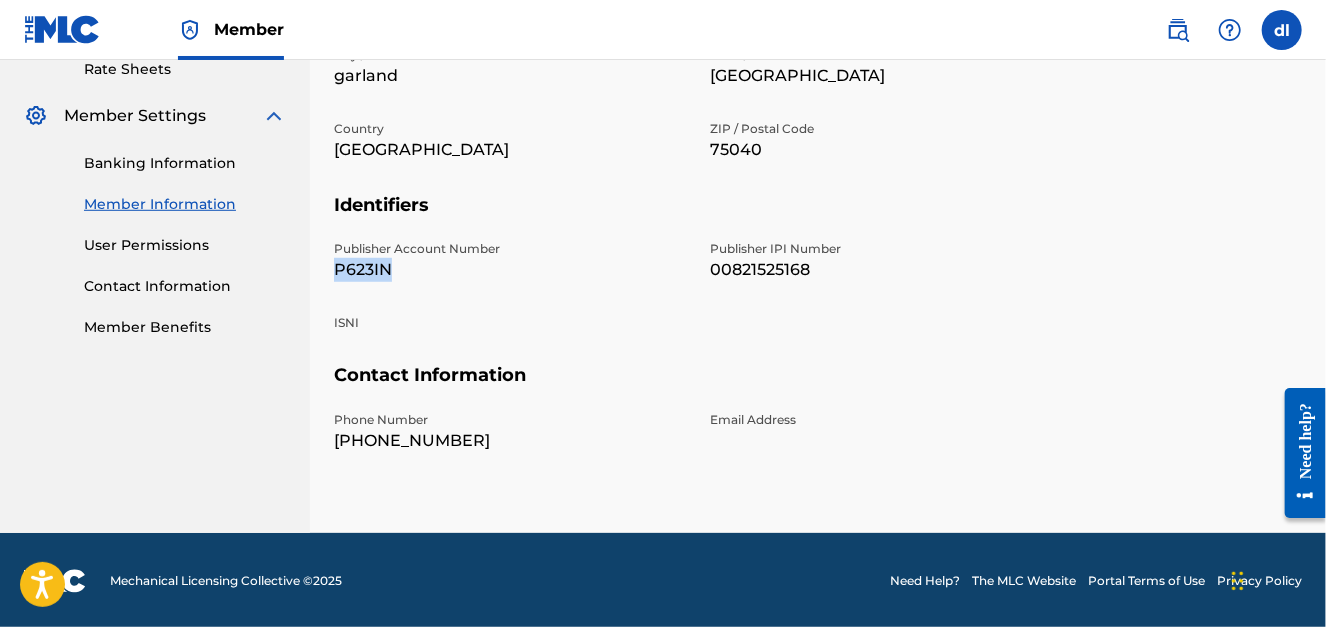
drag, startPoint x: 418, startPoint y: 265, endPoint x: 327, endPoint y: 260, distance: 91.1
click at [327, 261] on div "Mailing and Contact Information entered on the Mailing and Contact tab is used …" at bounding box center [818, 56] width 1016 height 954
click at [750, 270] on p "00821525168" at bounding box center [886, 270] width 352 height 24
copy p "00821525168"
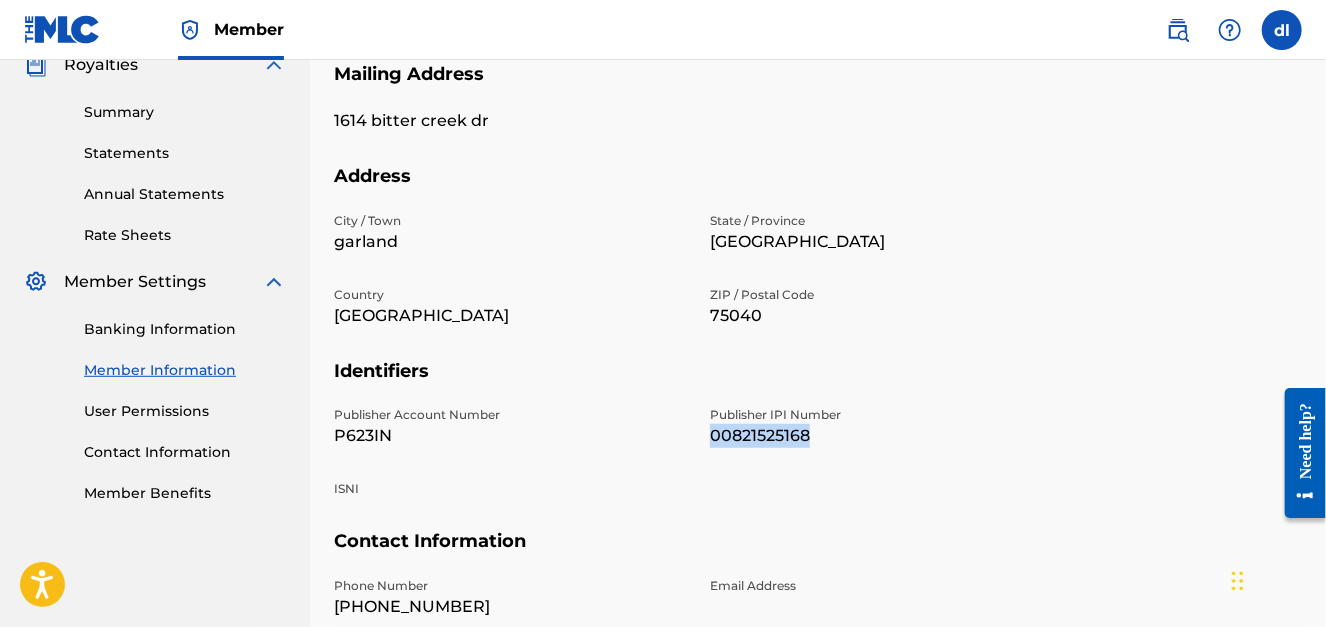
scroll to position [132, 0]
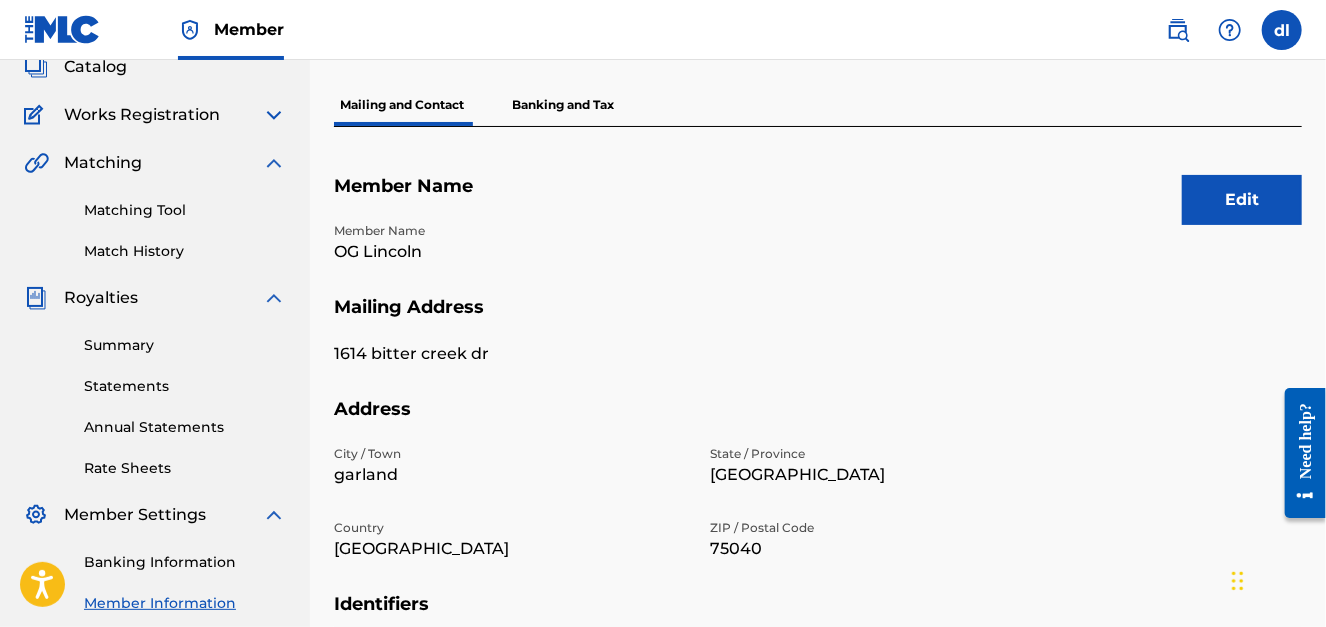
click at [129, 428] on link "Annual Statements" at bounding box center [185, 427] width 202 height 21
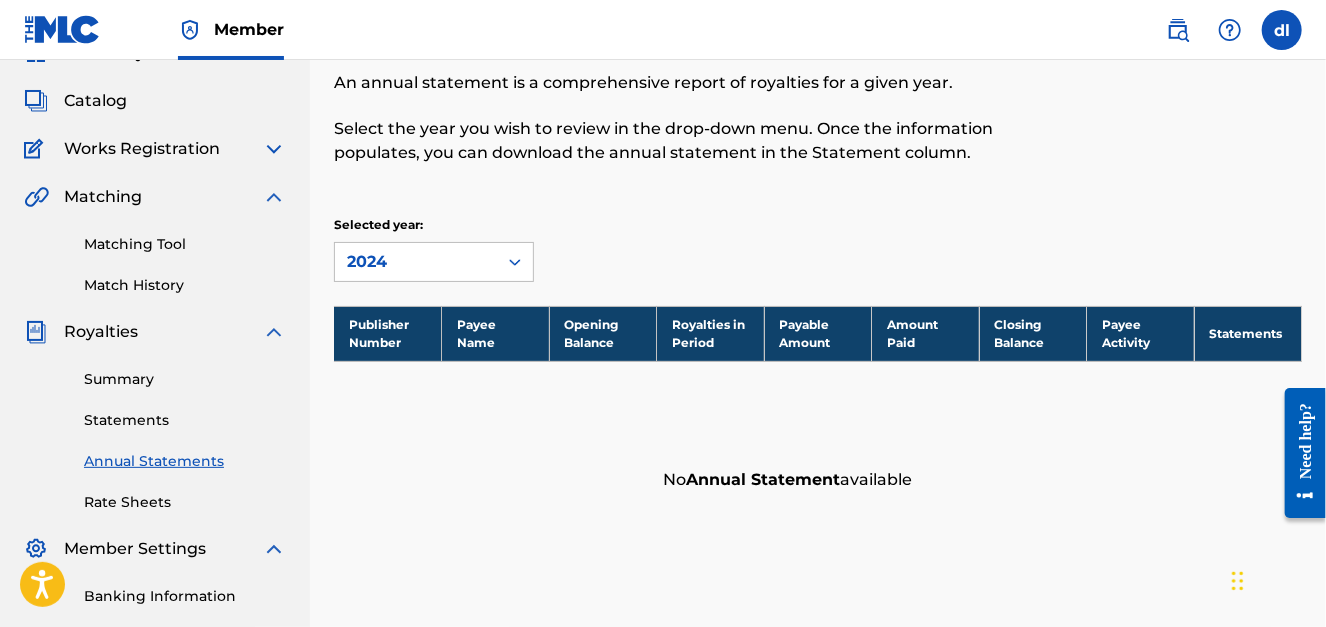
scroll to position [99, 0]
click at [121, 396] on div "Summary Statements Annual Statements Rate Sheets" at bounding box center [155, 427] width 262 height 169
click at [114, 418] on link "Statements" at bounding box center [185, 419] width 202 height 21
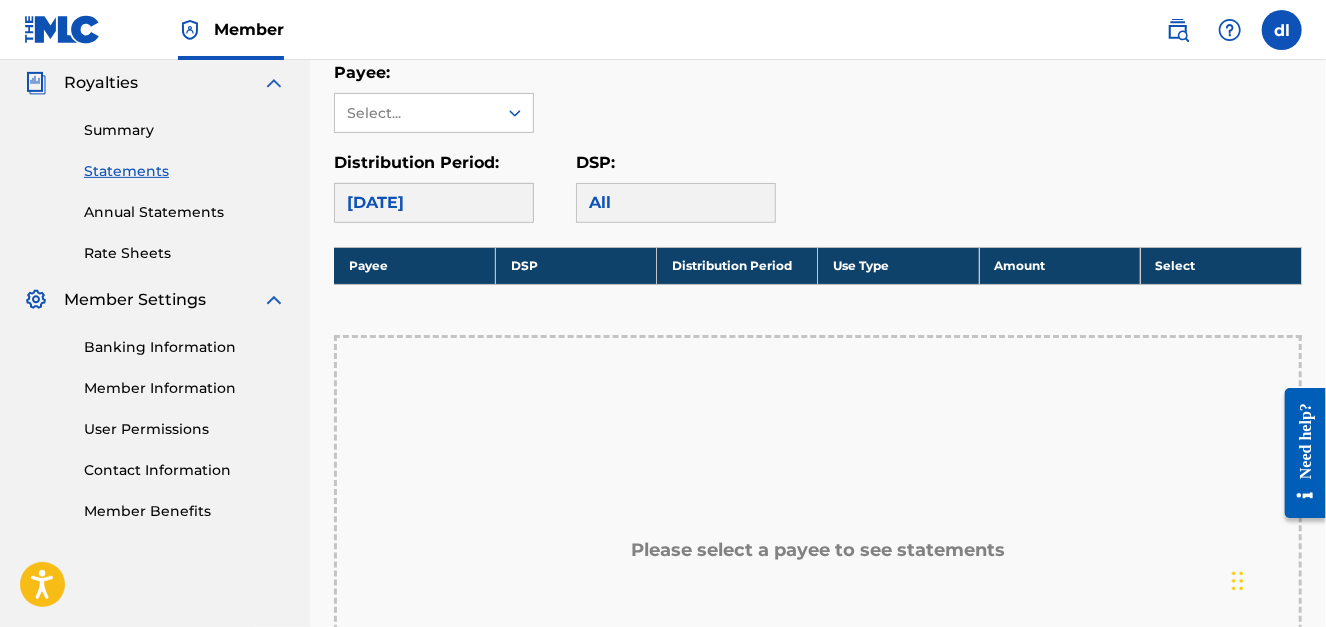
scroll to position [299, 0]
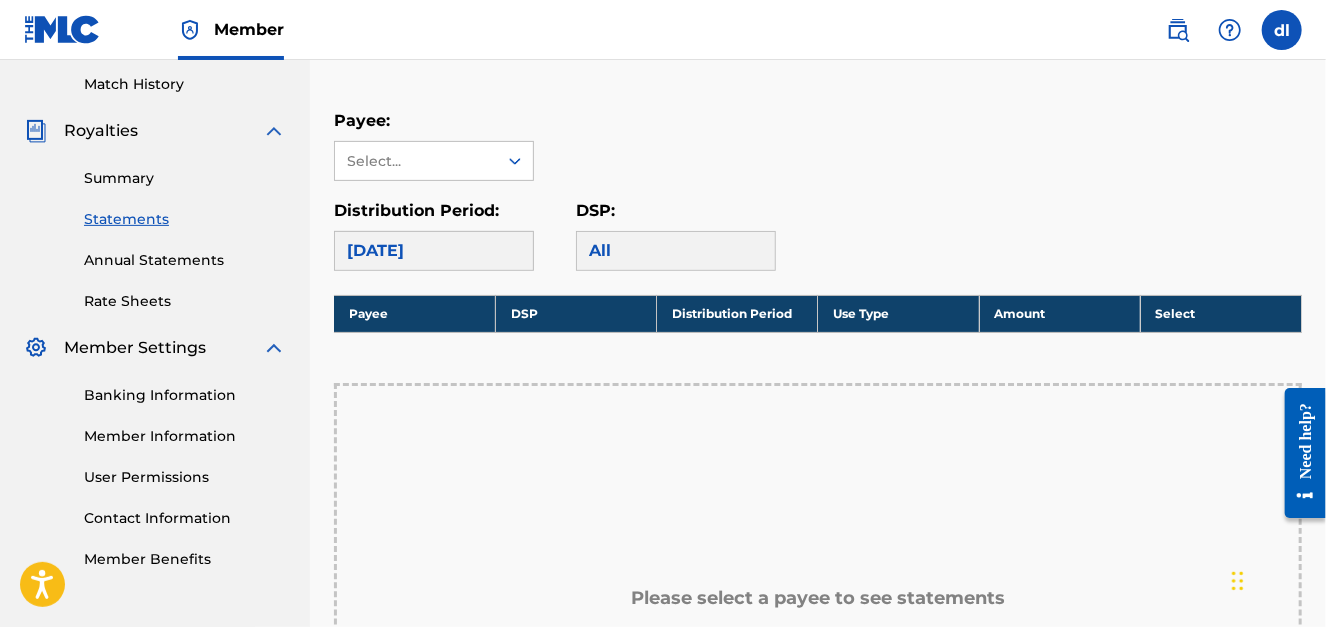
click at [119, 176] on link "Summary" at bounding box center [185, 178] width 202 height 21
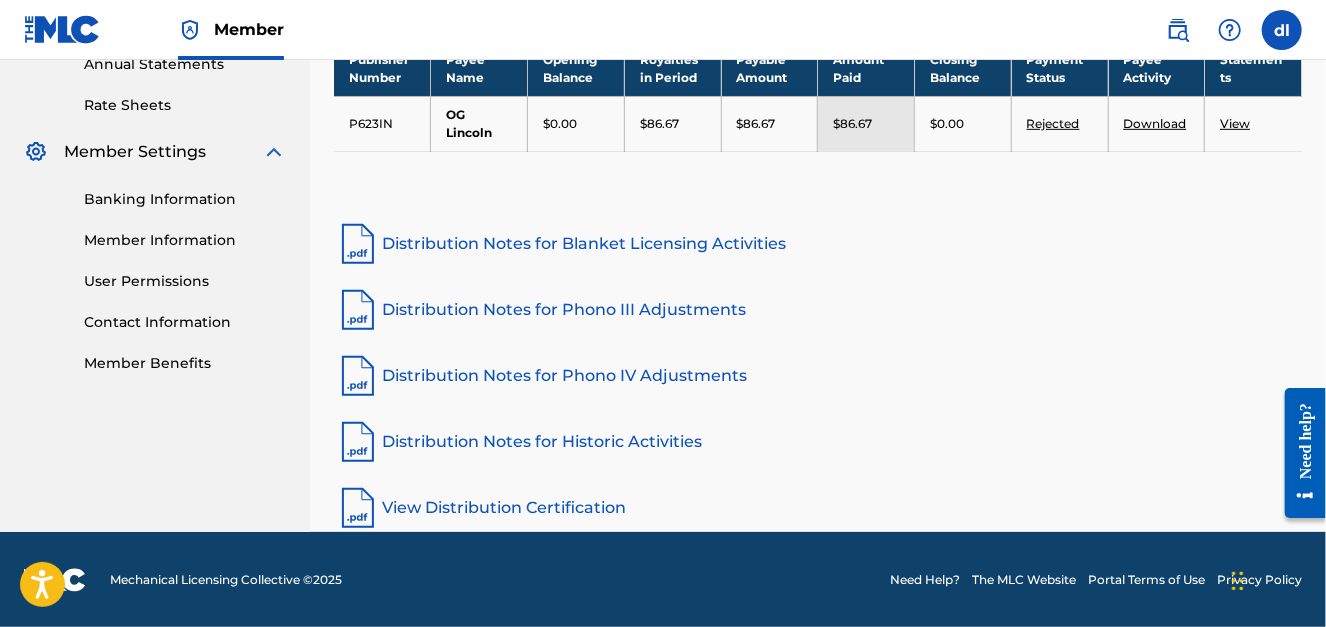
scroll to position [96, 0]
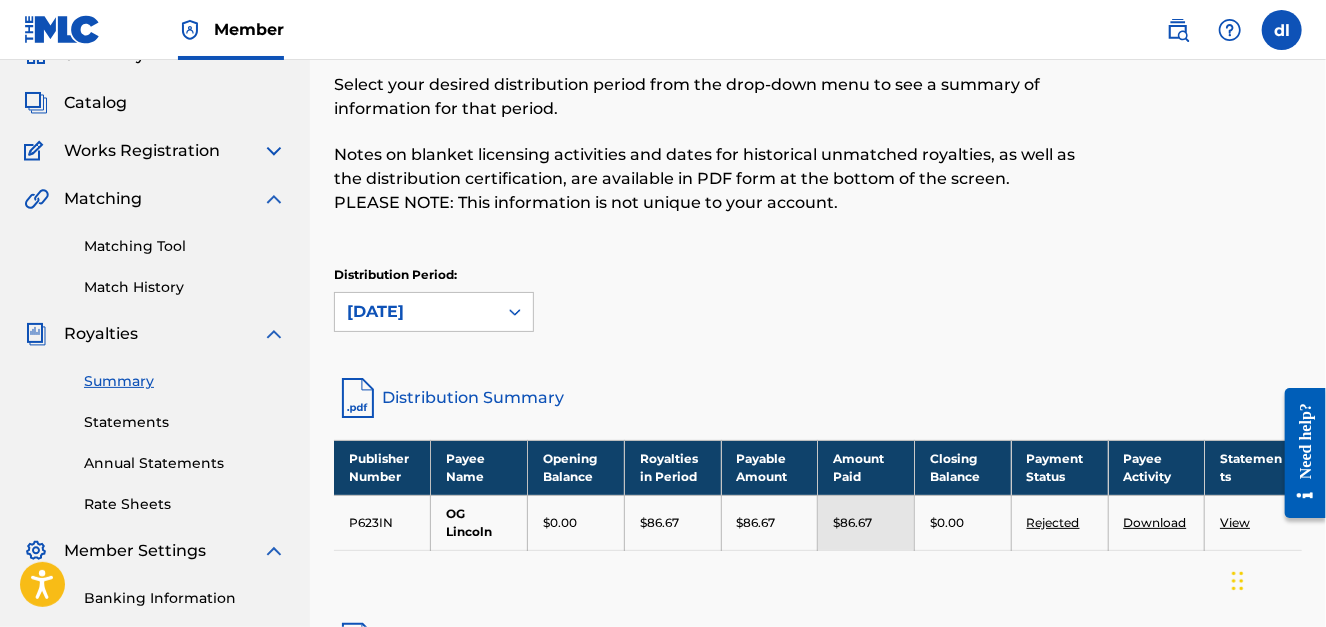
click at [287, 201] on div "Summary Catalog Works Registration Claiming Tool Individual Registration Tool B…" at bounding box center [155, 408] width 310 height 778
click at [278, 201] on img at bounding box center [274, 199] width 24 height 24
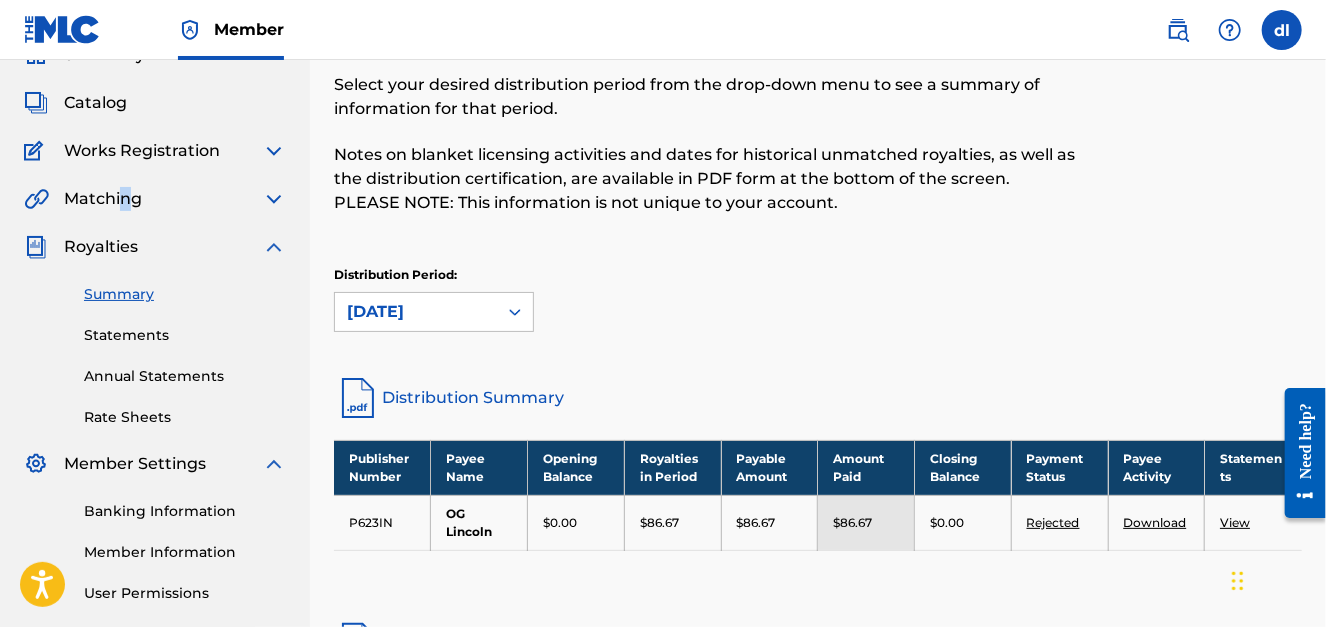
click at [124, 208] on span "Matching" at bounding box center [103, 199] width 78 height 24
click at [197, 160] on span "Works Registration" at bounding box center [142, 151] width 156 height 24
click at [185, 154] on span "Works Registration" at bounding box center [142, 151] width 156 height 24
click at [123, 106] on span "Catalog" at bounding box center [95, 103] width 63 height 24
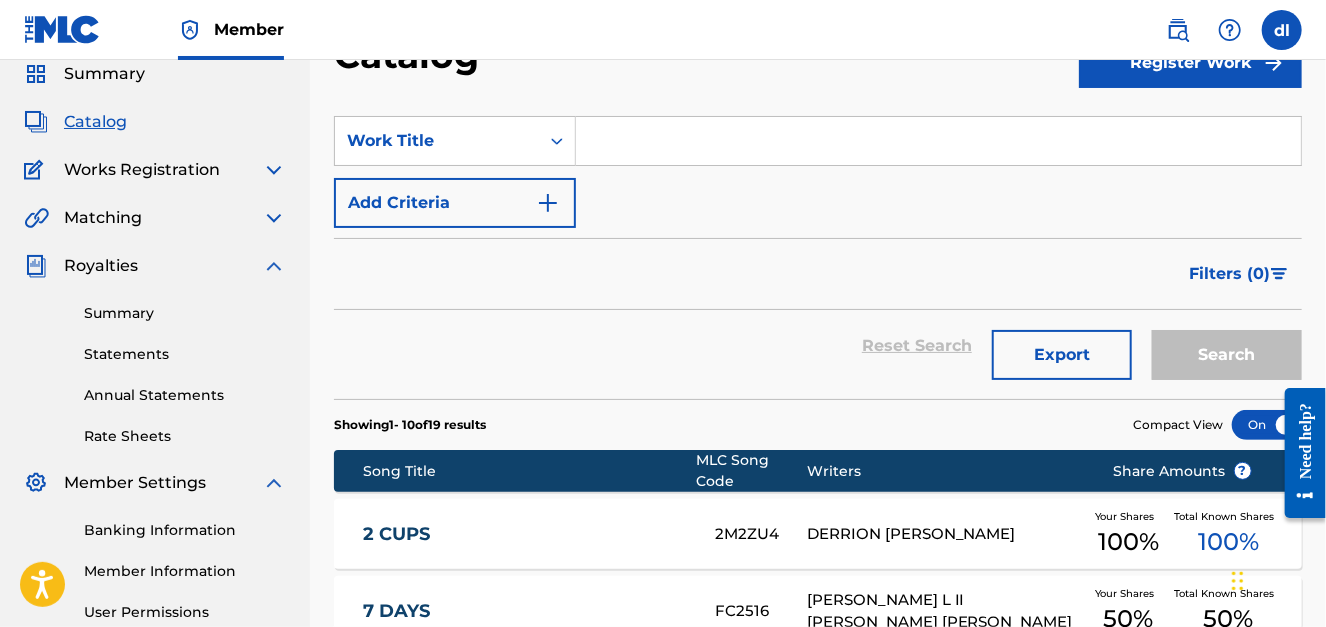
scroll to position [299, 0]
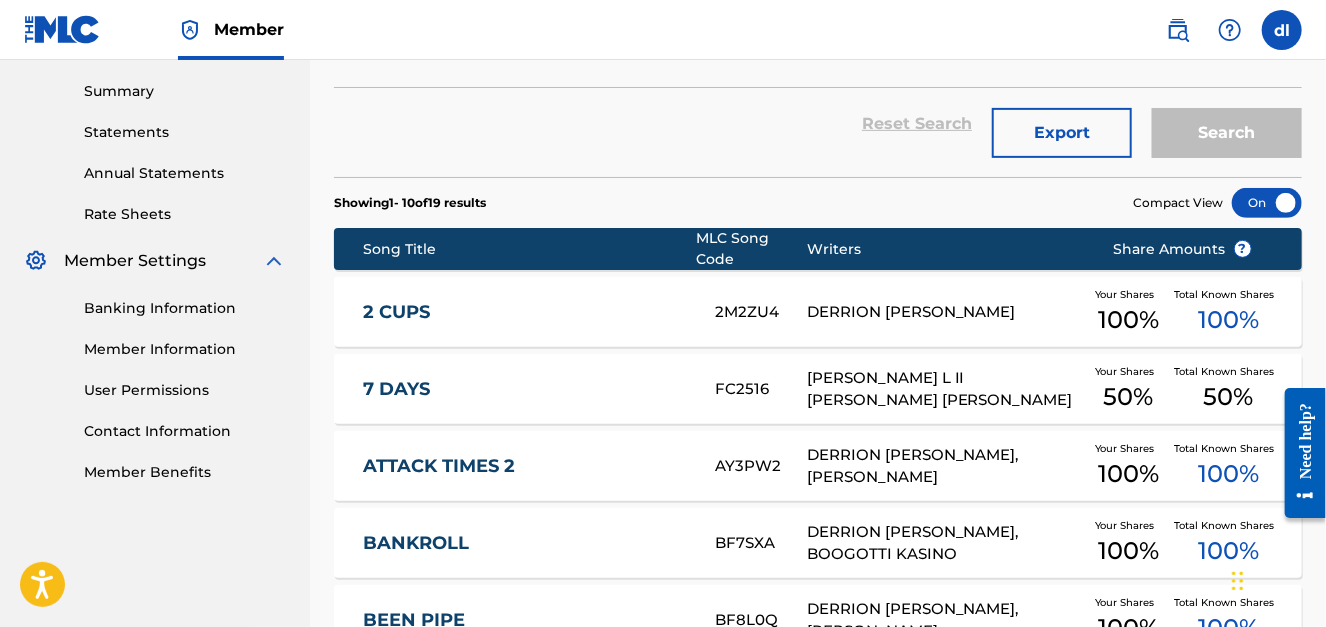
click at [924, 309] on div "DERRION DEMARKUS LINCOLN" at bounding box center [945, 312] width 276 height 23
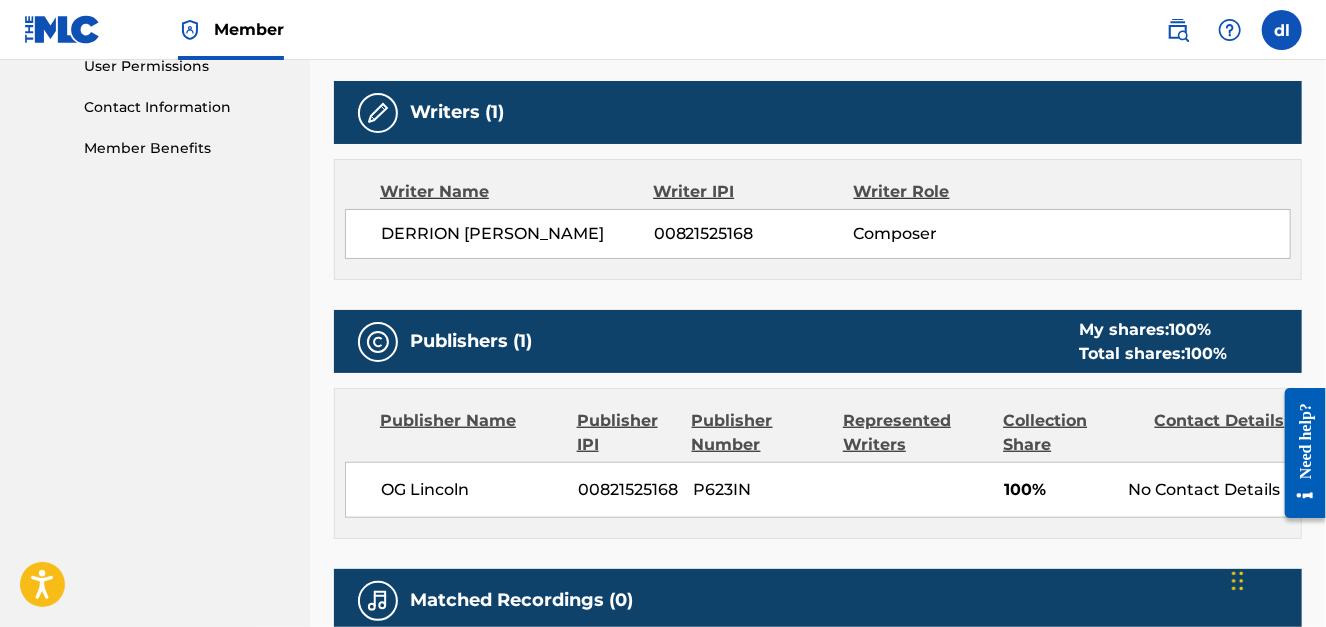
scroll to position [291, 0]
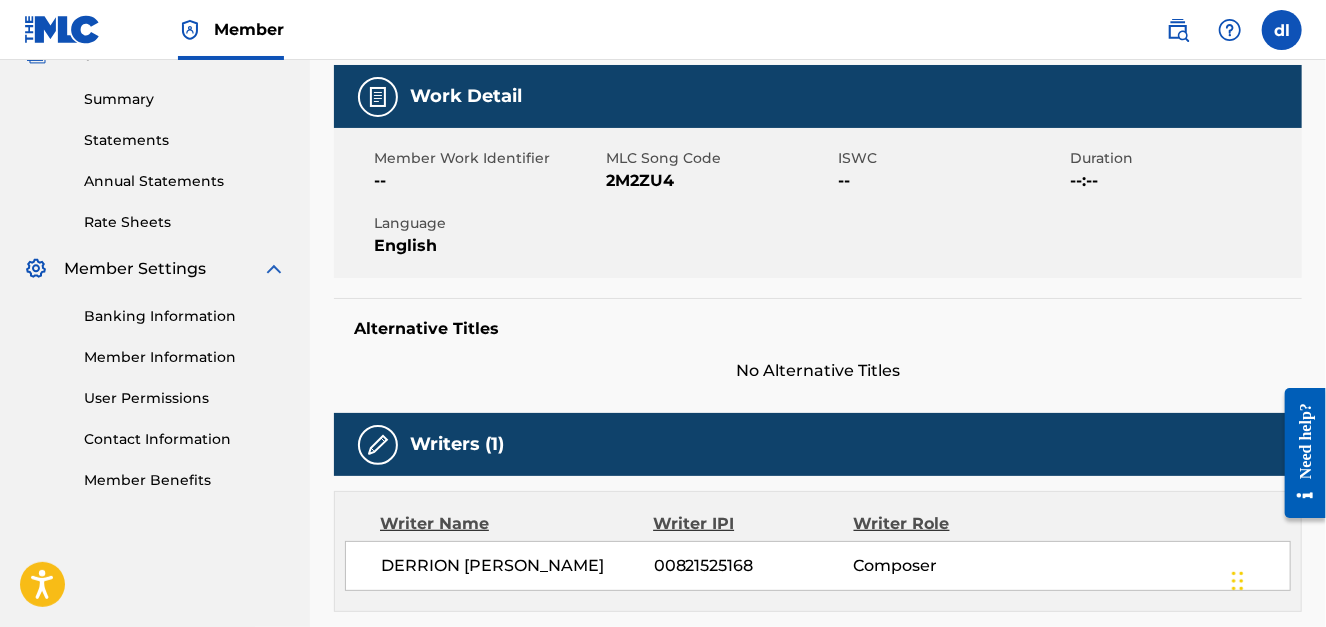
click at [146, 183] on link "Annual Statements" at bounding box center [185, 181] width 202 height 21
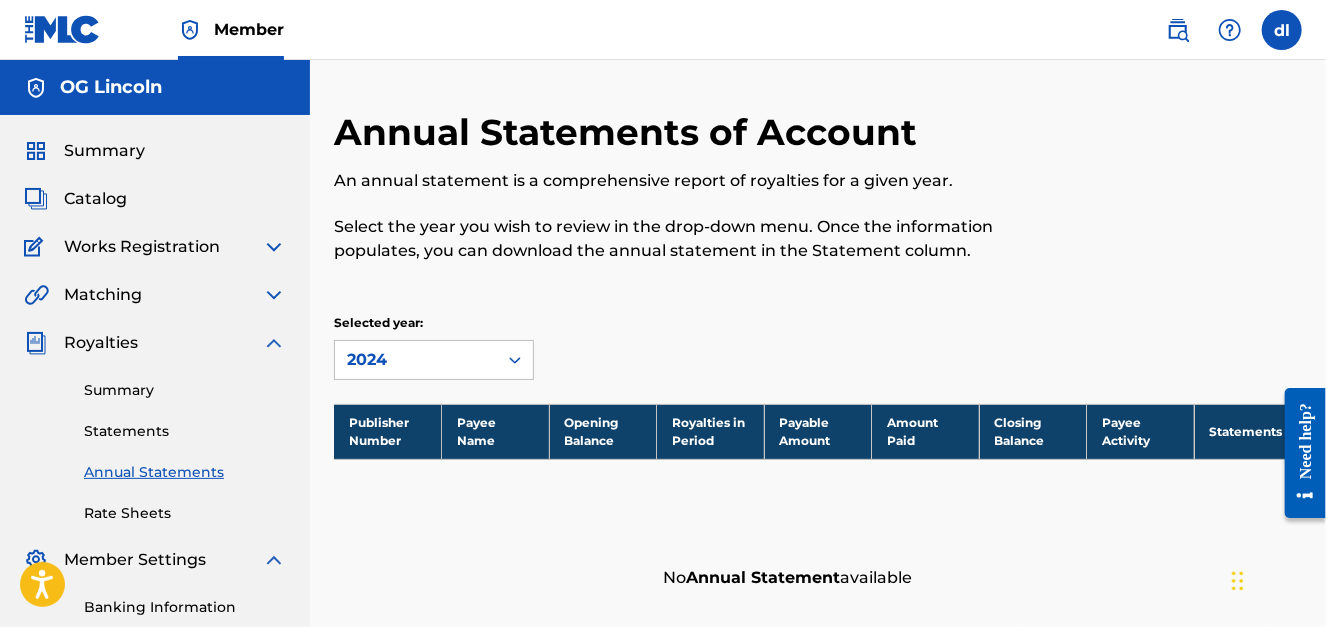
click at [403, 337] on div "Selected year: 2024" at bounding box center [434, 347] width 200 height 66
click at [392, 354] on div "2024" at bounding box center [416, 360] width 138 height 24
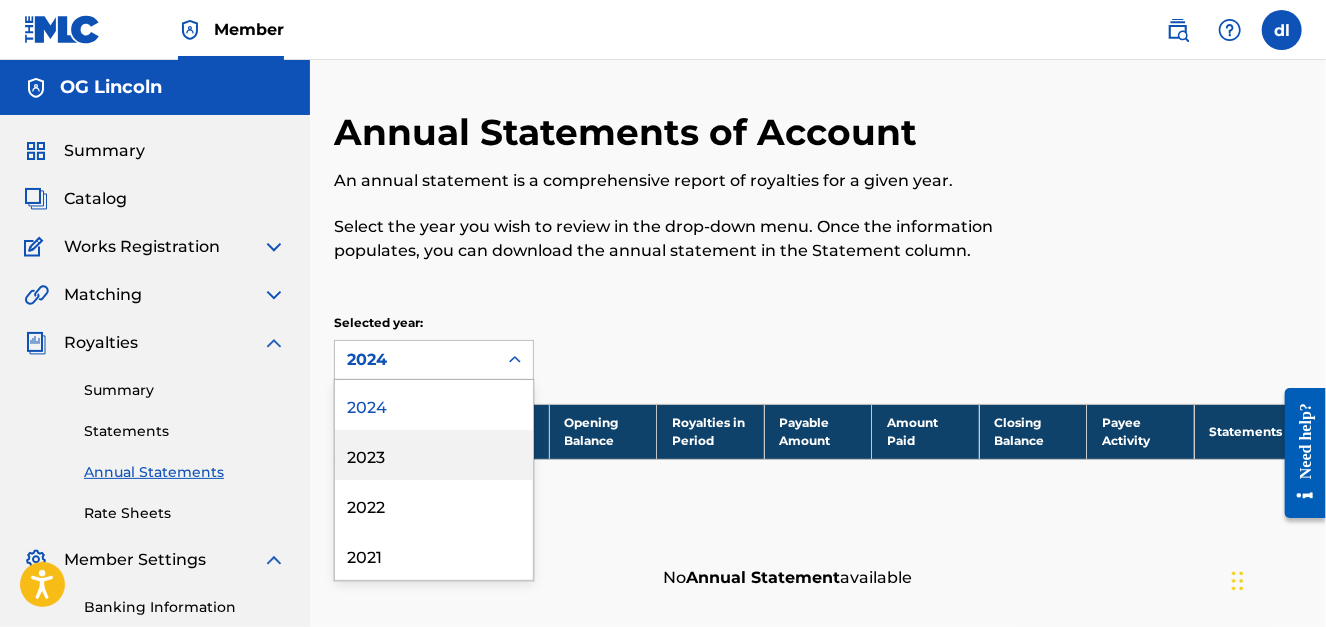
drag, startPoint x: 388, startPoint y: 460, endPoint x: 324, endPoint y: 398, distance: 89.1
click at [388, 458] on div "2023" at bounding box center [434, 455] width 198 height 50
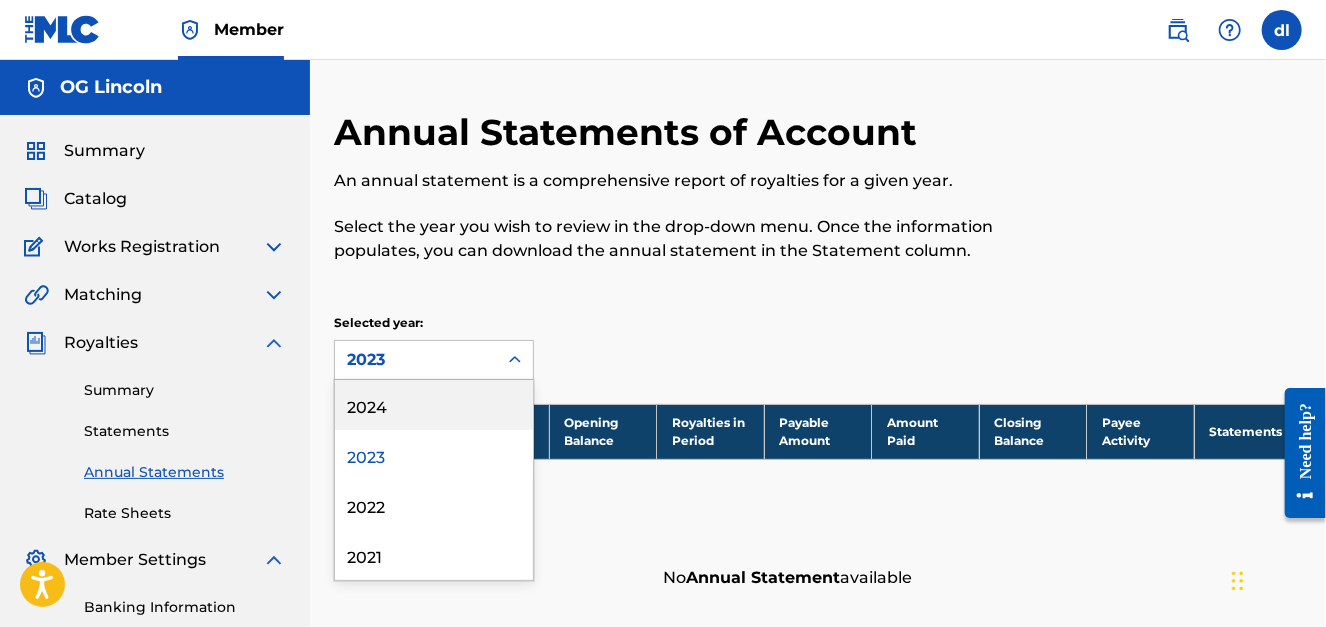
click at [429, 365] on div "2023" at bounding box center [416, 360] width 138 height 24
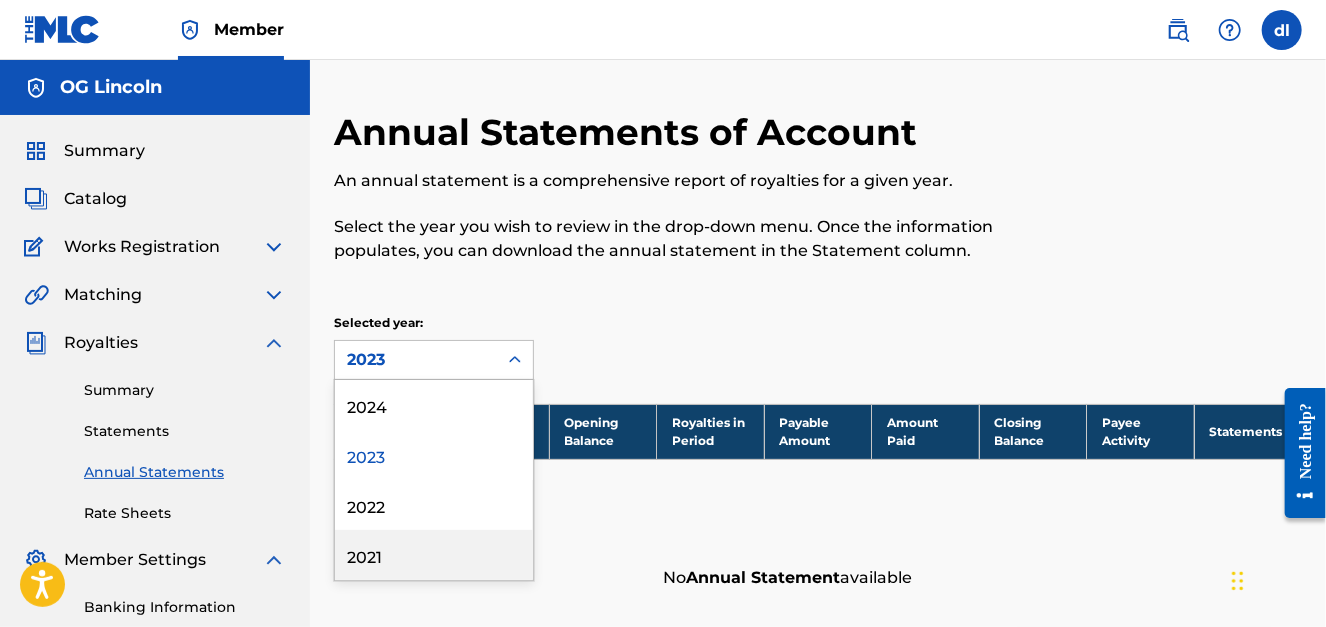
click at [440, 537] on div "2021" at bounding box center [434, 555] width 198 height 50
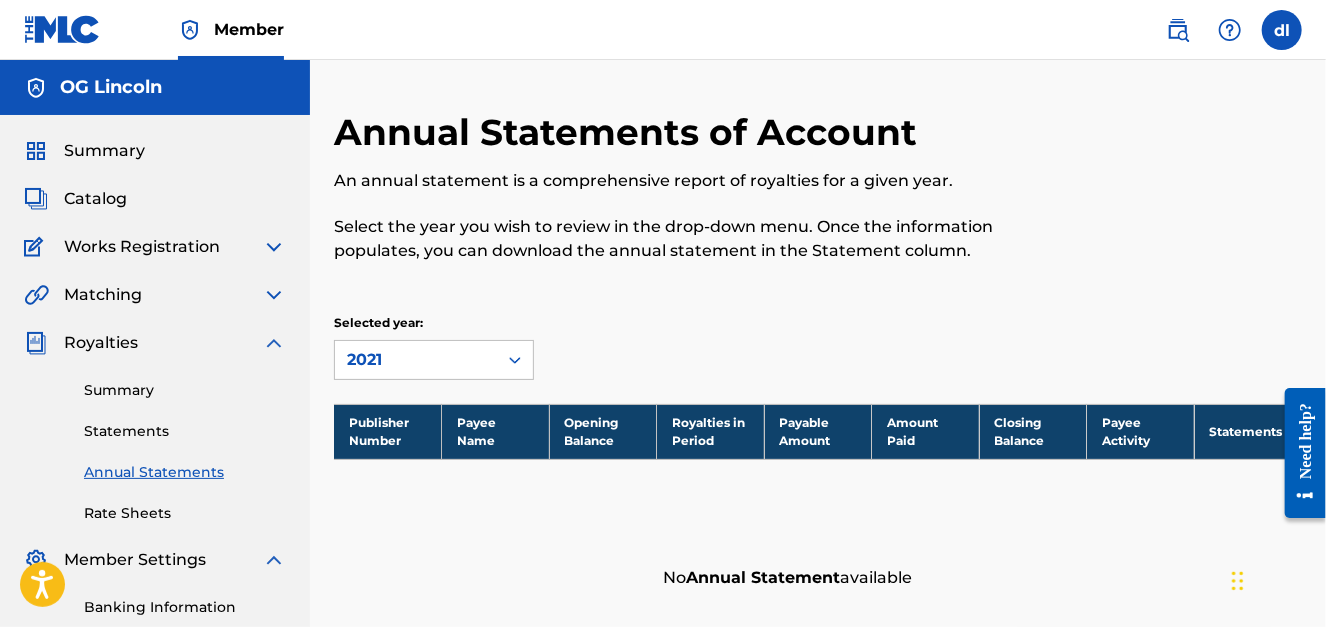
click at [108, 428] on link "Statements" at bounding box center [185, 431] width 202 height 21
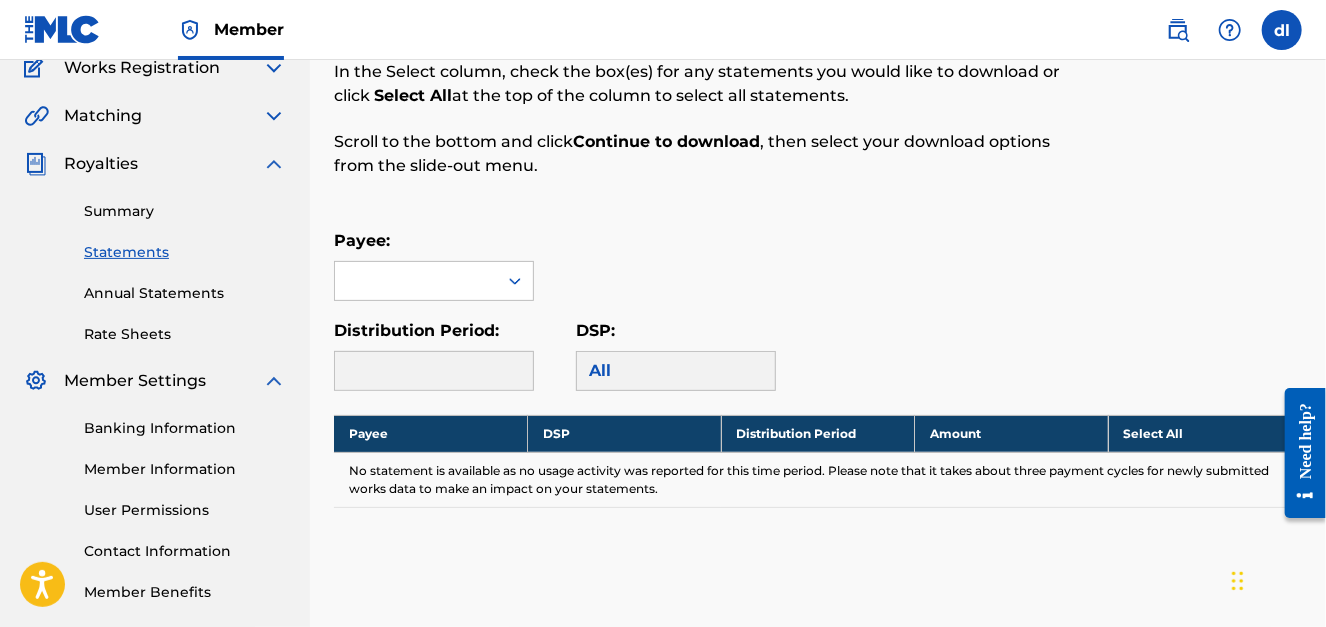
scroll to position [399, 0]
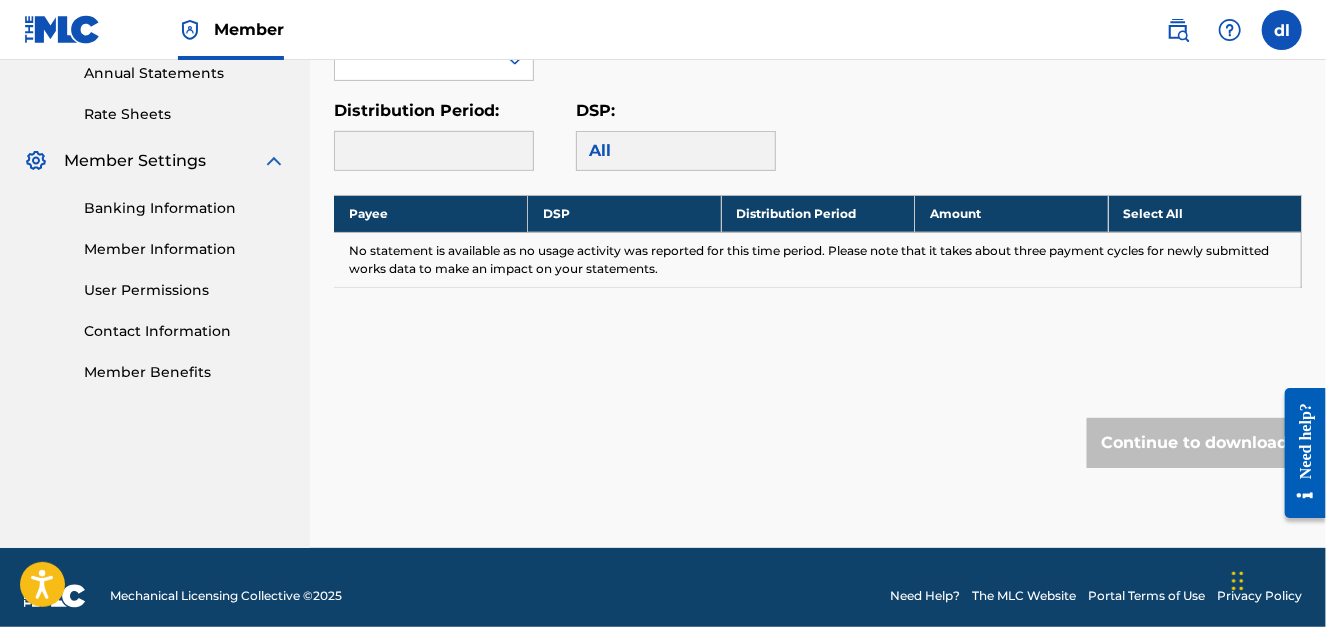
click at [144, 113] on link "Rate Sheets" at bounding box center [185, 114] width 202 height 21
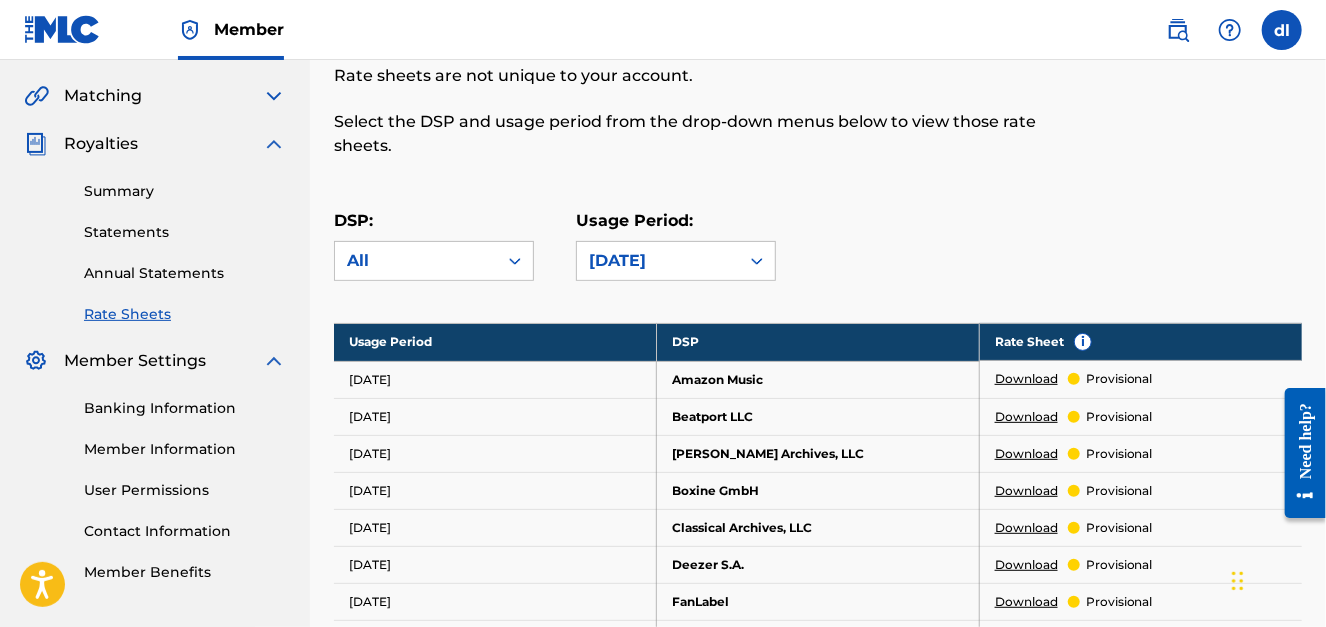
scroll to position [200, 0]
click at [123, 274] on link "Annual Statements" at bounding box center [185, 272] width 202 height 21
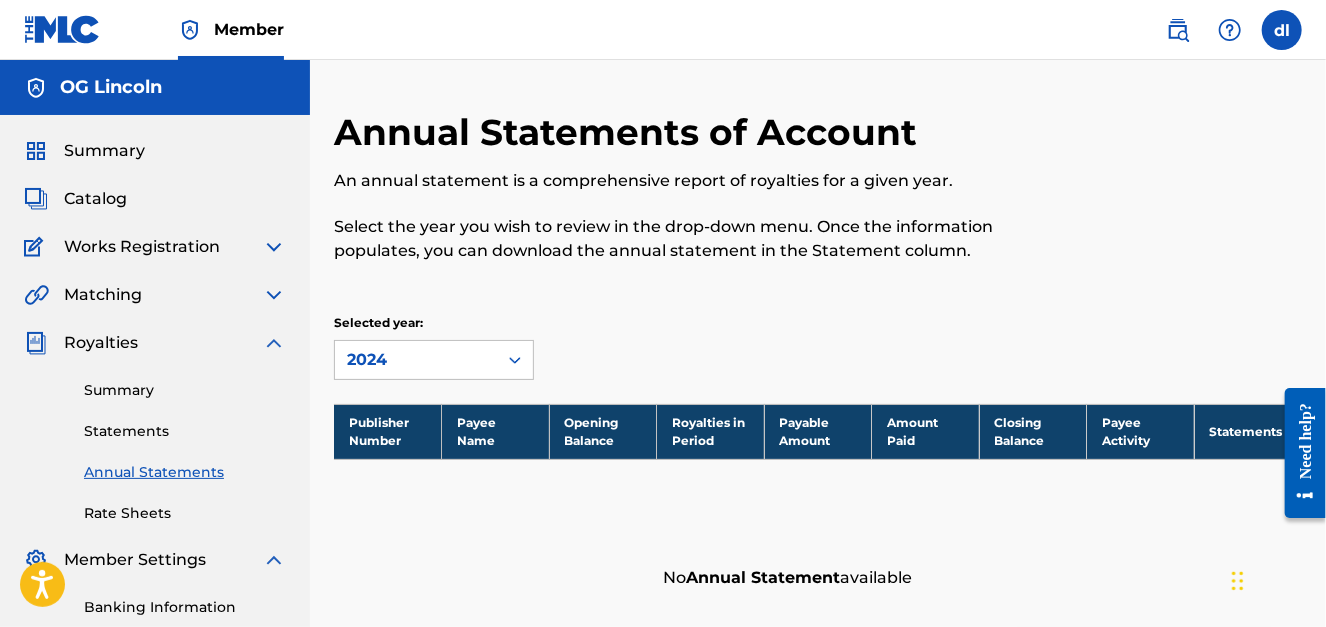
drag, startPoint x: 119, startPoint y: 394, endPoint x: 0, endPoint y: 375, distance: 120.5
click at [117, 394] on link "Summary" at bounding box center [185, 390] width 202 height 21
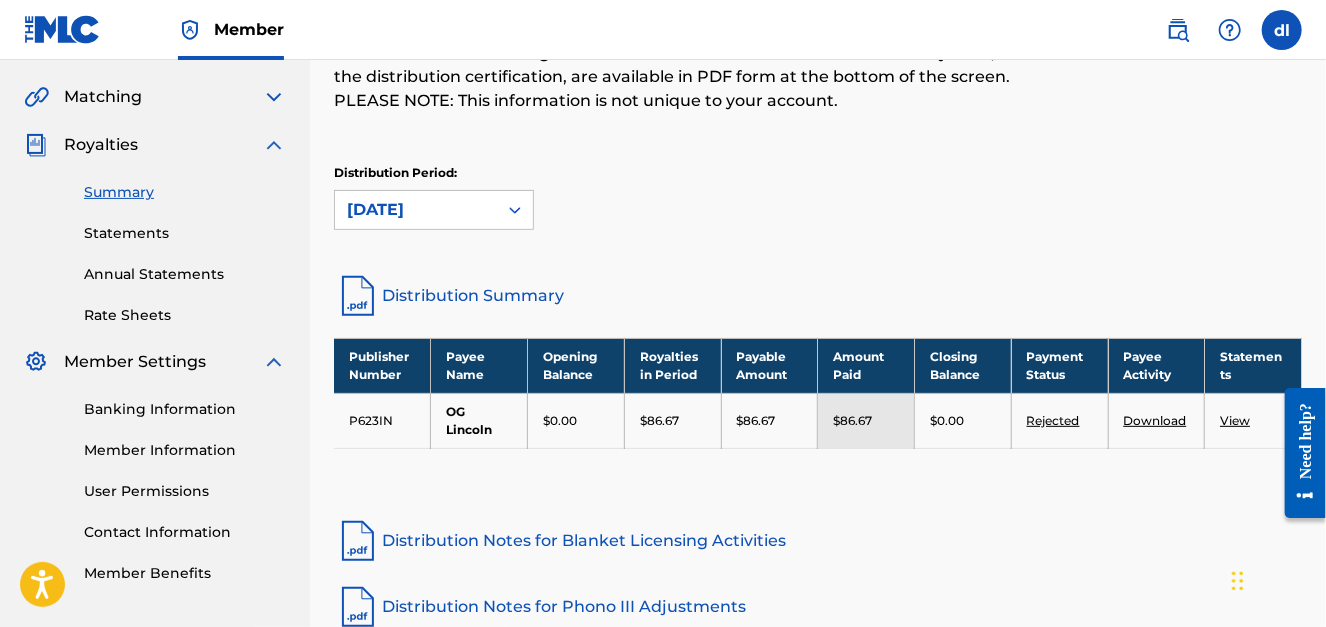
scroll to position [199, 0]
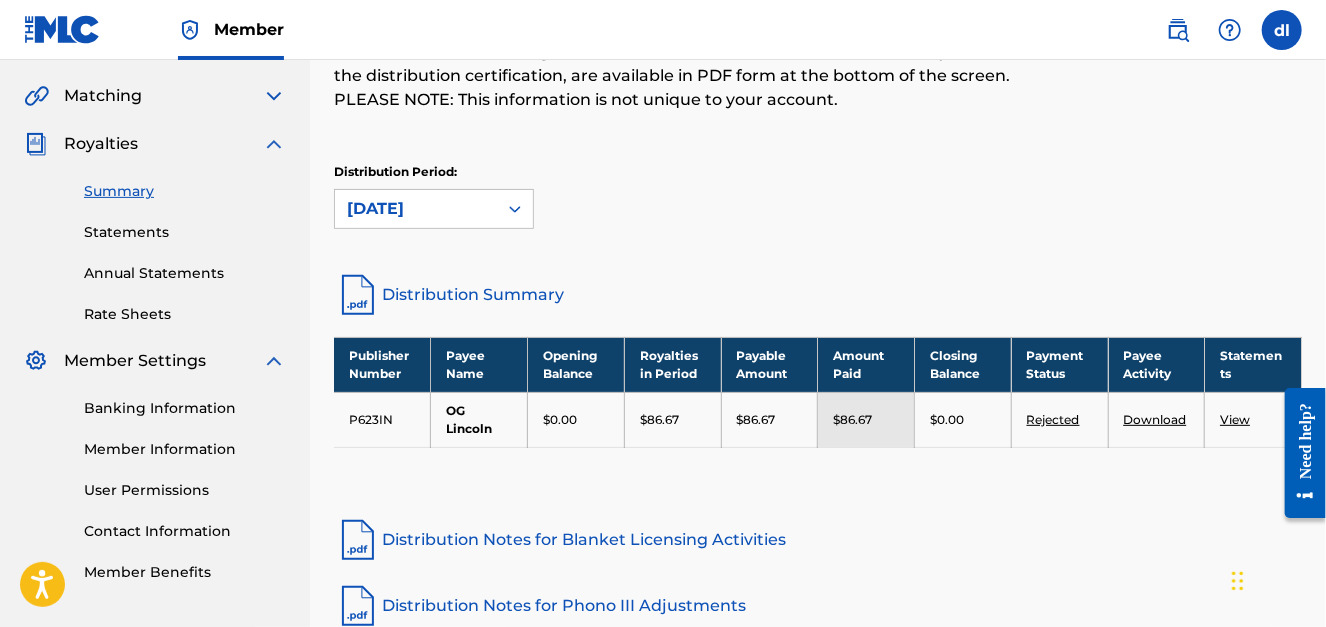
click at [1055, 418] on link "Rejected" at bounding box center [1053, 419] width 53 height 15
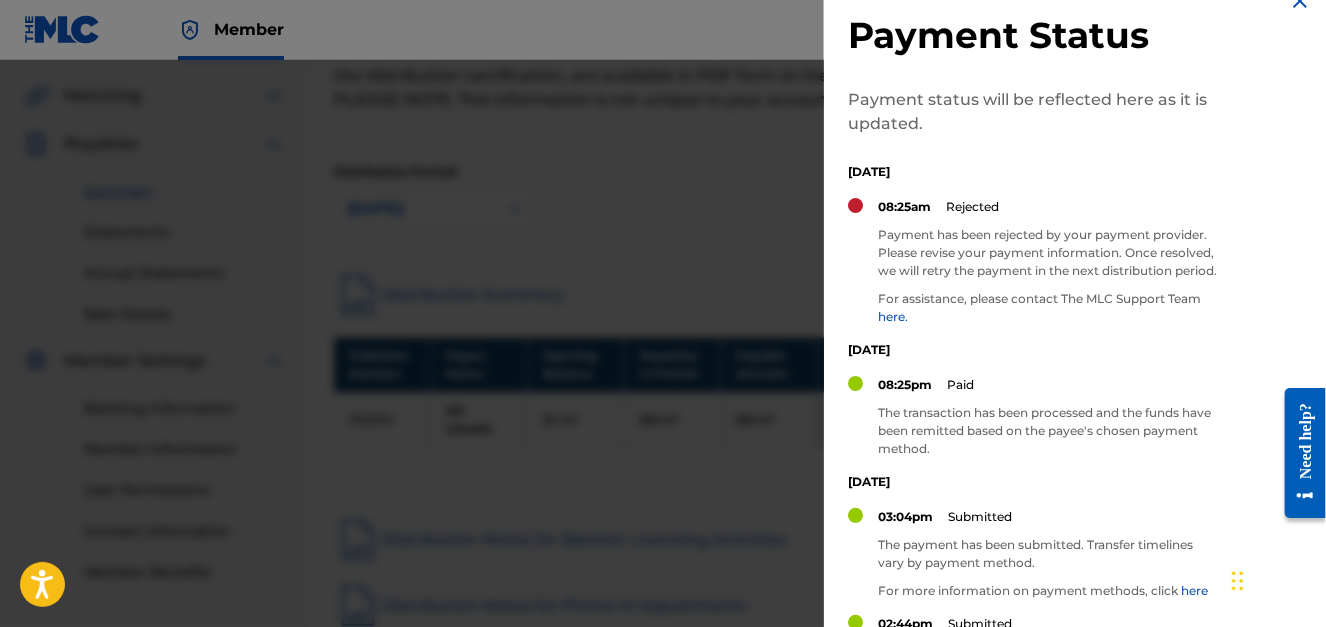
scroll to position [0, 0]
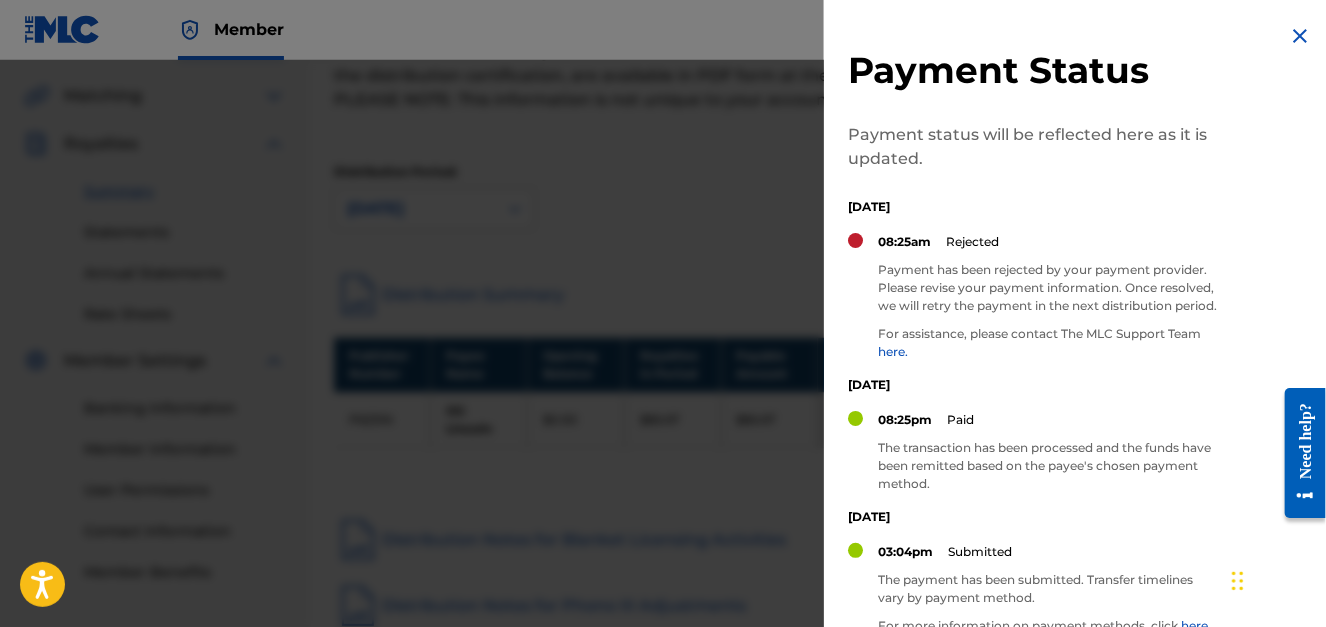
click at [884, 359] on link "here." at bounding box center [893, 351] width 30 height 15
drag, startPoint x: 705, startPoint y: 228, endPoint x: 452, endPoint y: 152, distance: 264.1
click at [704, 224] on div at bounding box center [663, 373] width 1326 height 627
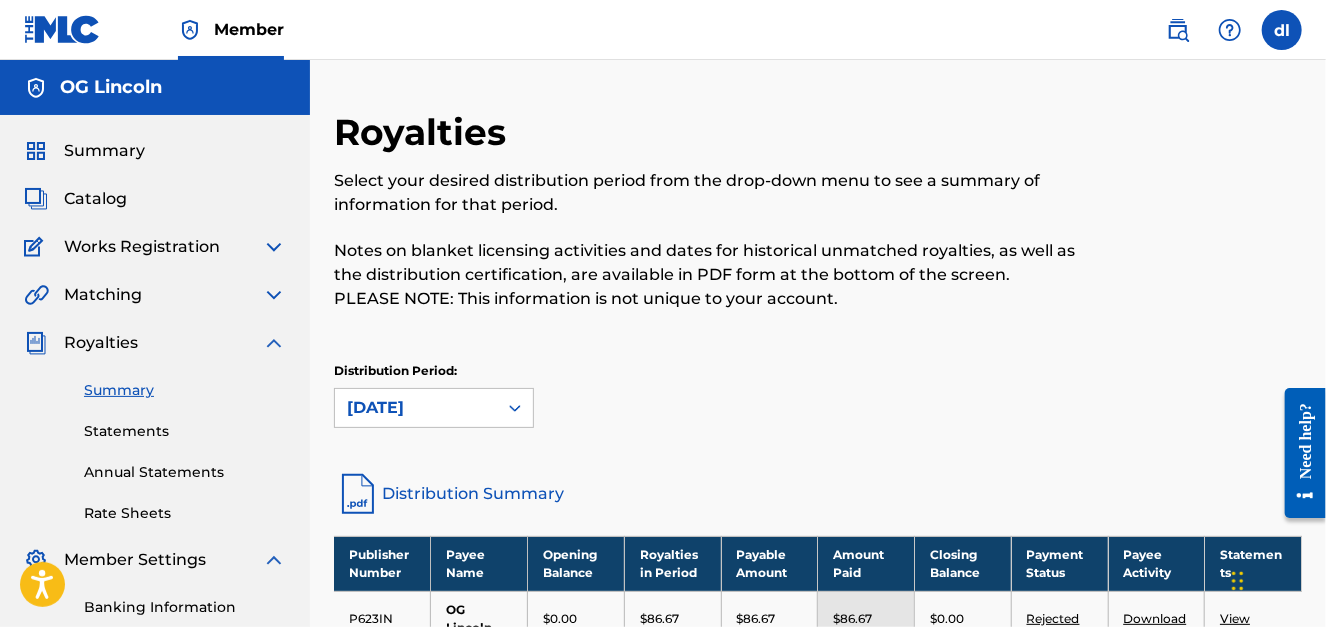
click at [209, 246] on span "Works Registration" at bounding box center [142, 247] width 156 height 24
click at [279, 241] on img at bounding box center [274, 247] width 24 height 24
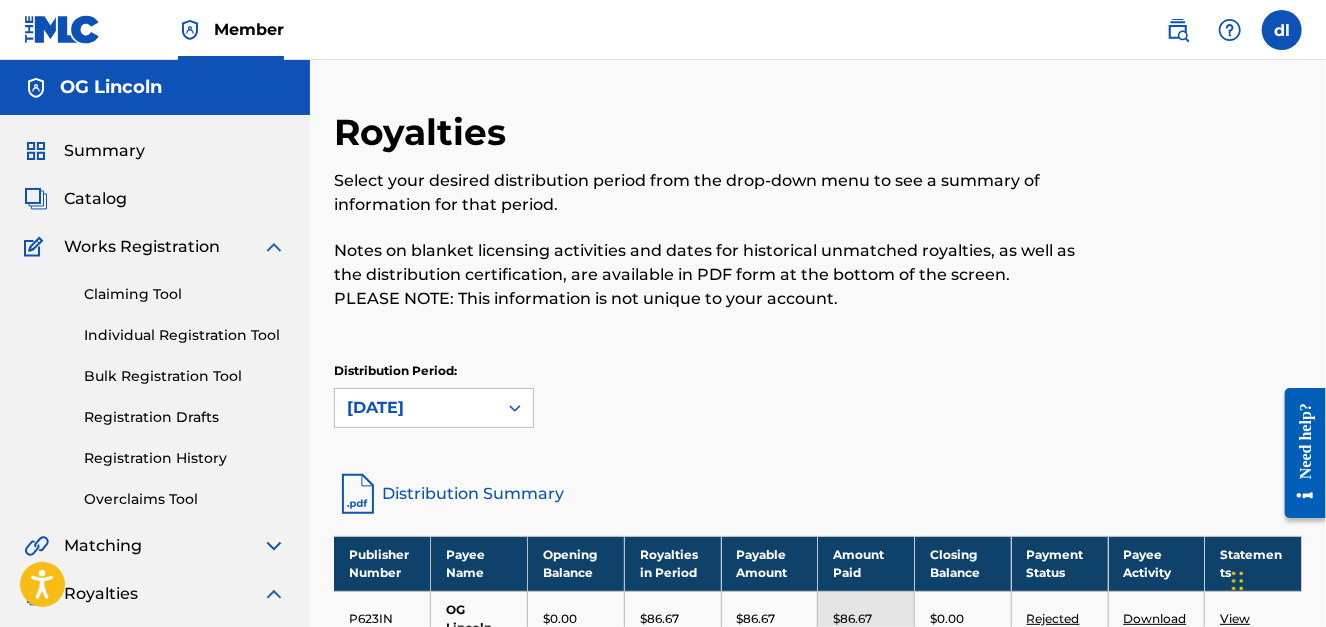
click at [115, 209] on span "Catalog" at bounding box center [95, 199] width 63 height 24
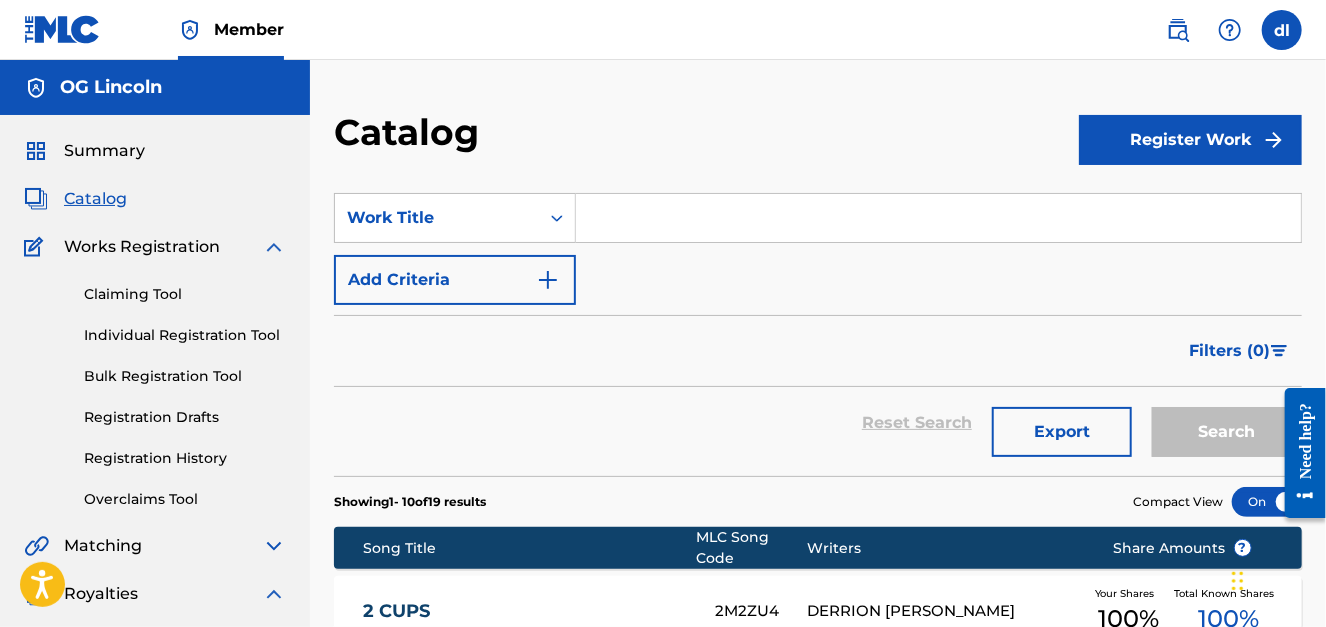
click at [692, 219] on input "Search Form" at bounding box center [938, 218] width 725 height 48
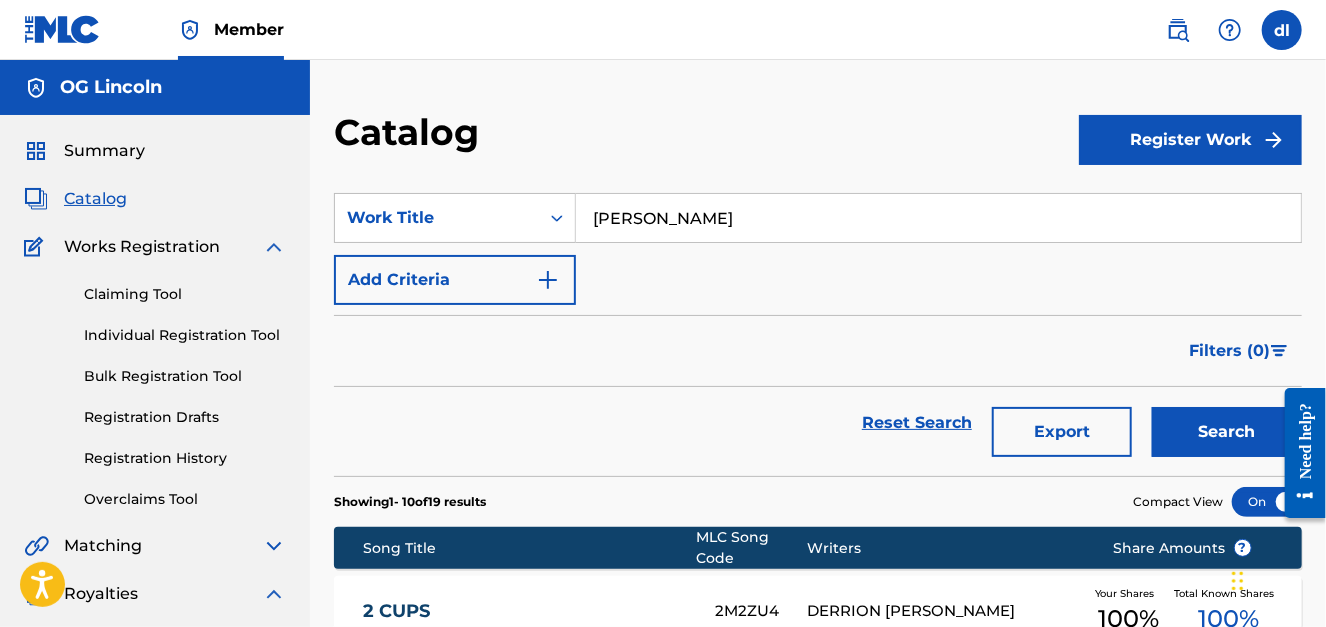
type input "d gulley"
click at [1152, 407] on button "Search" at bounding box center [1227, 432] width 150 height 50
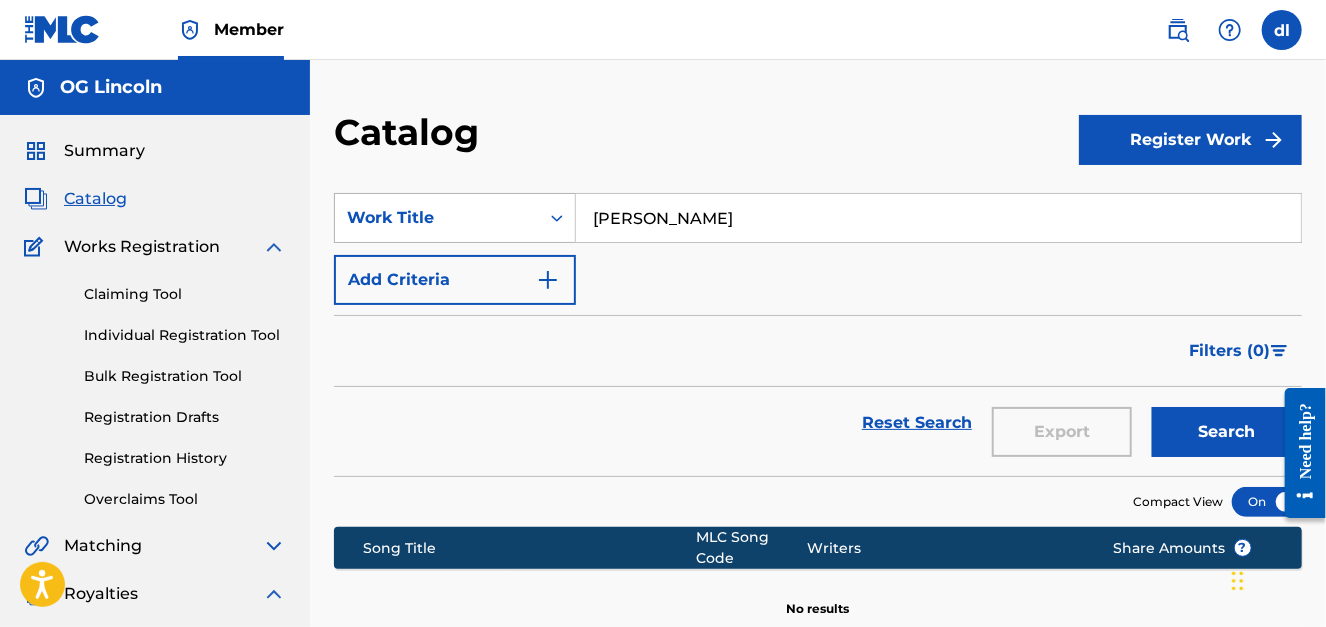
click at [487, 224] on div "Work Title" at bounding box center [437, 218] width 180 height 24
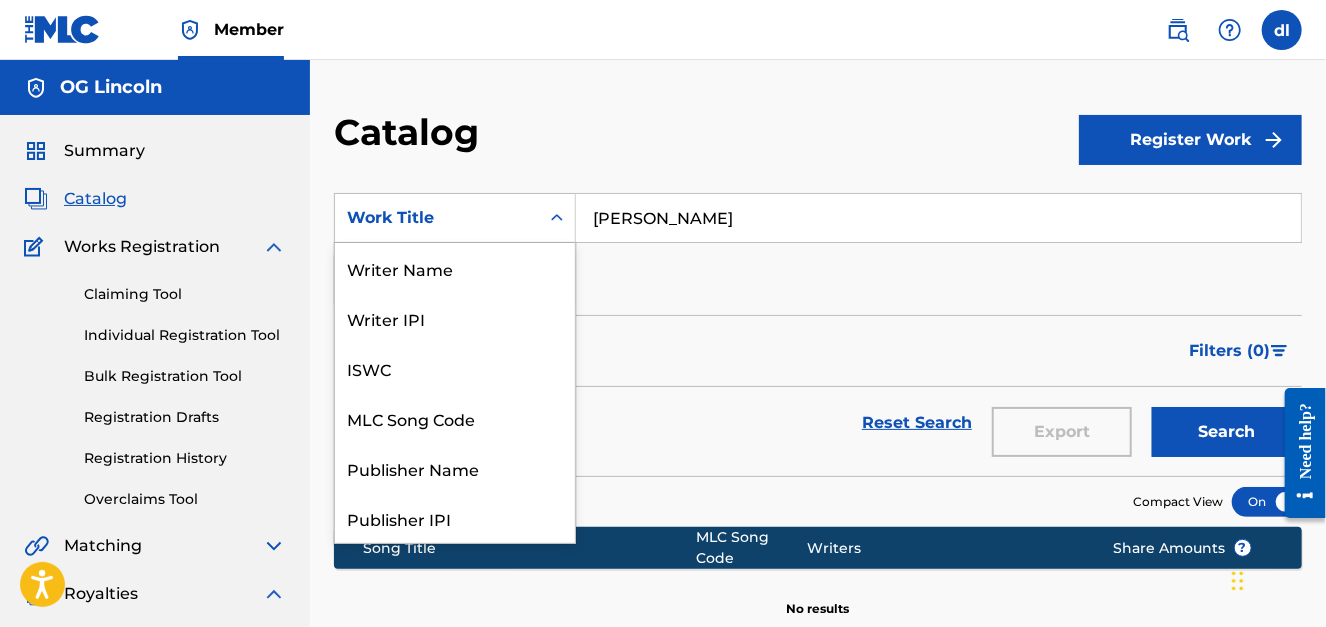
scroll to position [299, 0]
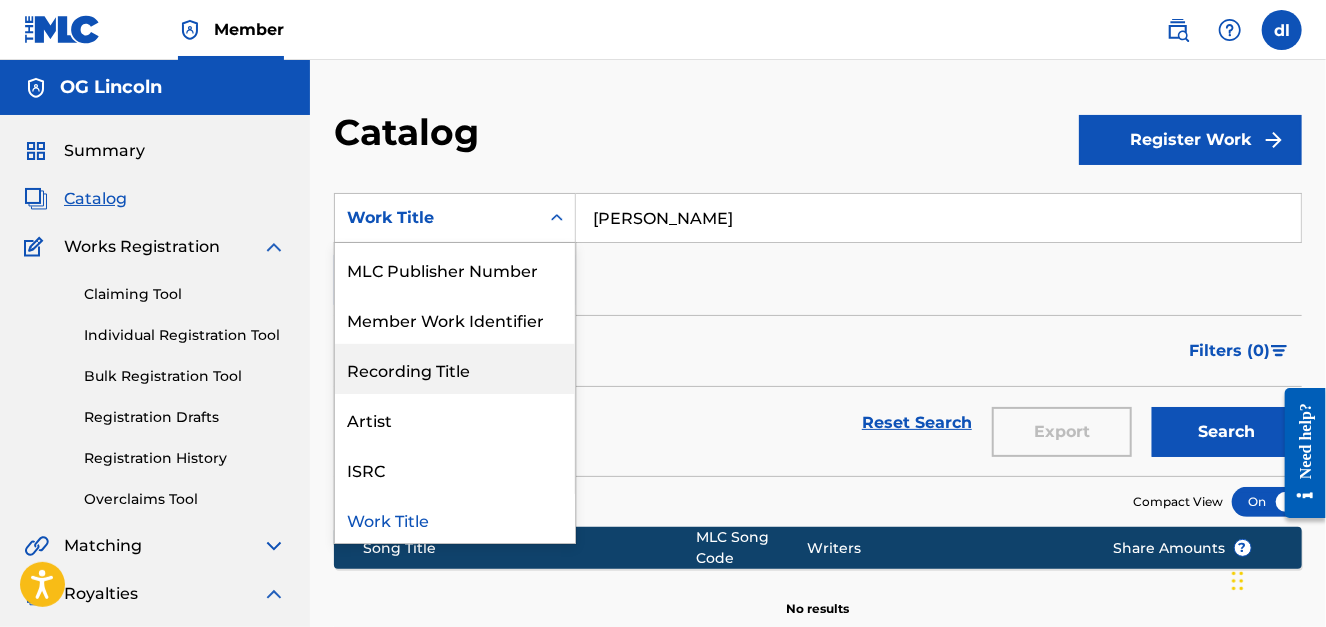
click at [431, 416] on div "Artist" at bounding box center [455, 419] width 240 height 50
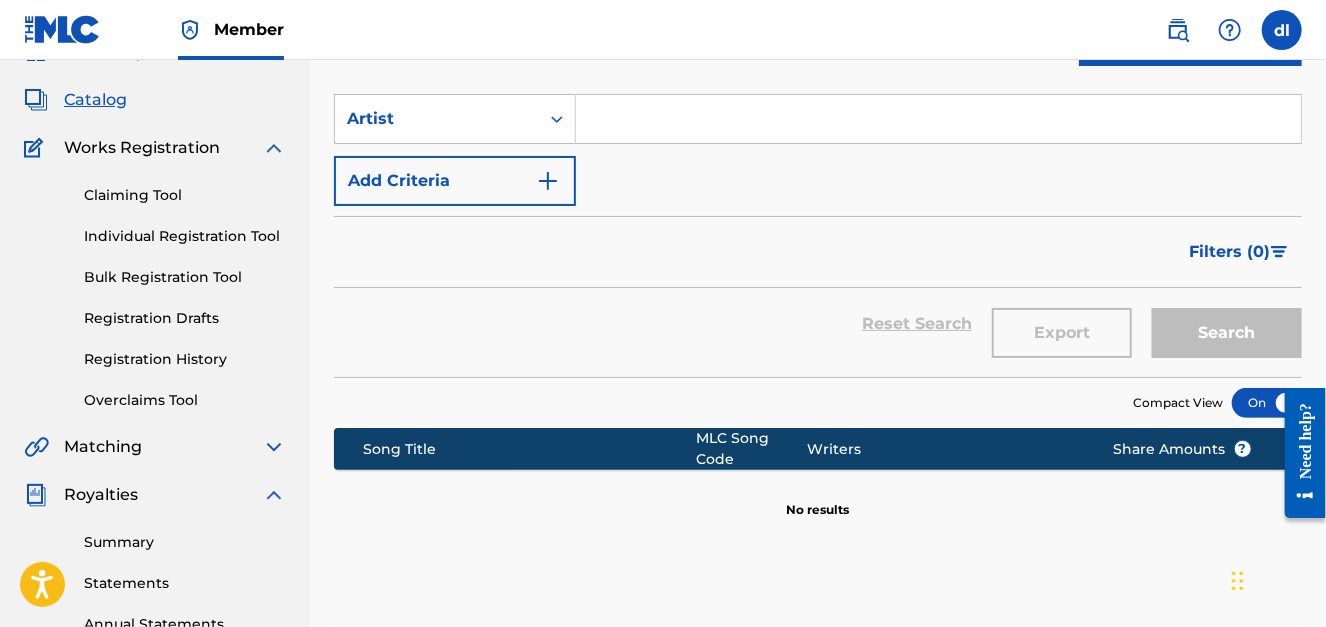
scroll to position [0, 0]
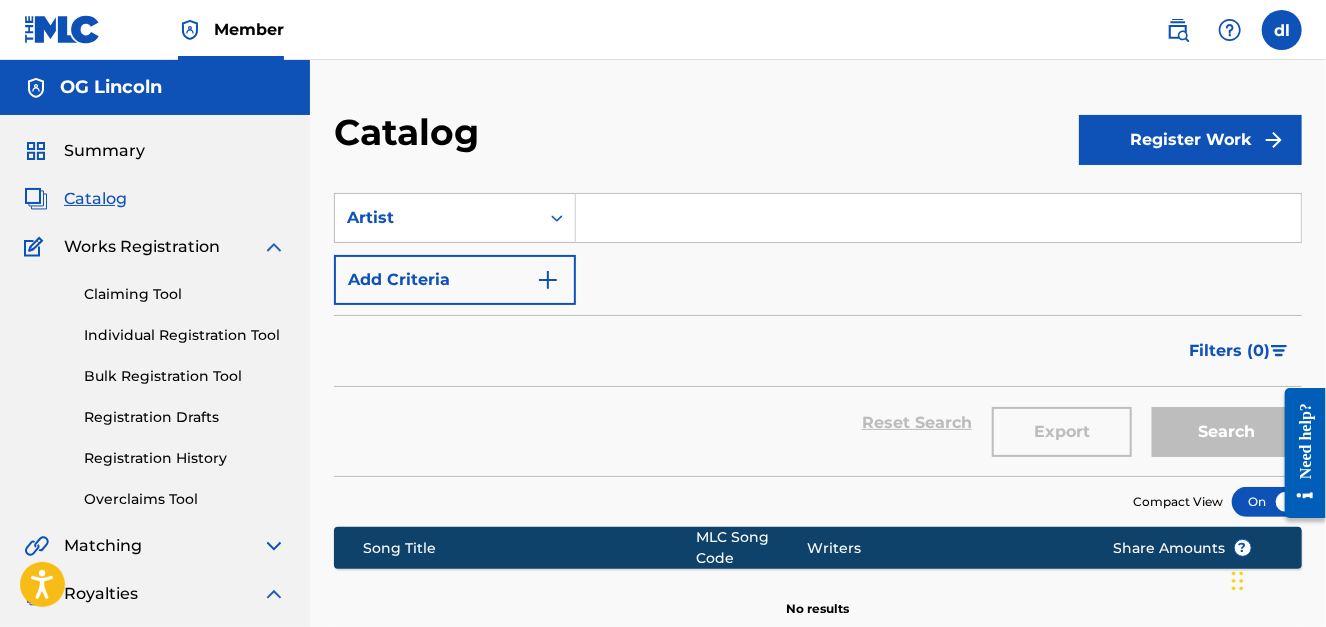
click at [658, 230] on input "Search Form" at bounding box center [938, 218] width 725 height 48
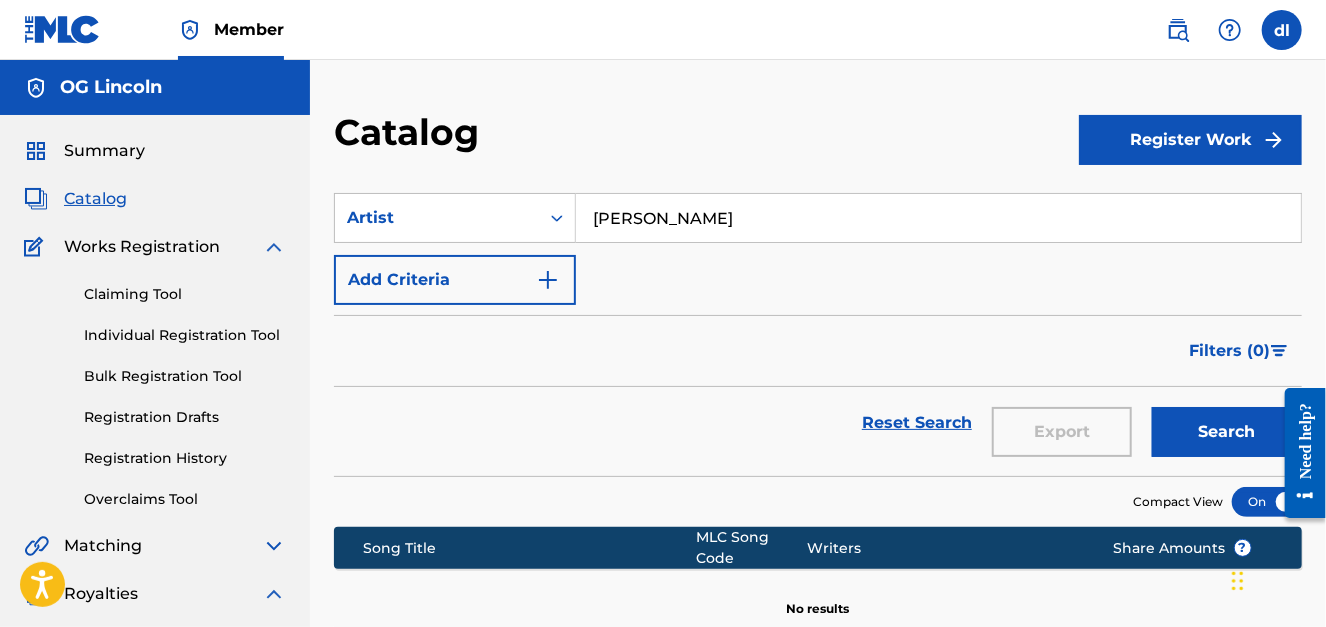
click at [1152, 407] on button "Search" at bounding box center [1227, 432] width 150 height 50
drag, startPoint x: 682, startPoint y: 221, endPoint x: 569, endPoint y: 219, distance: 113.0
click at [571, 223] on div "SearchWithCriteriadf404324-2f39-44d3-bee9-68ba606c5161 Artist d gulley" at bounding box center [818, 218] width 968 height 50
type input "d"
click at [1152, 407] on button "Search" at bounding box center [1227, 432] width 150 height 50
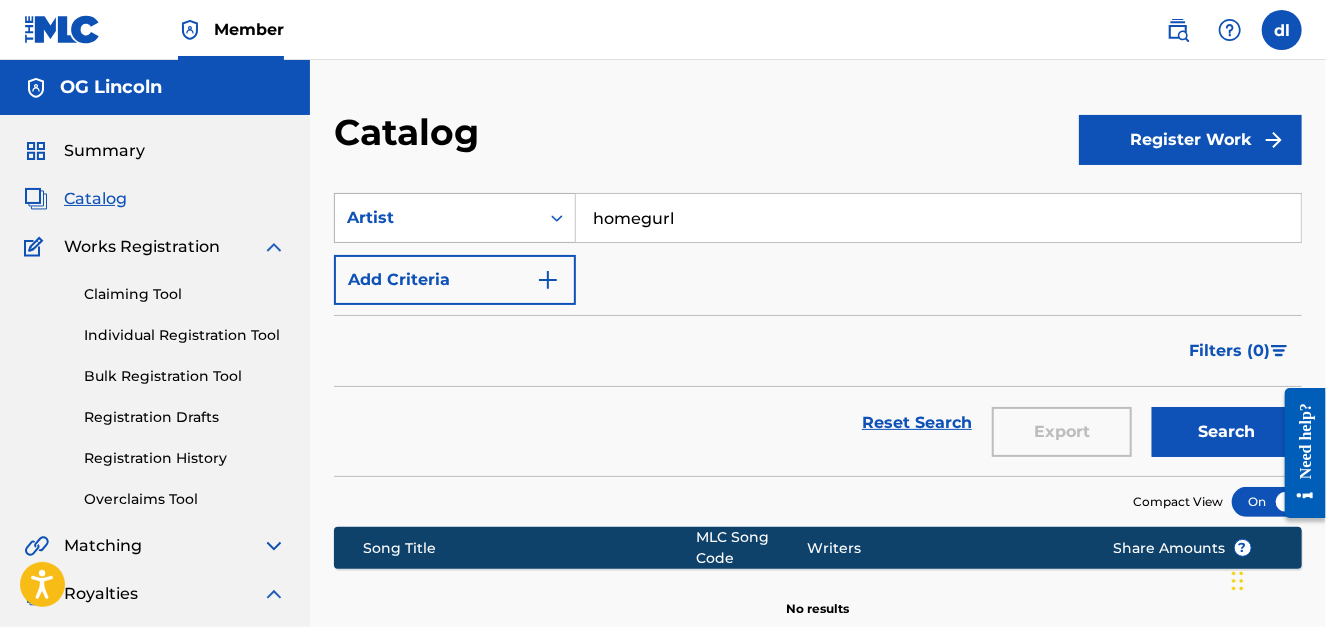
drag, startPoint x: 666, startPoint y: 220, endPoint x: 552, endPoint y: 216, distance: 114.0
click at [552, 216] on div "SearchWithCriteriadf404324-2f39-44d3-bee9-68ba606c5161 Artist homegurl" at bounding box center [818, 218] width 968 height 50
type input "homegirl"
click at [1152, 407] on button "Search" at bounding box center [1227, 432] width 150 height 50
click at [146, 299] on link "Claiming Tool" at bounding box center [185, 294] width 202 height 21
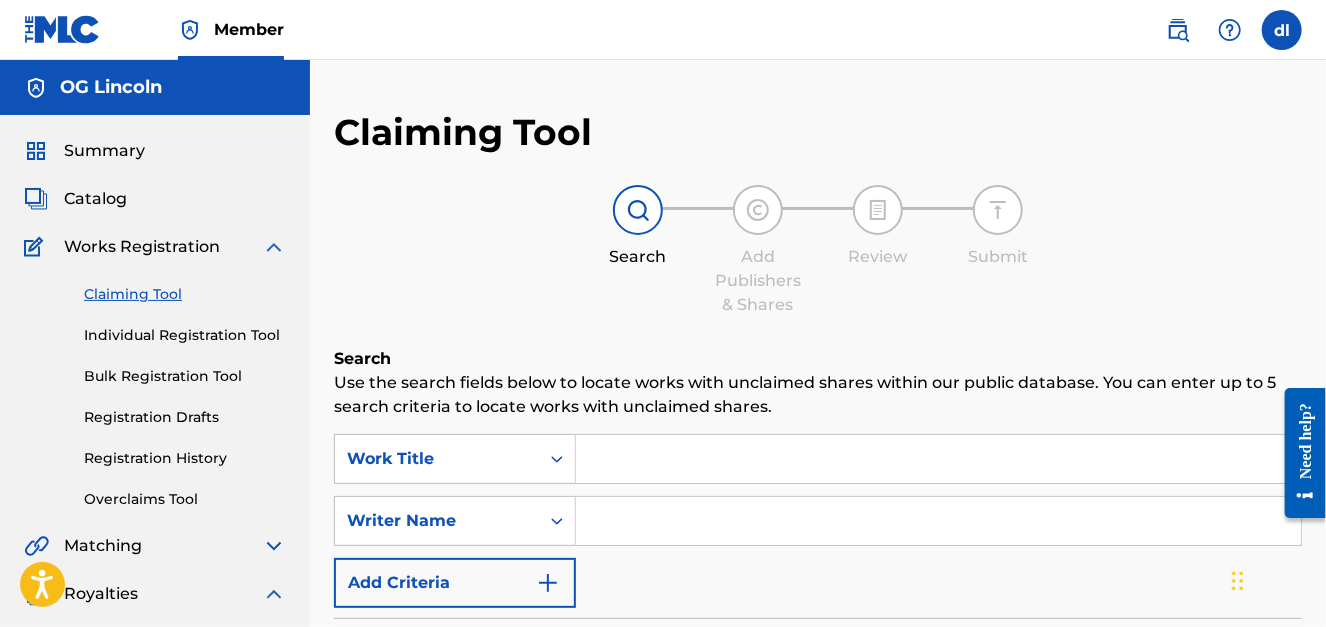
click at [649, 468] on input "Search Form" at bounding box center [938, 459] width 725 height 48
click at [635, 513] on input "Search Form" at bounding box center [938, 521] width 725 height 48
type input "d"
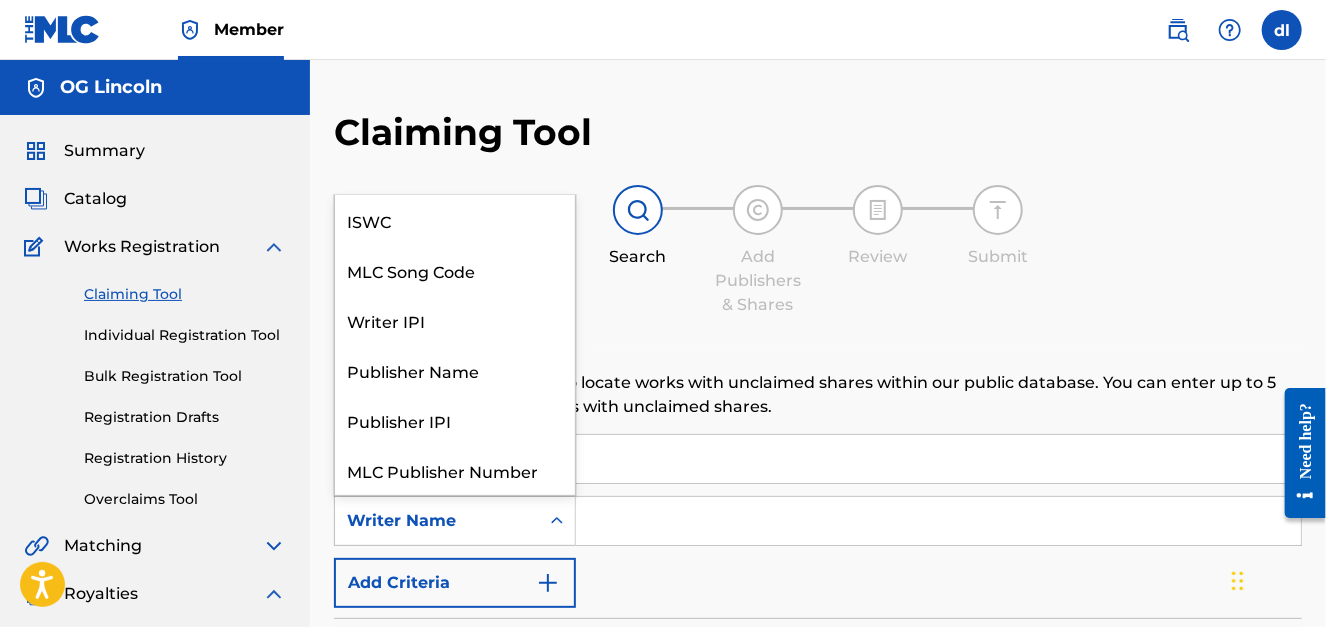
click at [553, 513] on icon "Search Form" at bounding box center [557, 521] width 20 height 20
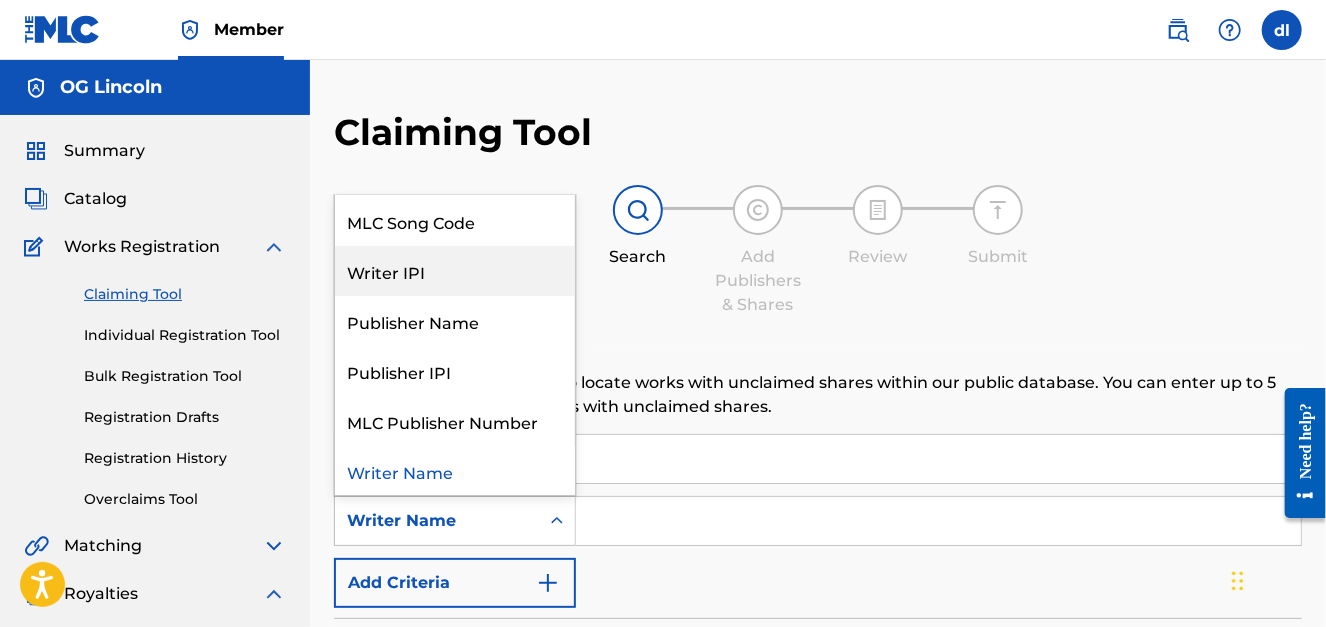
click at [394, 269] on div "Writer IPI" at bounding box center [455, 271] width 240 height 50
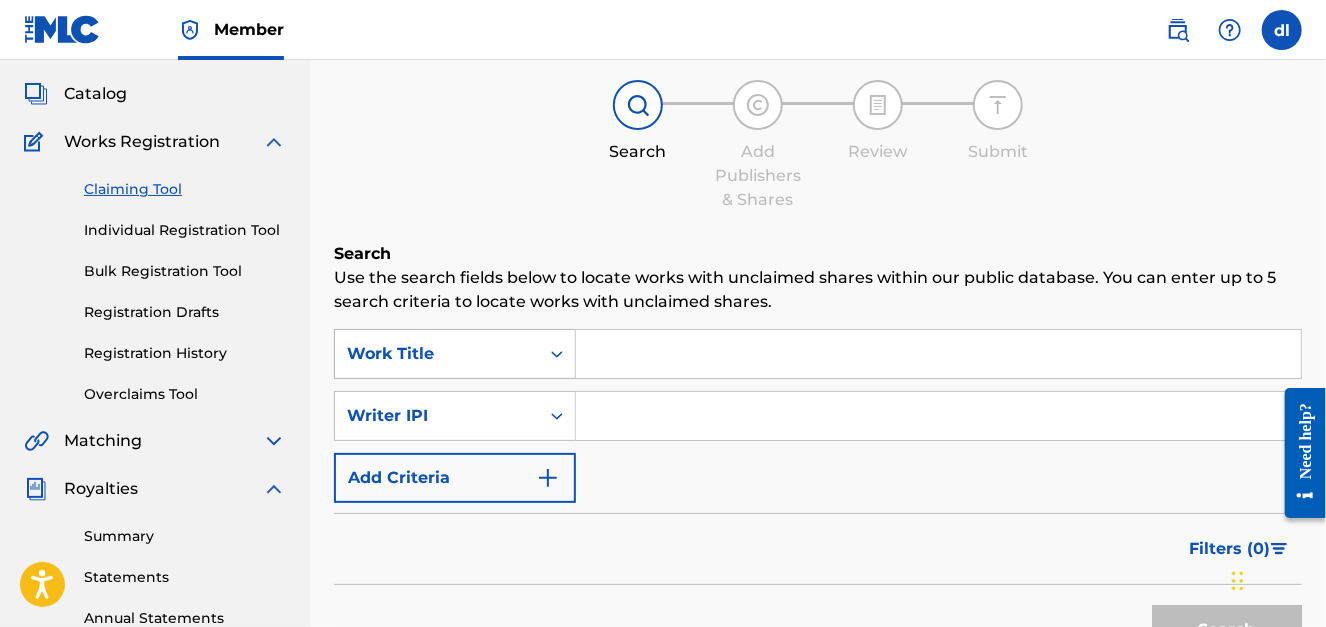
click at [512, 379] on div "Work Title" at bounding box center [455, 354] width 242 height 50
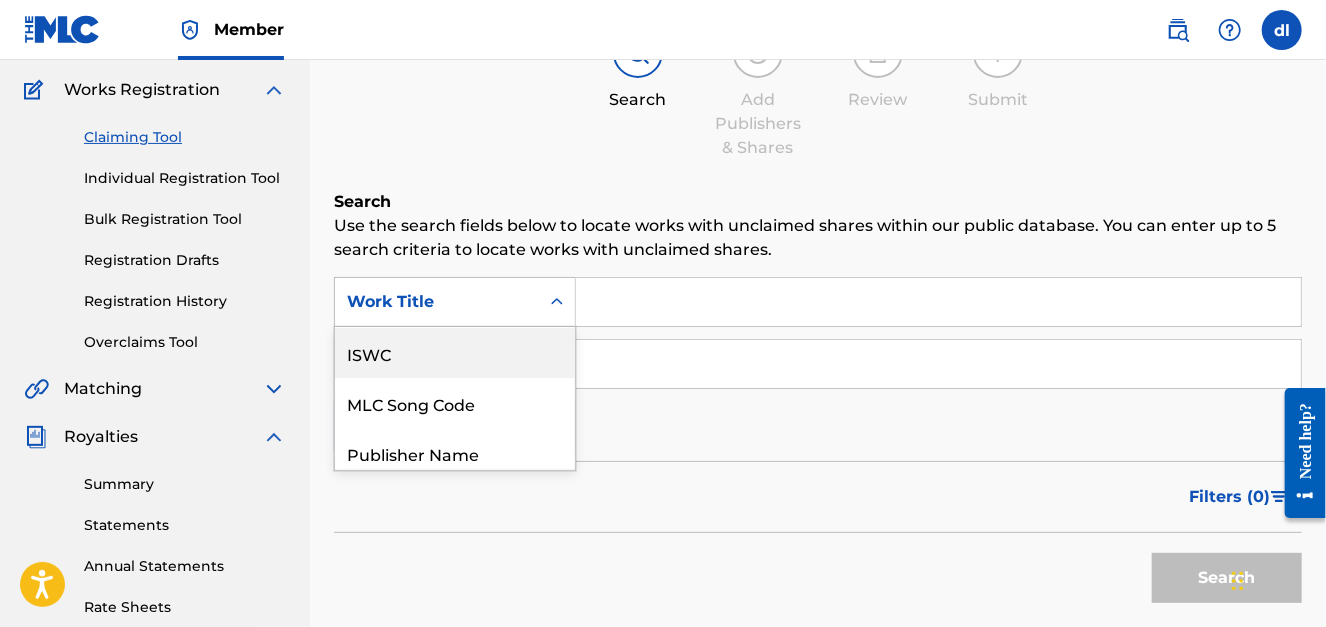
click at [441, 142] on div "Search Add Publishers & Shares Review Submit" at bounding box center [818, 94] width 968 height 132
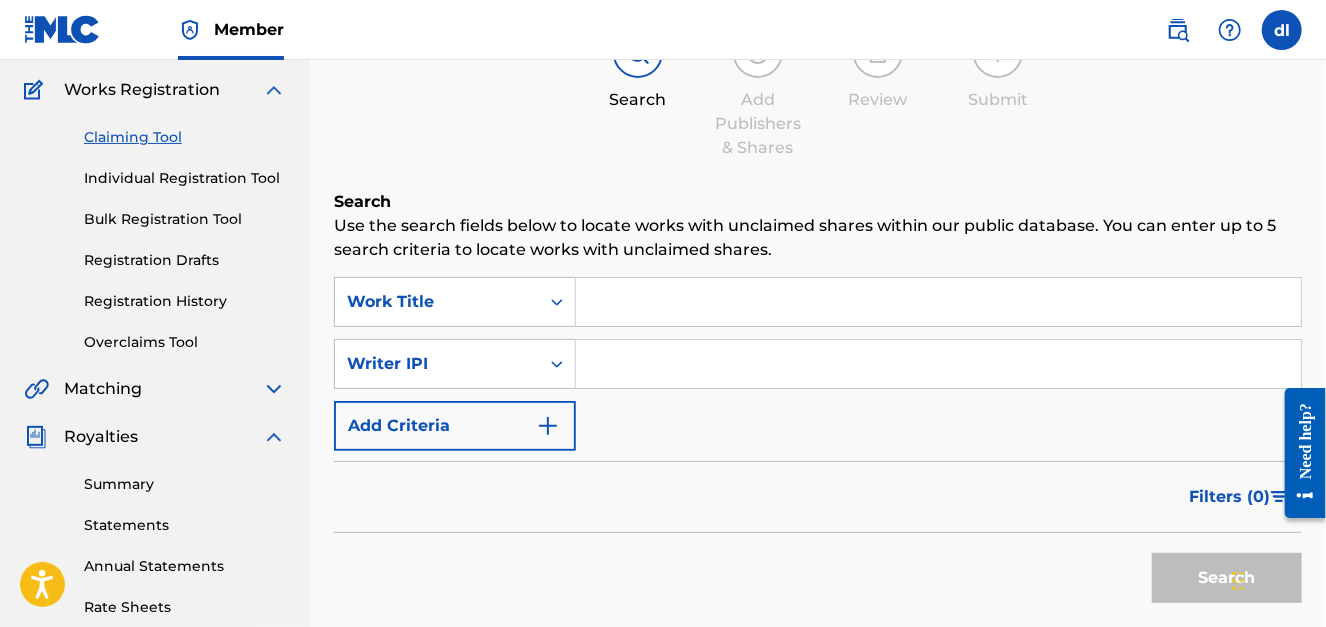
drag, startPoint x: 446, startPoint y: 386, endPoint x: 304, endPoint y: 309, distance: 161.5
click at [446, 383] on div "Writer IPI" at bounding box center [455, 364] width 242 height 50
click at [742, 218] on p "Use the search fields below to locate works with unclaimed shares within our pu…" at bounding box center [818, 238] width 968 height 48
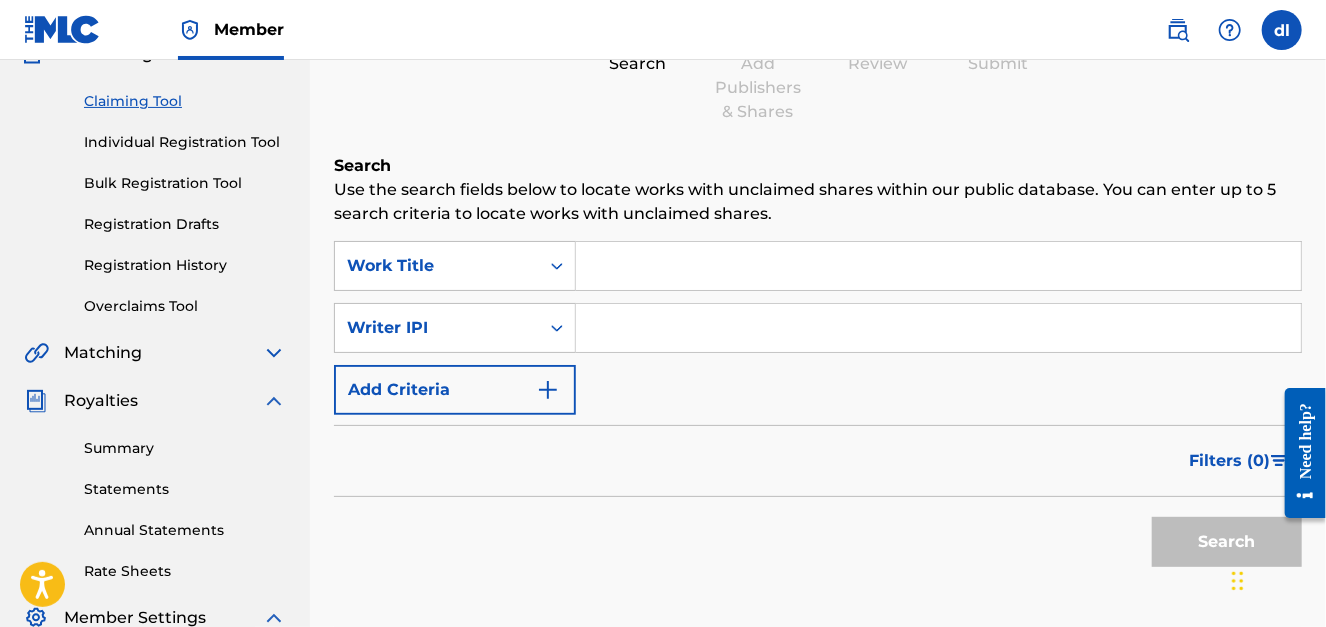
scroll to position [299, 0]
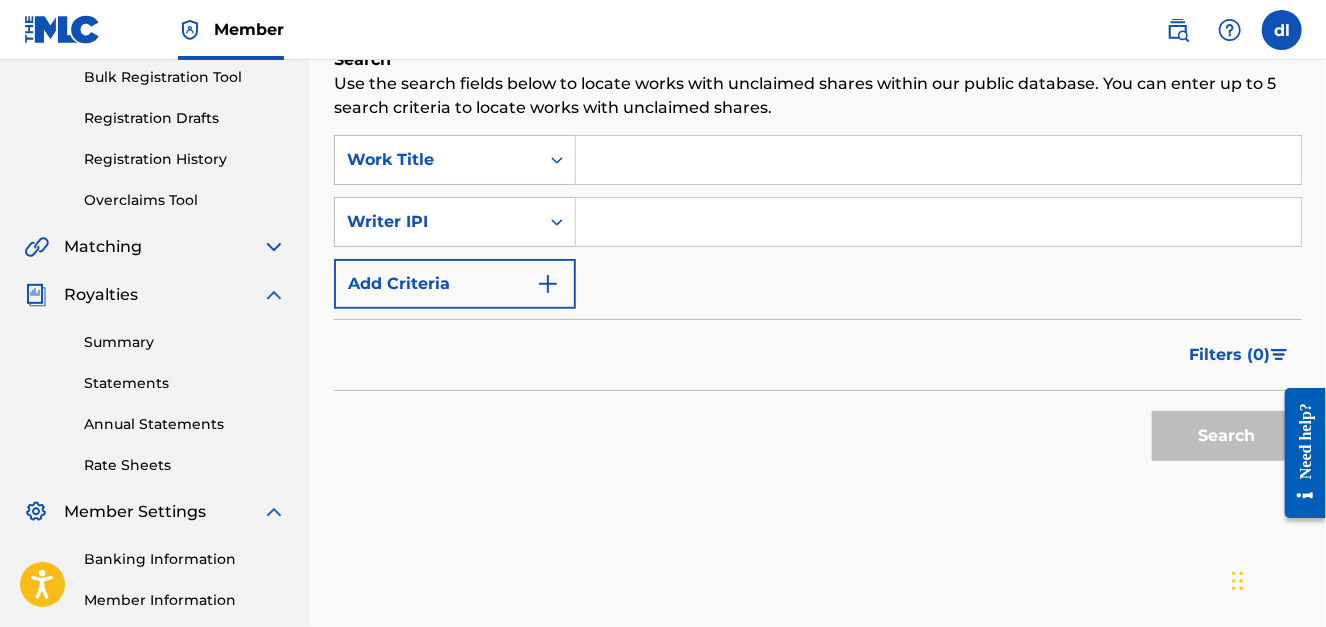
click at [105, 243] on span "Matching" at bounding box center [103, 247] width 78 height 24
drag, startPoint x: 264, startPoint y: 238, endPoint x: 281, endPoint y: 350, distance: 113.3
click at [264, 238] on img at bounding box center [274, 247] width 24 height 24
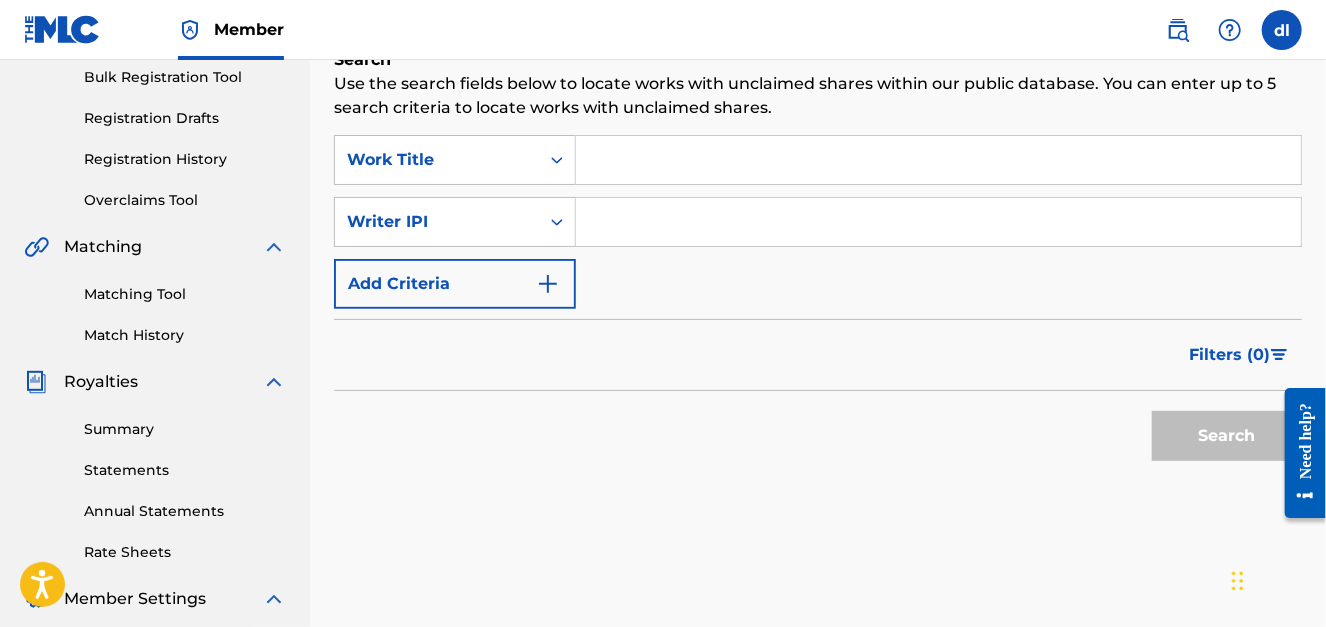
click at [112, 284] on link "Matching Tool" at bounding box center [185, 294] width 202 height 21
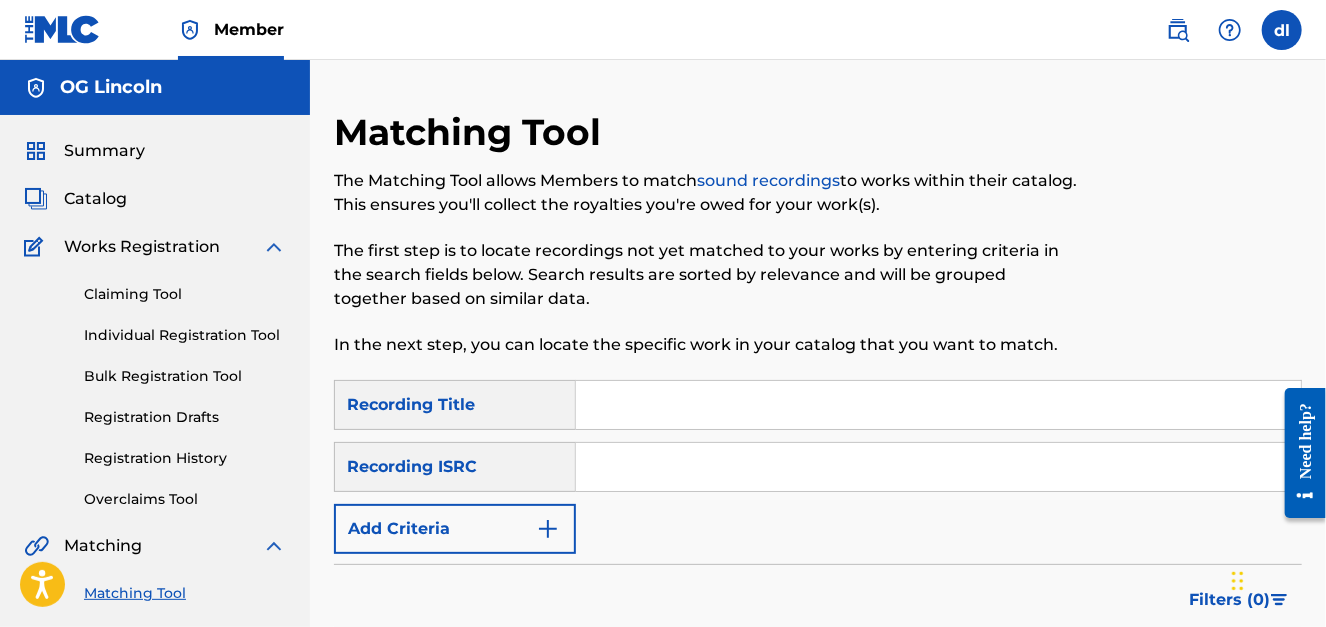
click at [685, 426] on input "Search Form" at bounding box center [938, 405] width 725 height 48
click at [190, 339] on link "Individual Registration Tool" at bounding box center [185, 335] width 202 height 21
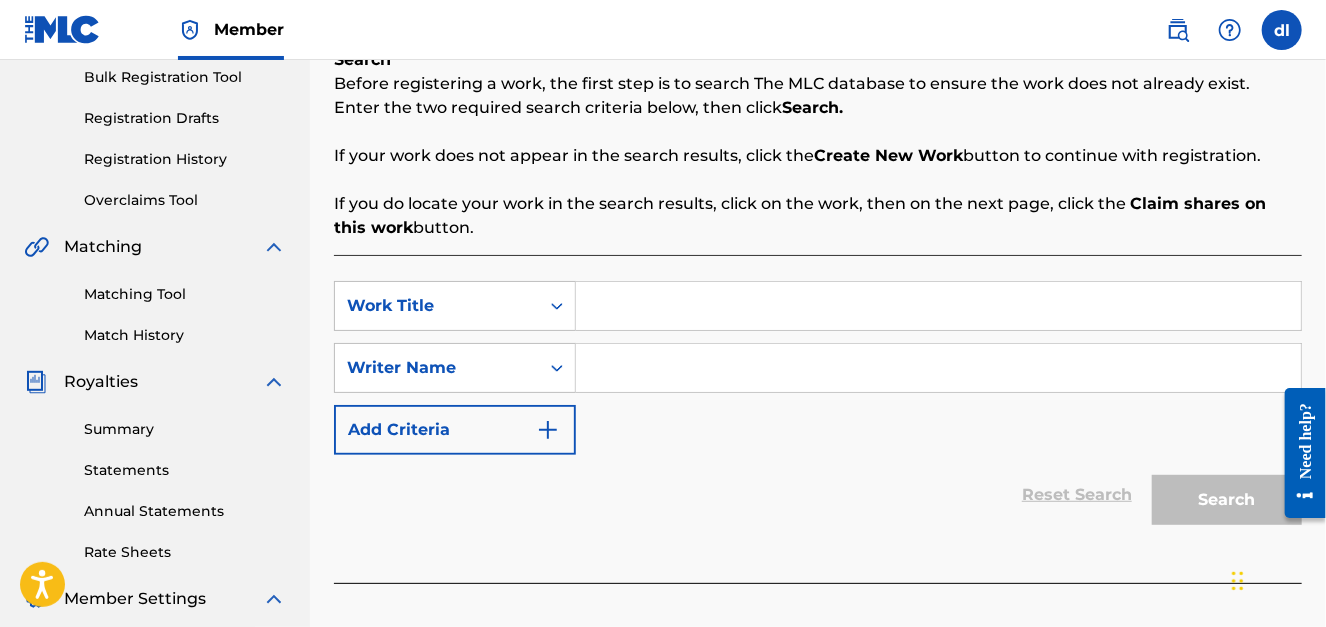
scroll to position [300, 0]
click at [140, 438] on link "Summary" at bounding box center [185, 428] width 202 height 21
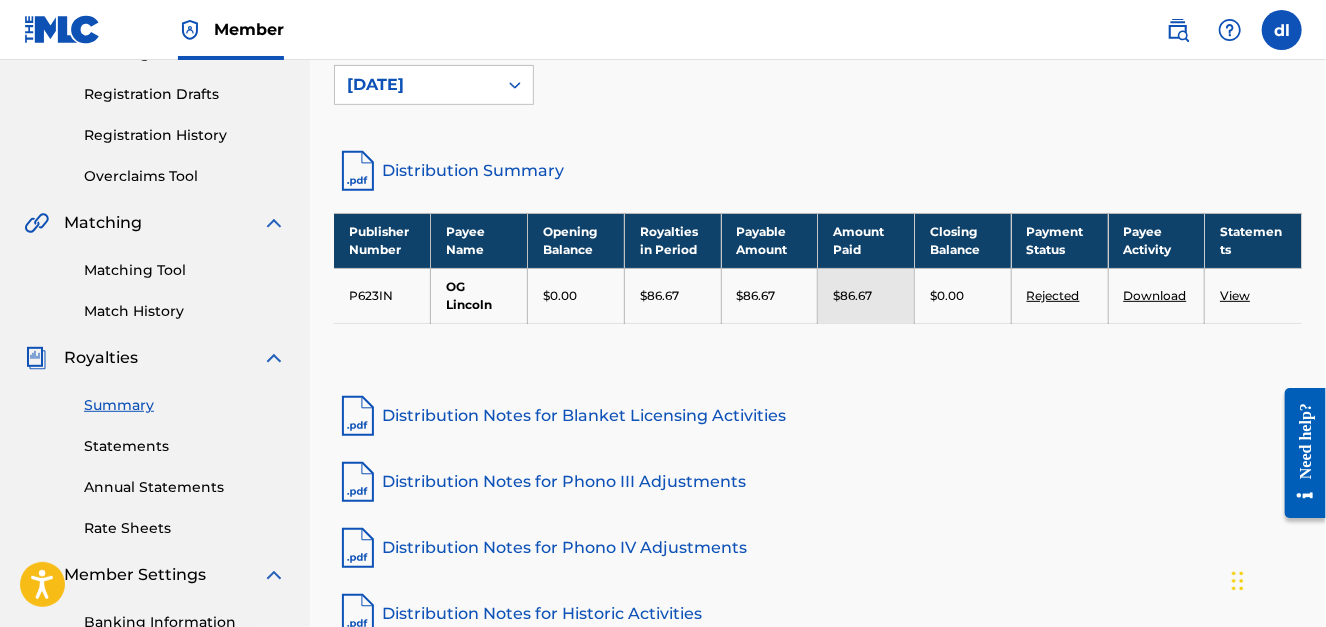
scroll to position [399, 0]
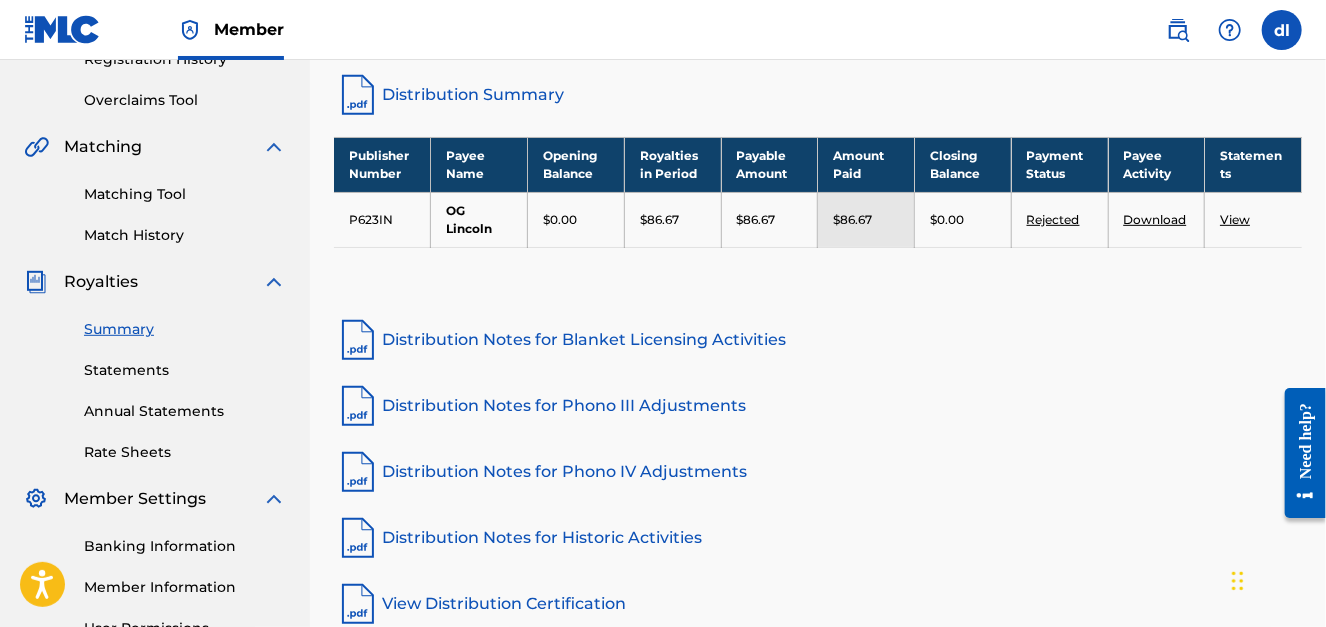
click at [1060, 219] on link "Rejected" at bounding box center [1053, 219] width 53 height 15
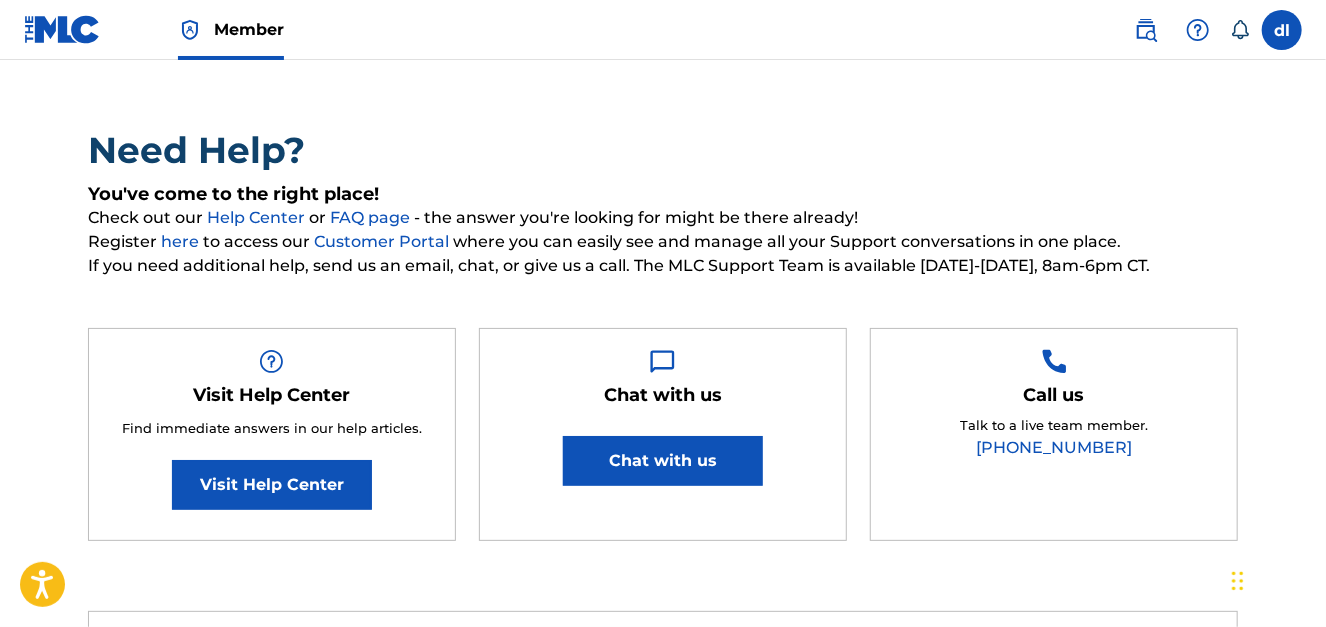
scroll to position [199, 0]
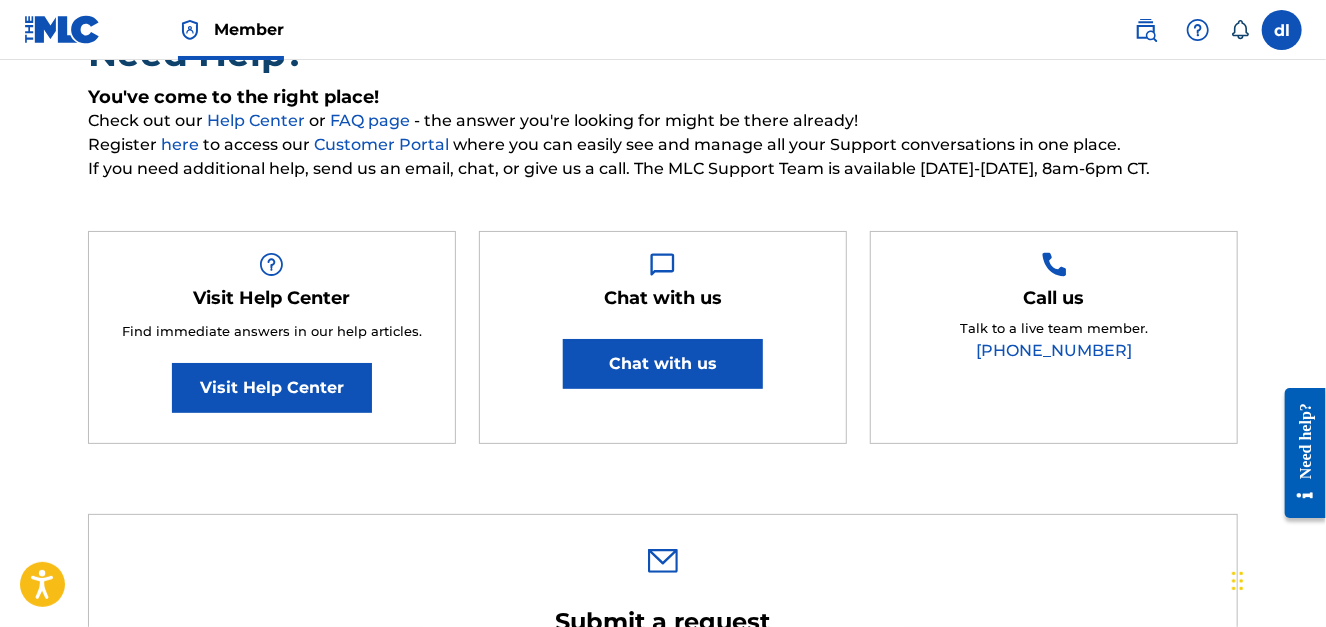
click at [661, 361] on button "Chat with us" at bounding box center [663, 364] width 200 height 50
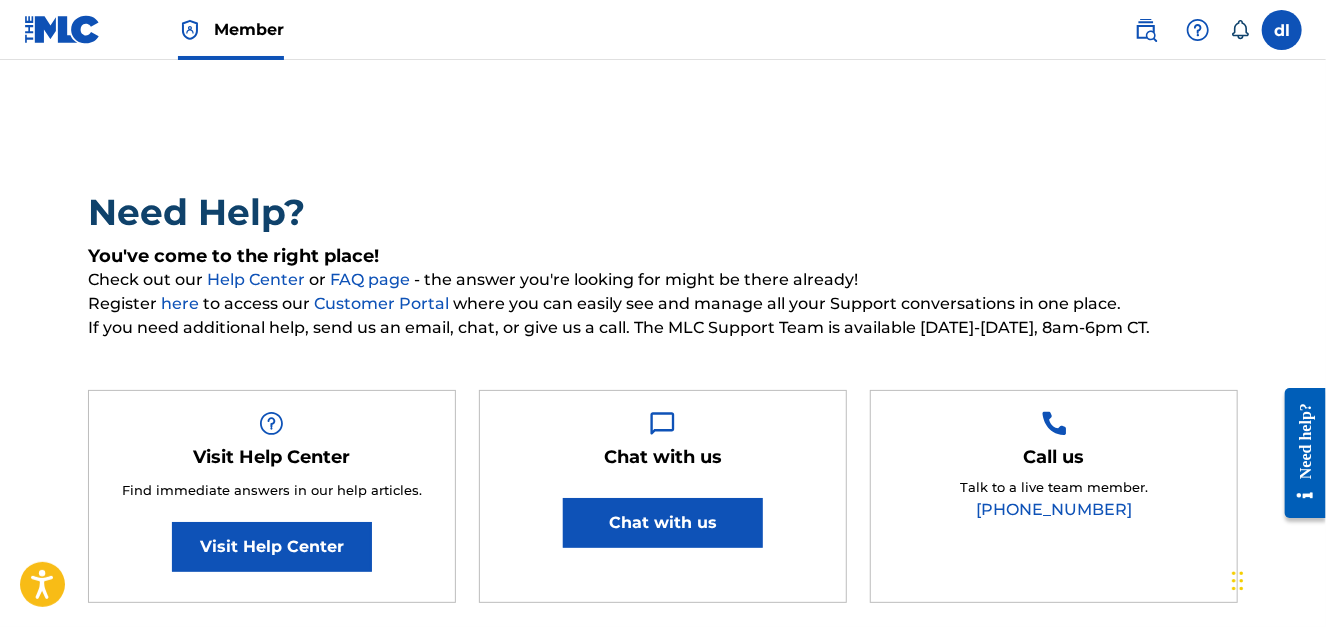
scroll to position [0, 0]
